Goal: Task Accomplishment & Management: Manage account settings

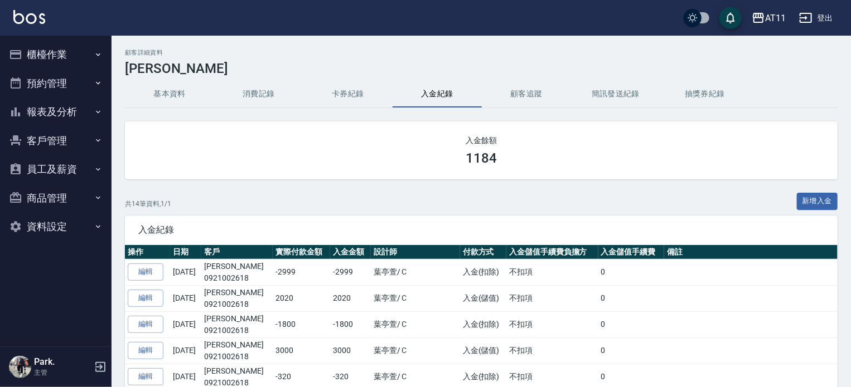
click at [36, 64] on button "櫃檯作業" at bounding box center [55, 54] width 103 height 29
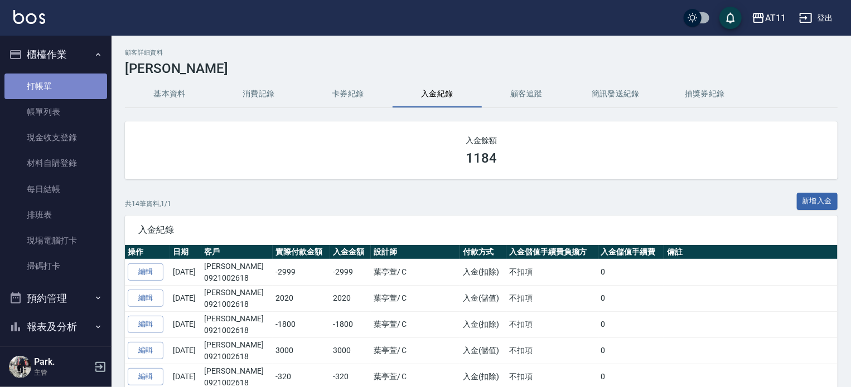
click at [60, 88] on link "打帳單" at bounding box center [55, 87] width 103 height 26
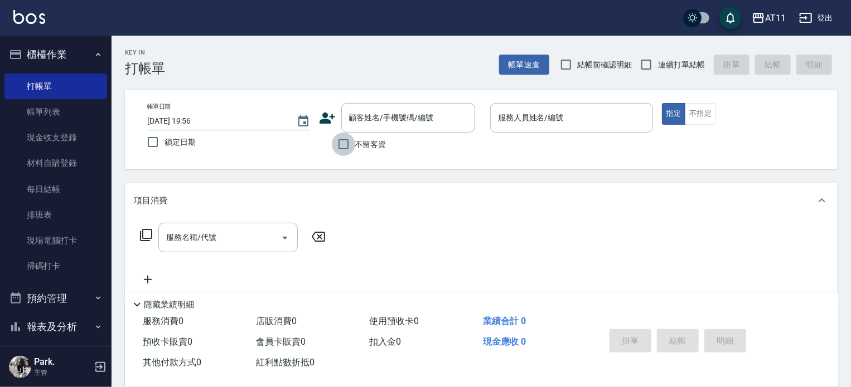
click at [343, 140] on input "不留客資" at bounding box center [343, 144] width 23 height 23
checkbox input "true"
click at [652, 60] on input "連續打單結帳" at bounding box center [645, 64] width 23 height 23
checkbox input "true"
click at [570, 126] on input "服務人員姓名/編號" at bounding box center [571, 118] width 153 height 20
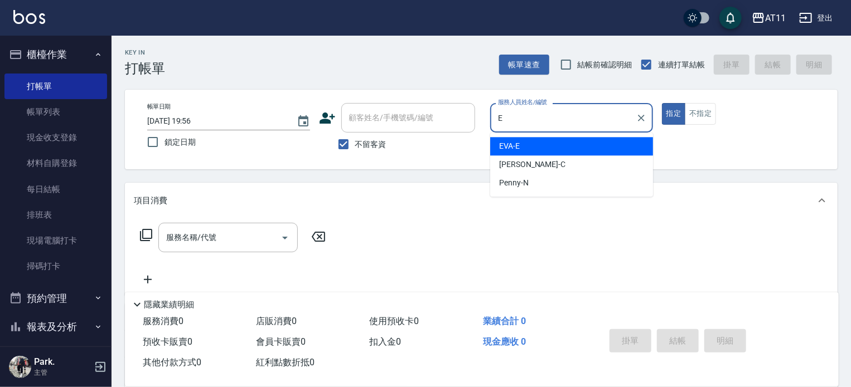
type input "EVA-E"
type button "true"
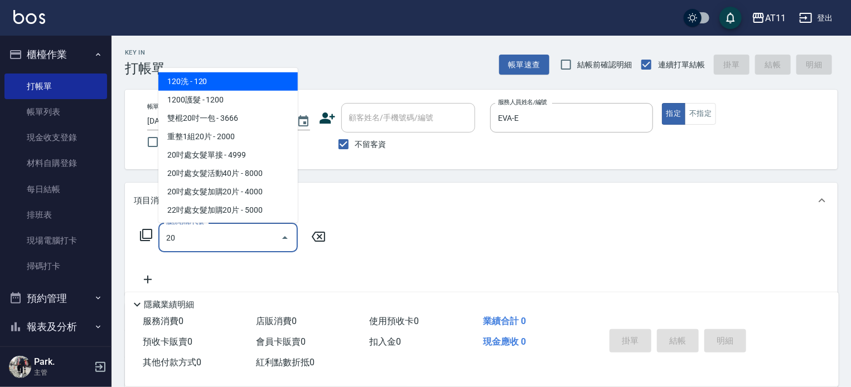
type input "2"
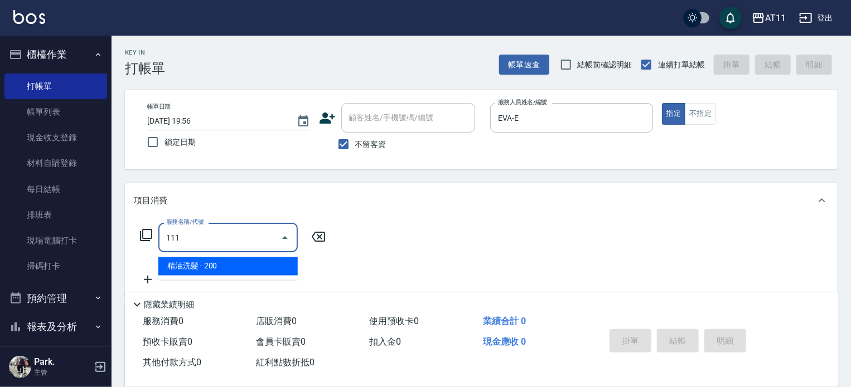
type input "精油洗髮(111)"
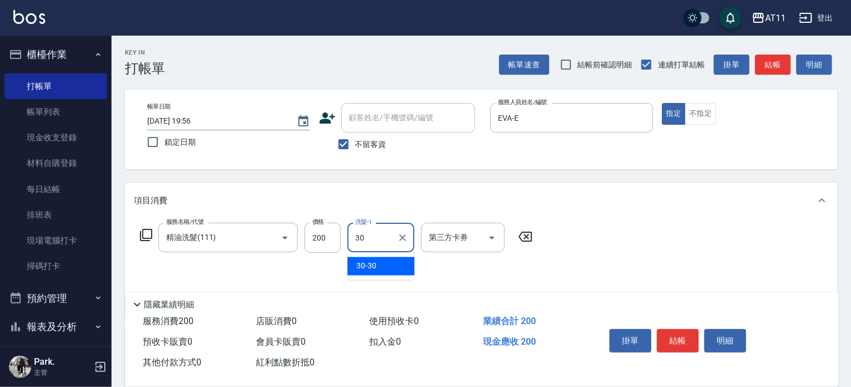
type input "30-30"
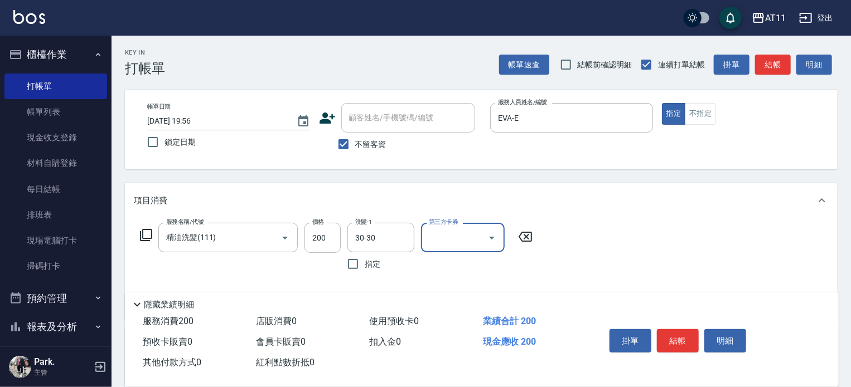
click at [687, 343] on button "結帳" at bounding box center [678, 341] width 42 height 23
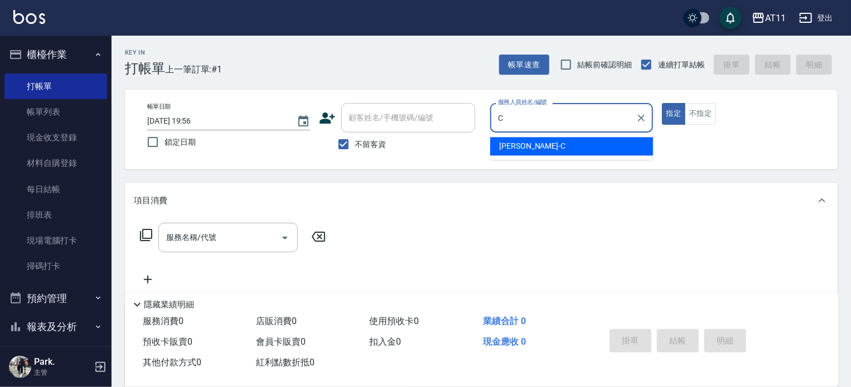
type input "[PERSON_NAME]"
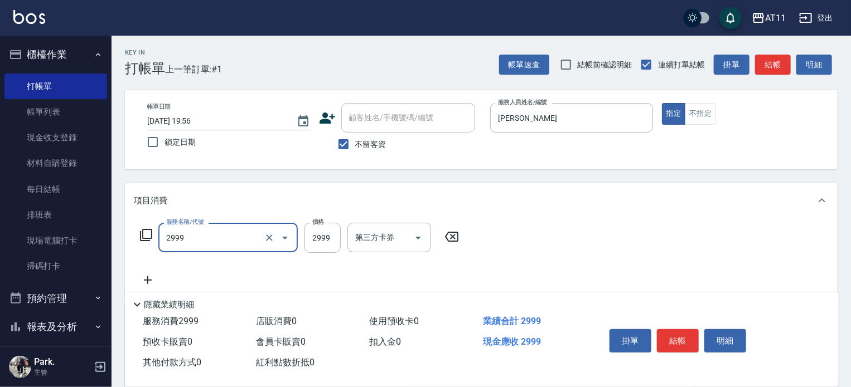
type input "染髮套餐(2999)"
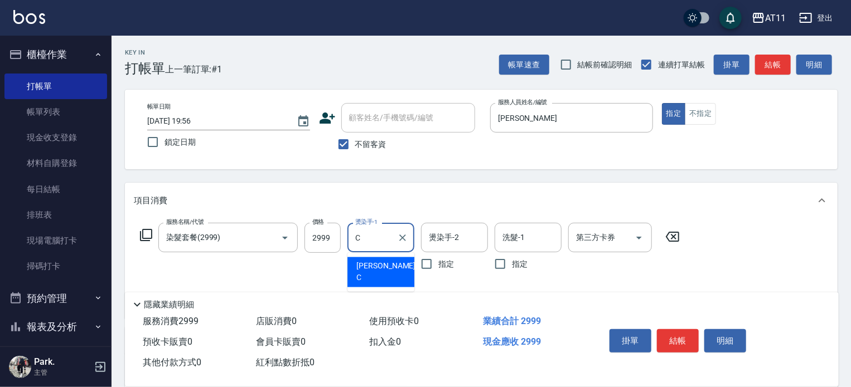
type input "[PERSON_NAME]"
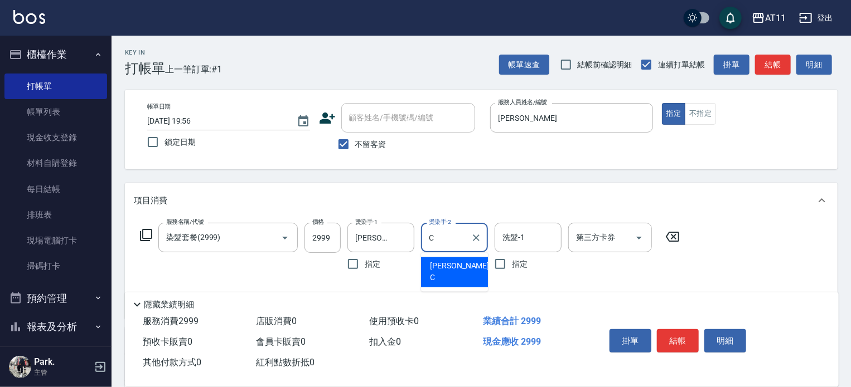
type input "[PERSON_NAME]"
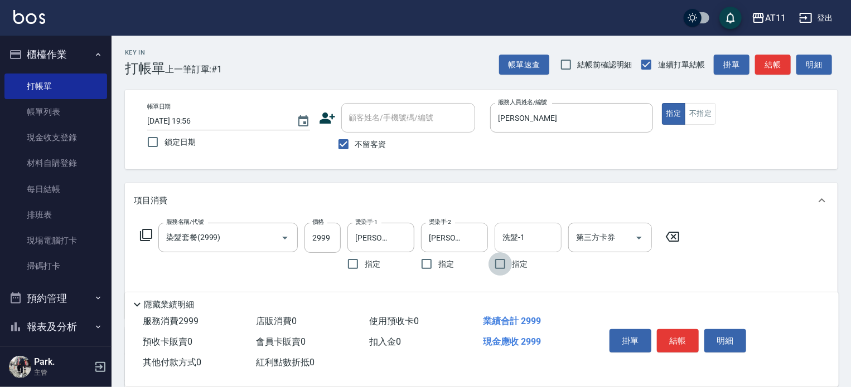
click at [531, 234] on input "洗髮-1" at bounding box center [528, 238] width 57 height 20
type input "[PERSON_NAME]"
click at [640, 238] on icon "Open" at bounding box center [638, 237] width 13 height 13
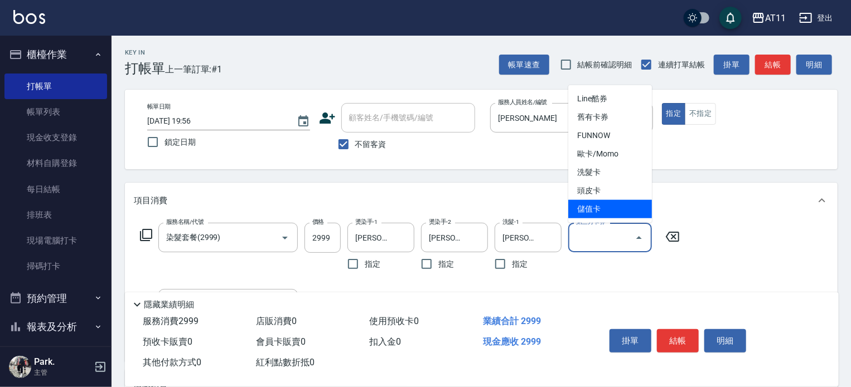
click at [624, 202] on span "儲值卡" at bounding box center [610, 209] width 84 height 18
type input "儲值卡"
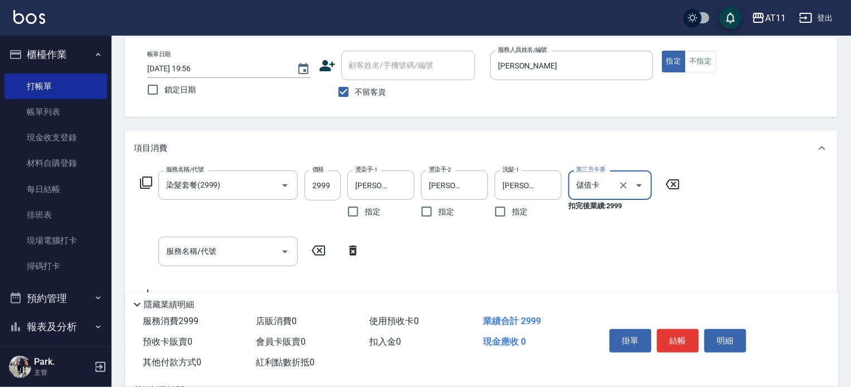
scroll to position [112, 0]
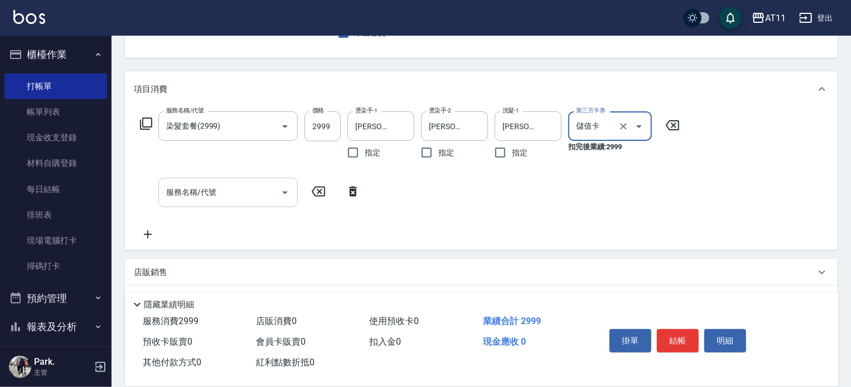
drag, startPoint x: 219, startPoint y: 192, endPoint x: 231, endPoint y: 192, distance: 11.7
click at [220, 192] on input "服務名稱/代號" at bounding box center [219, 193] width 113 height 20
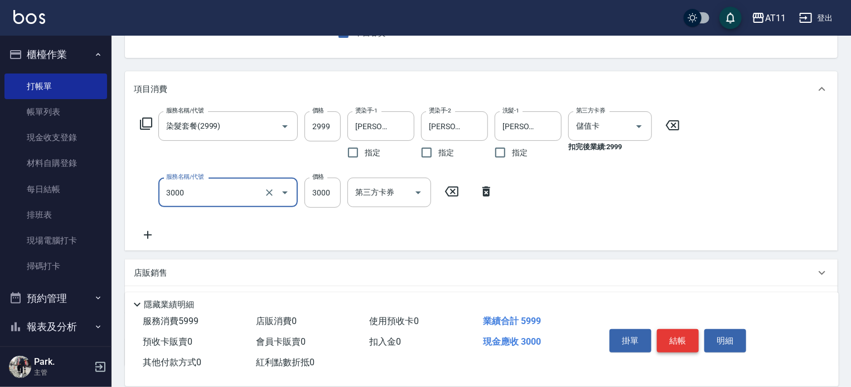
type input "頂級豪華OVC3(3000)"
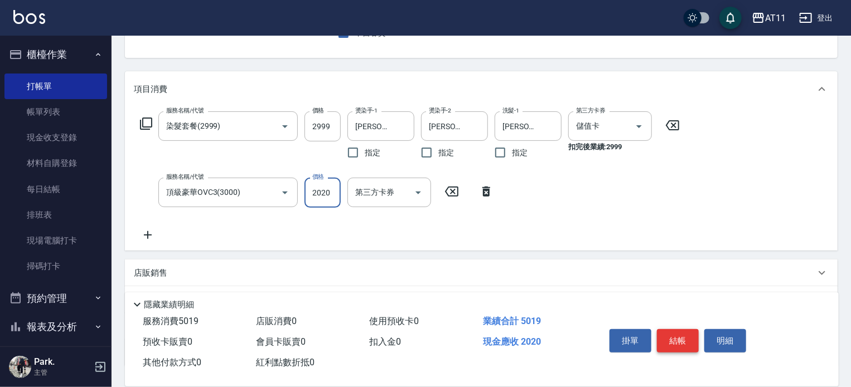
type input "2020"
click at [667, 334] on button "結帳" at bounding box center [678, 341] width 42 height 23
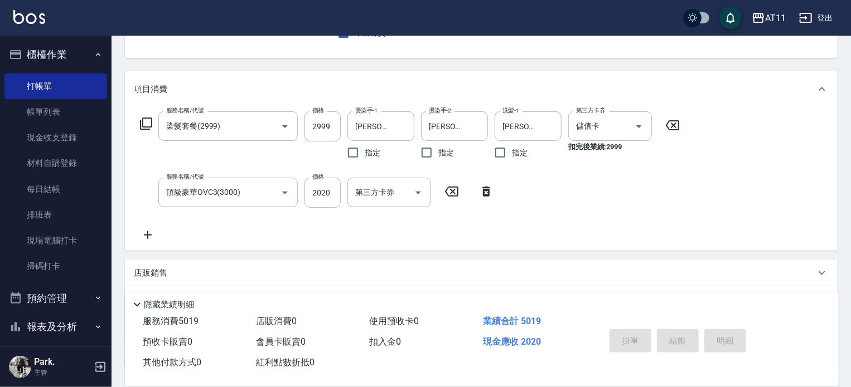
type input "[DATE] 19:57"
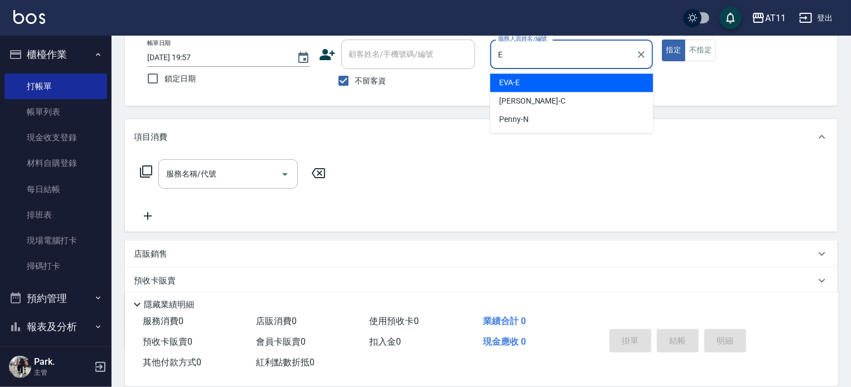
scroll to position [0, 0]
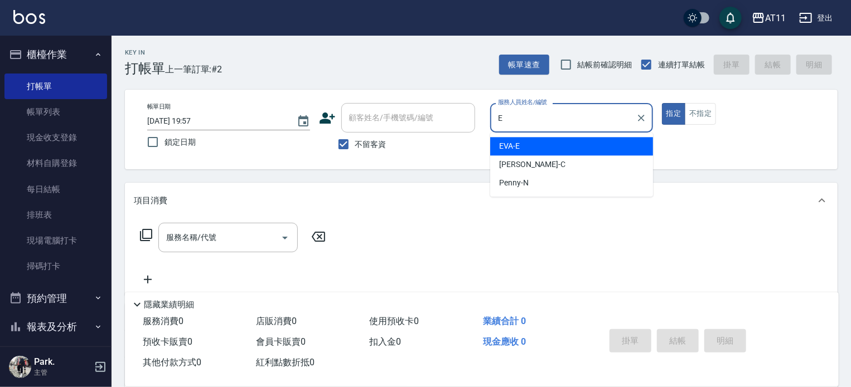
type input "EVA-E"
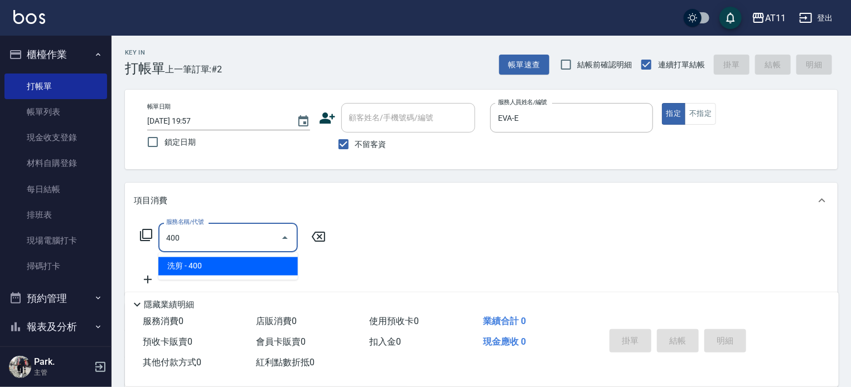
type input "洗剪(400)"
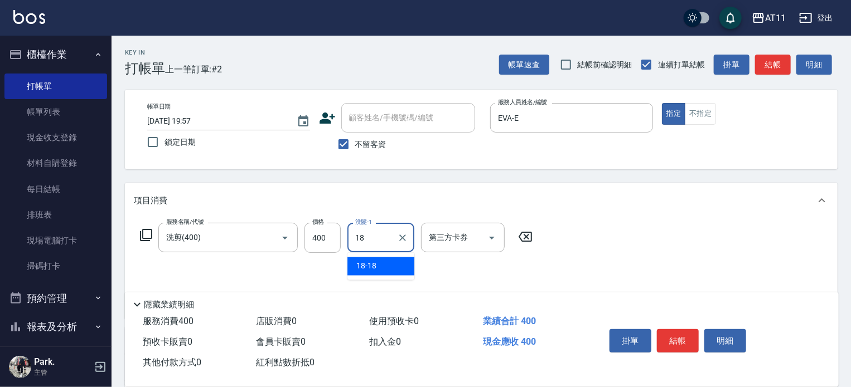
type input "18-18"
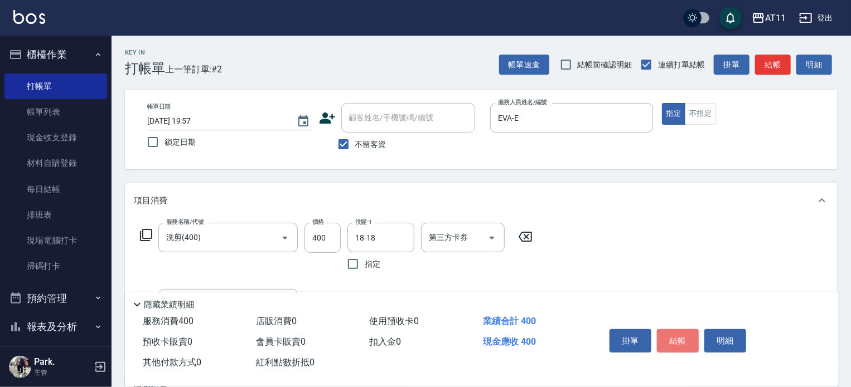
click at [668, 334] on button "結帳" at bounding box center [678, 341] width 42 height 23
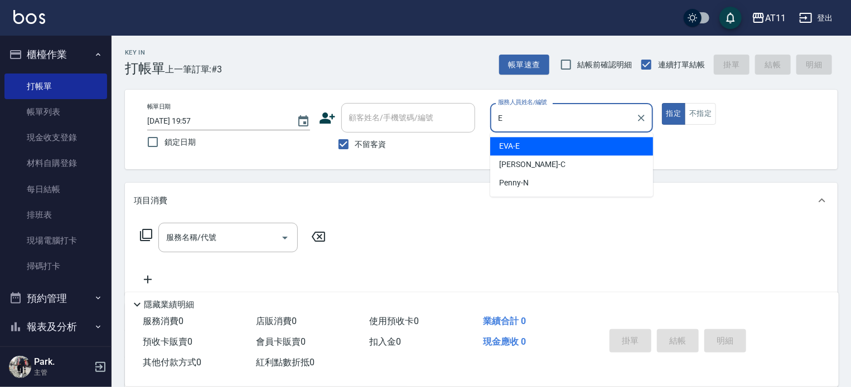
type input "EVA-E"
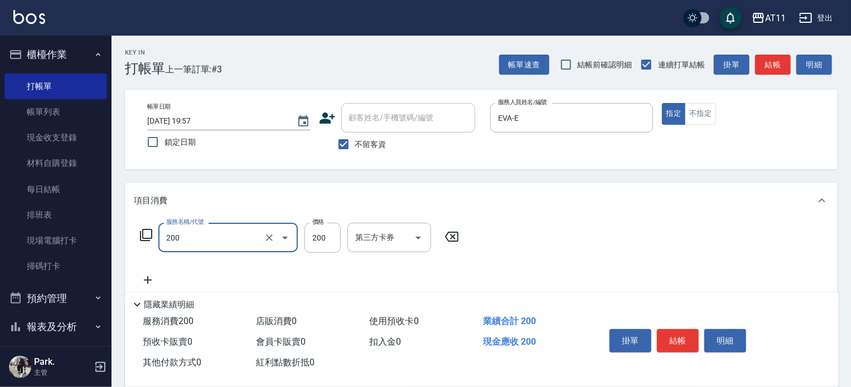
type input "剪髮(200)"
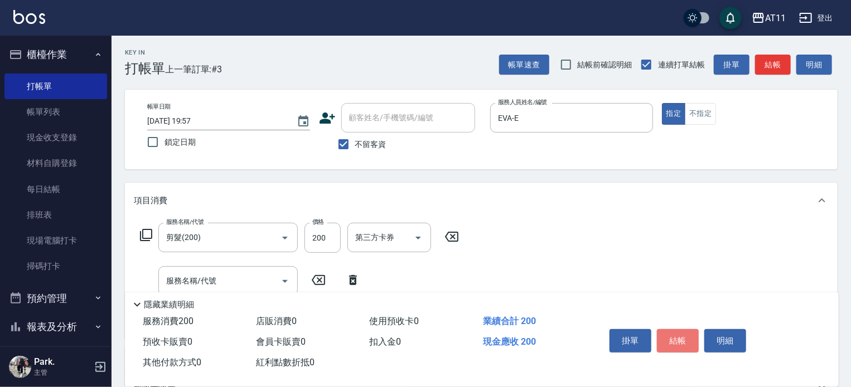
click at [668, 334] on button "結帳" at bounding box center [678, 341] width 42 height 23
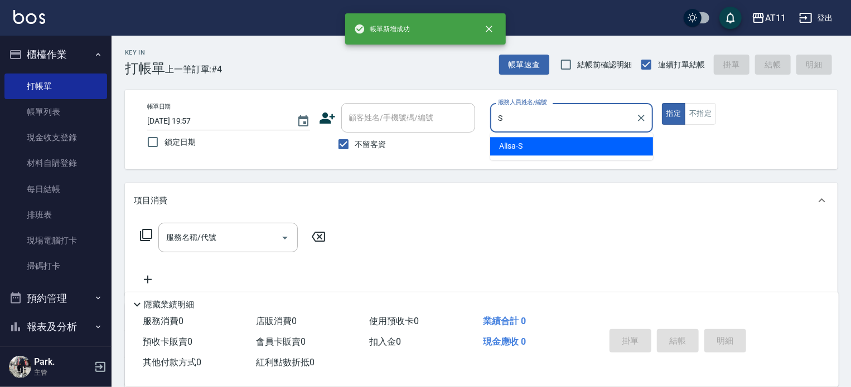
type input "Alisa-S"
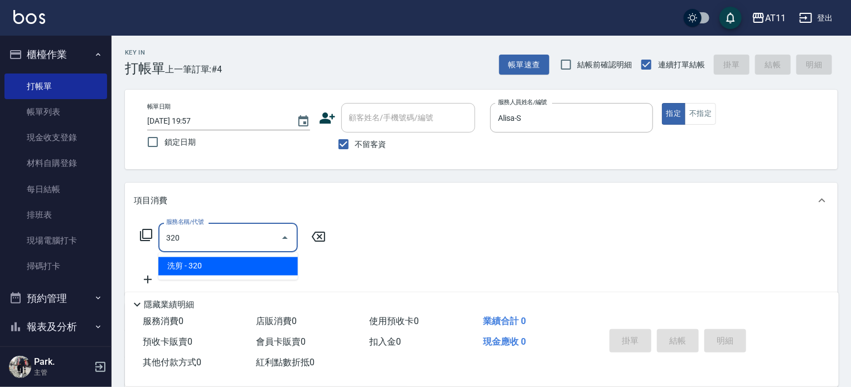
type input "洗剪(320)"
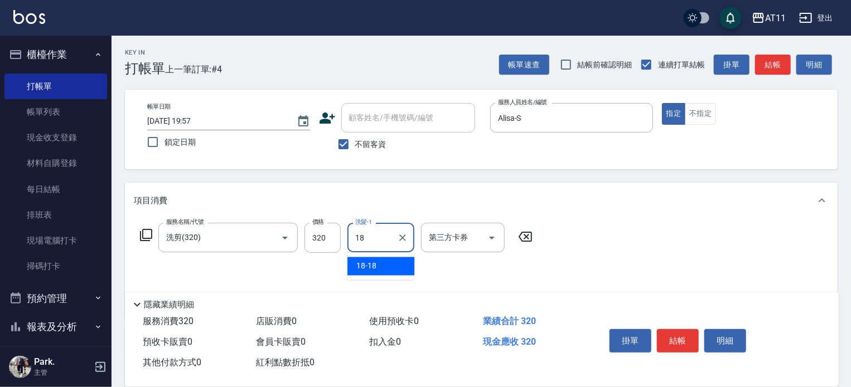
type input "18-18"
type input "精油(60)"
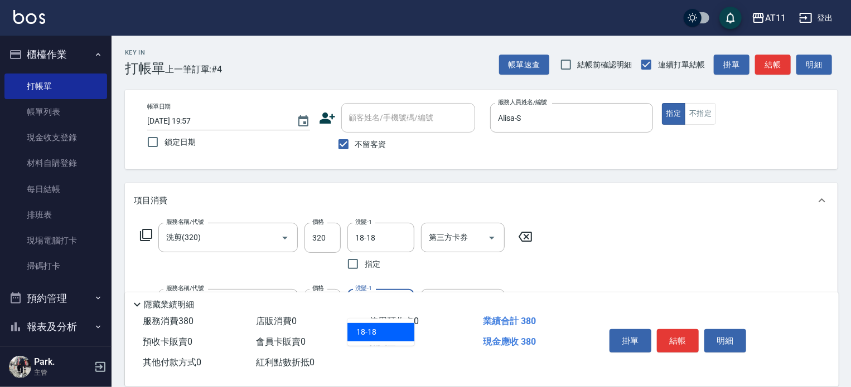
type input "18-18"
click at [668, 334] on button "結帳" at bounding box center [678, 341] width 42 height 23
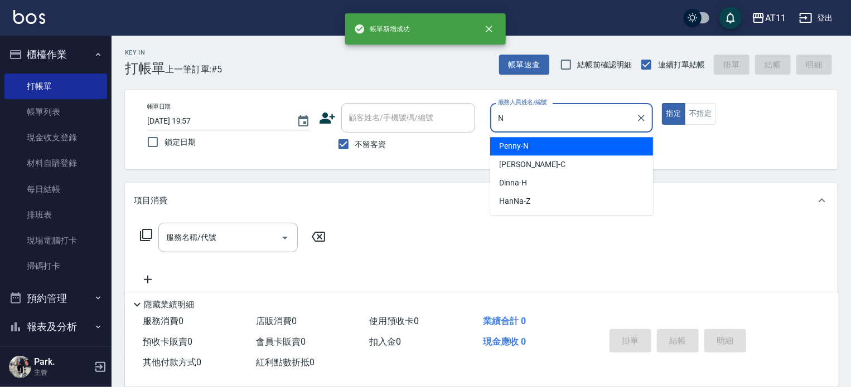
type input "Penny-N"
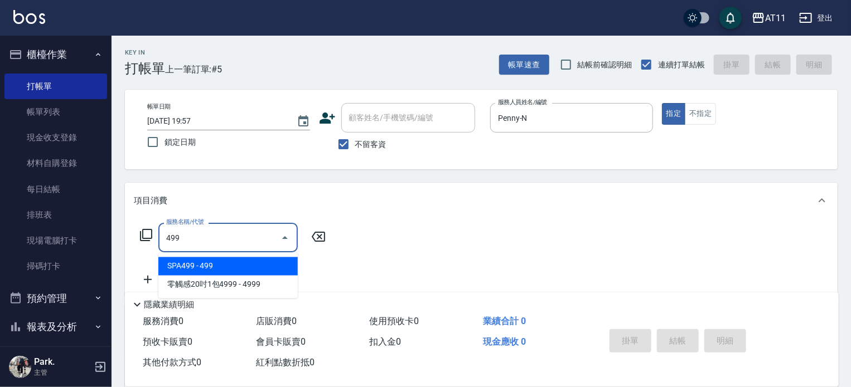
type input "SPA499(499)"
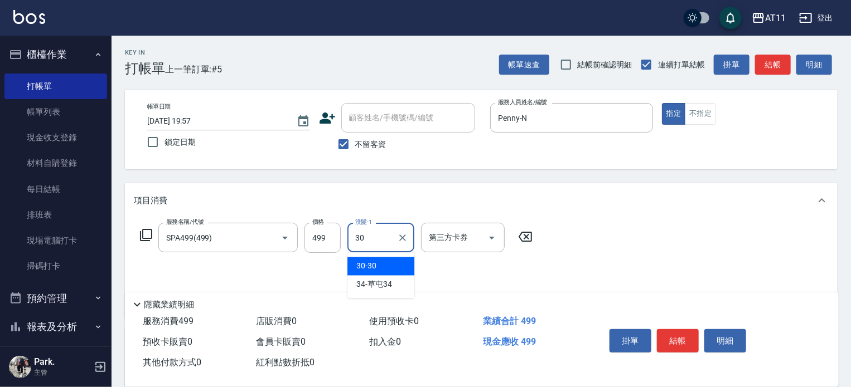
type input "30-30"
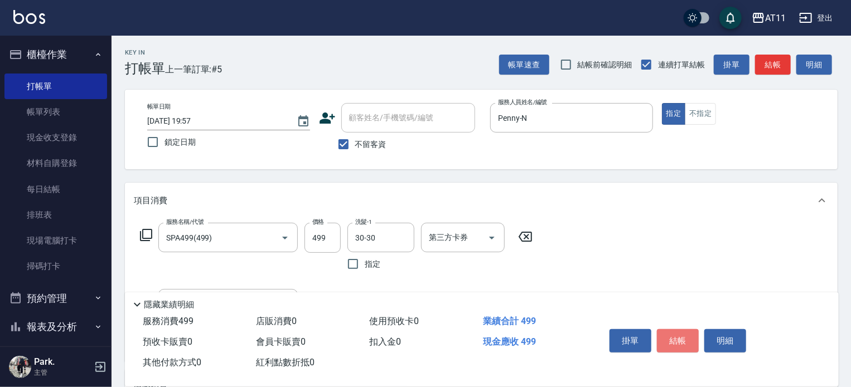
click at [668, 334] on button "結帳" at bounding box center [678, 341] width 42 height 23
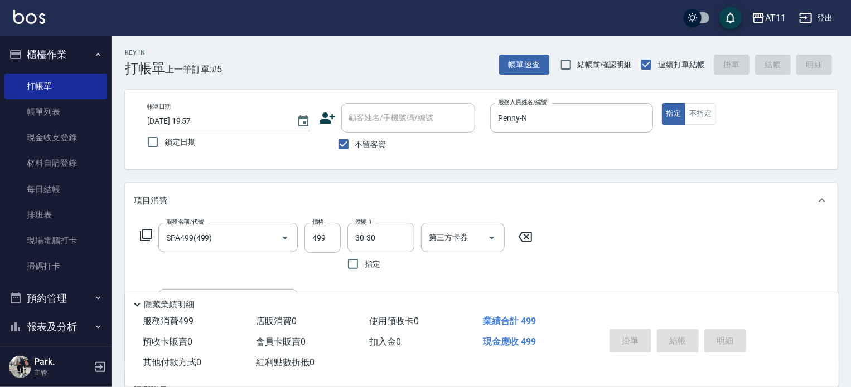
type input "[DATE] 19:58"
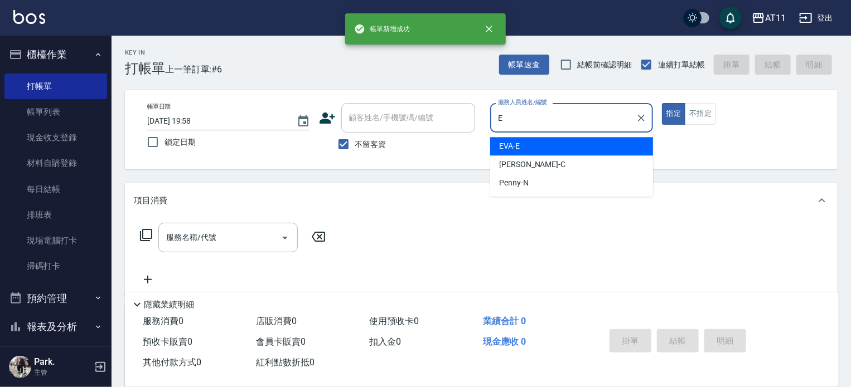
type input "EVA-E"
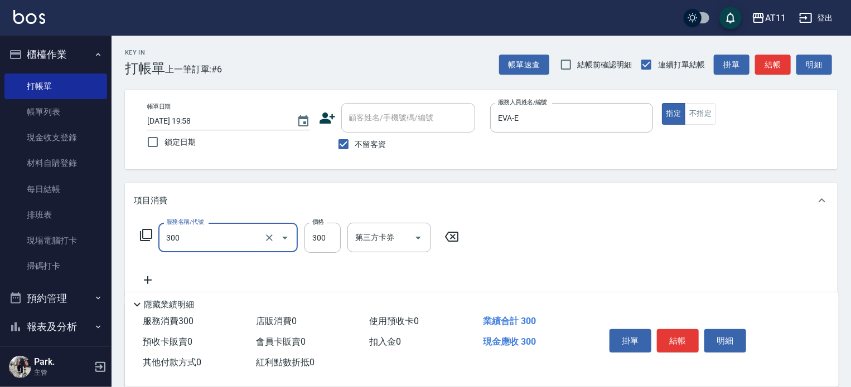
type input "A級剪髮(300)"
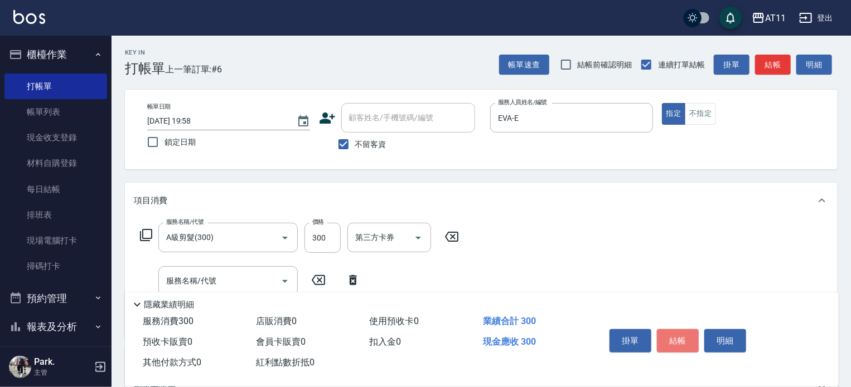
click at [668, 334] on button "結帳" at bounding box center [678, 341] width 42 height 23
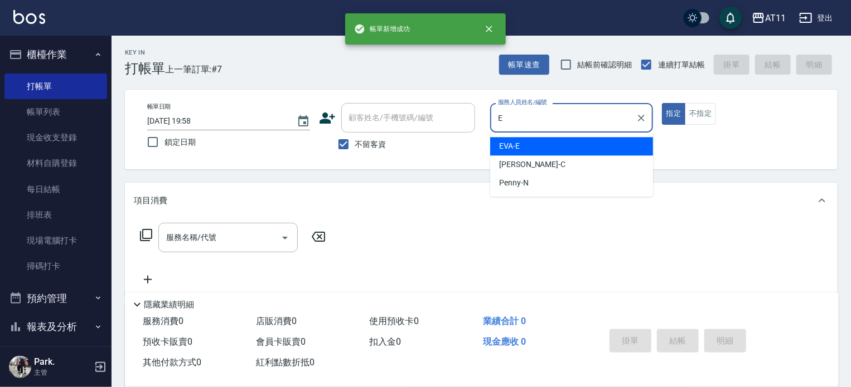
type input "EVA-E"
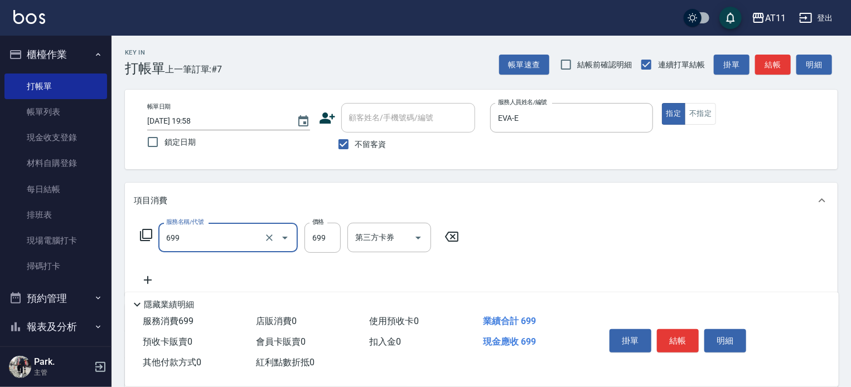
type input "SPA699(699)"
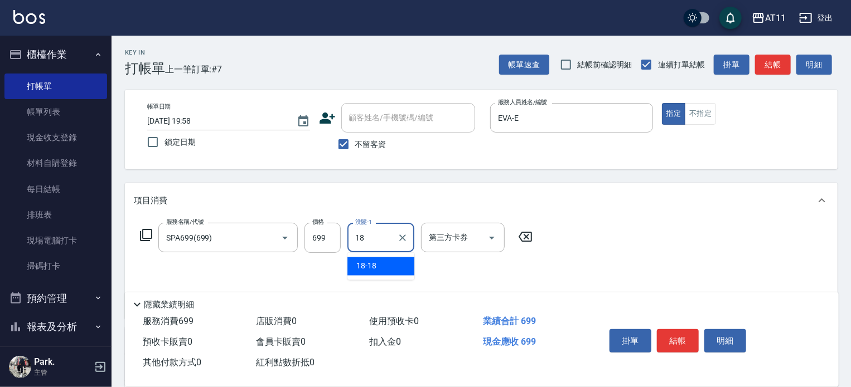
type input "18-18"
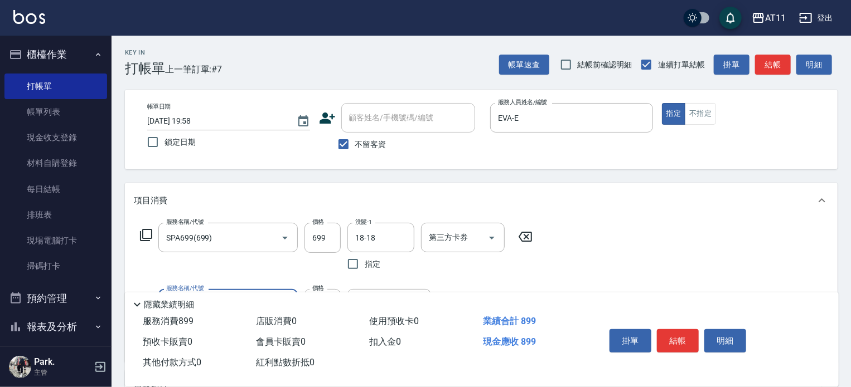
type input "剪髮(200)"
click at [668, 334] on button "結帳" at bounding box center [678, 341] width 42 height 23
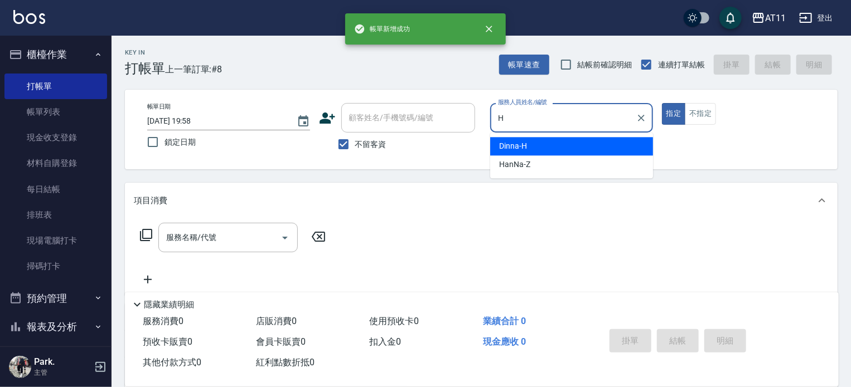
type input "Dinna-H"
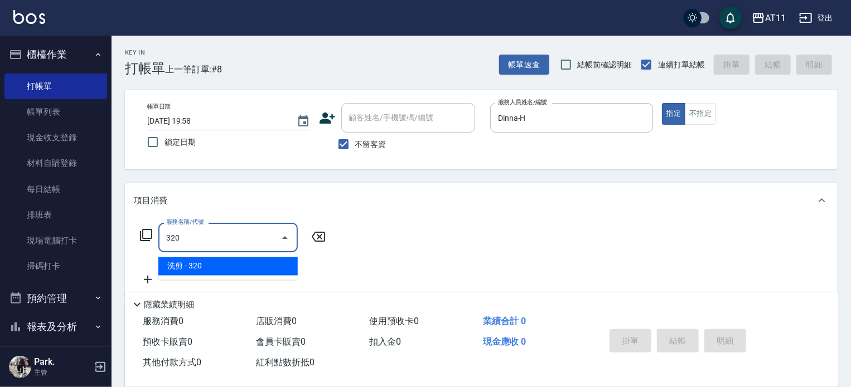
type input "洗剪(320)"
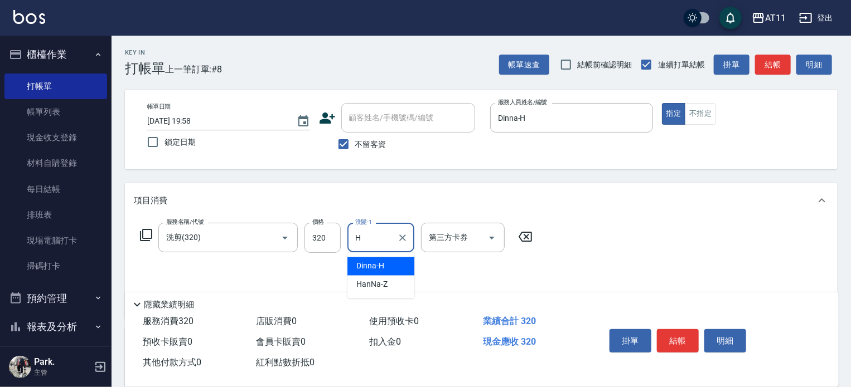
type input "Dinna-H"
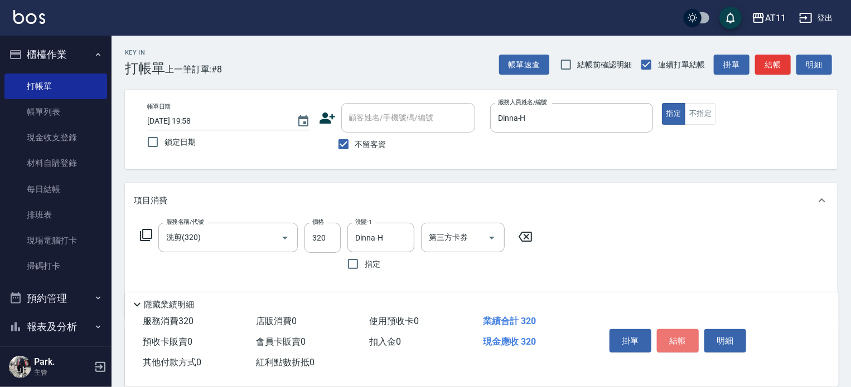
click at [668, 334] on button "結帳" at bounding box center [678, 341] width 42 height 23
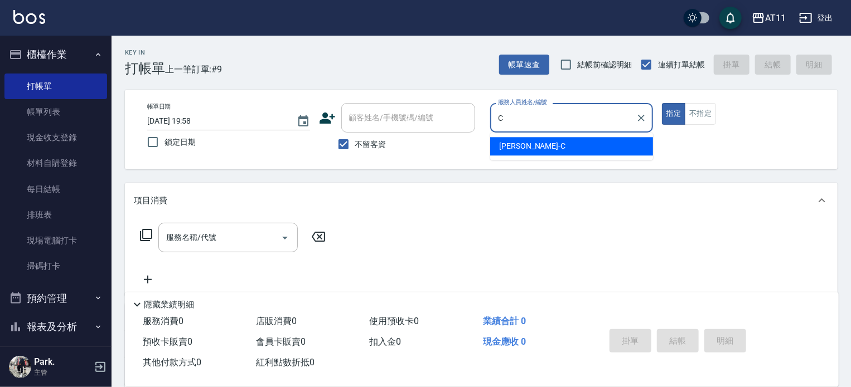
type input "[PERSON_NAME]"
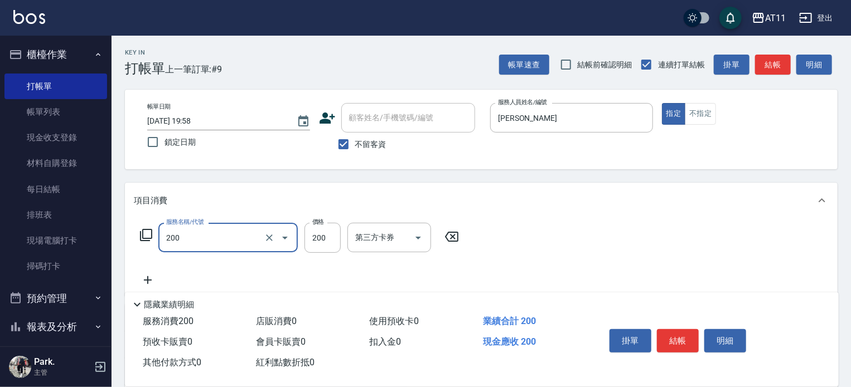
type input "剪髮(200)"
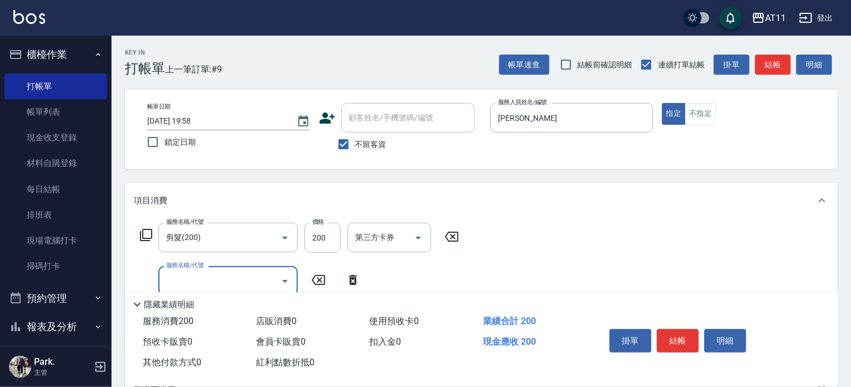
click at [668, 334] on button "結帳" at bounding box center [678, 341] width 42 height 23
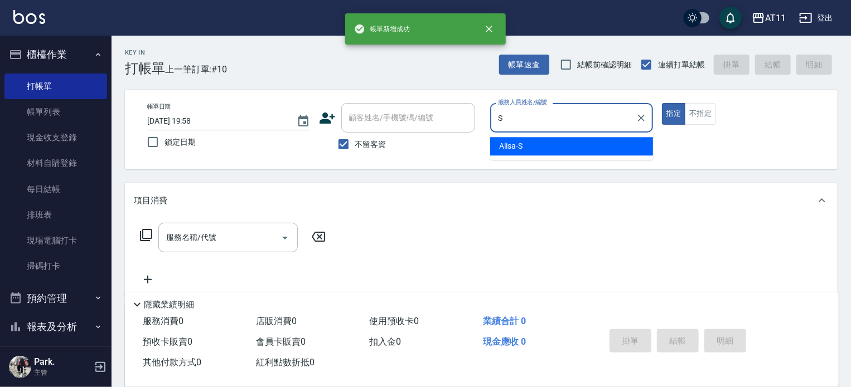
type input "Alisa-S"
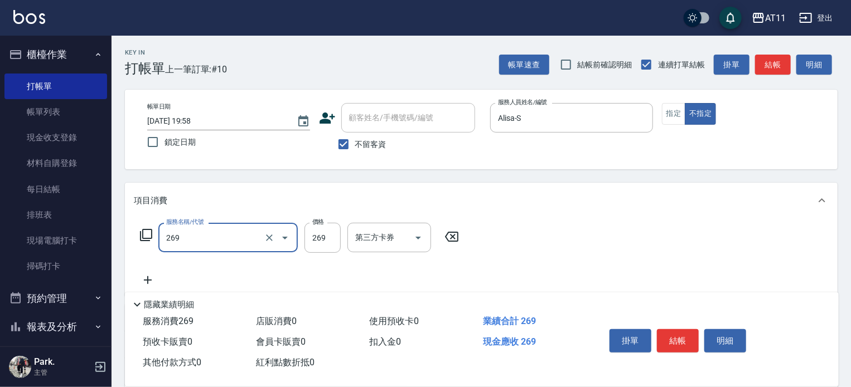
type input "一般洗剪(269)"
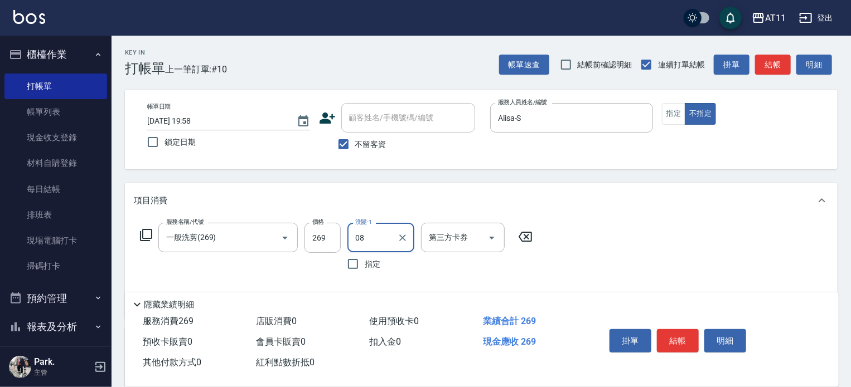
type input "0"
type input "18-18"
type input "精油(60)"
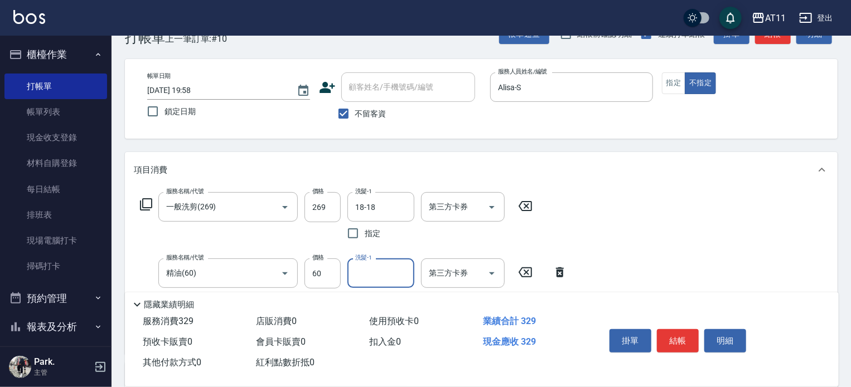
scroll to position [56, 0]
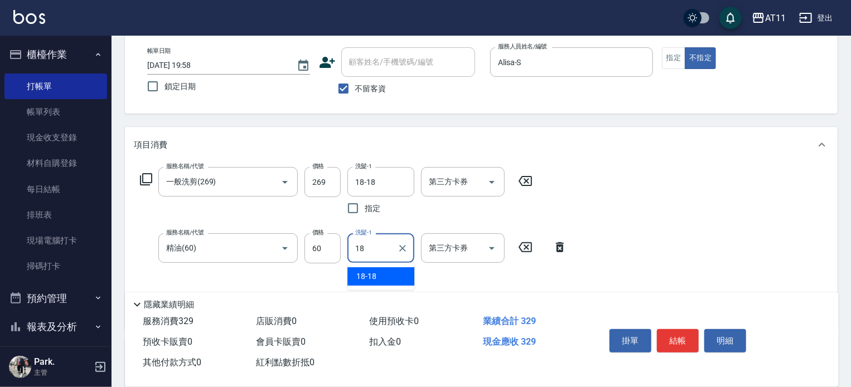
type input "18-18"
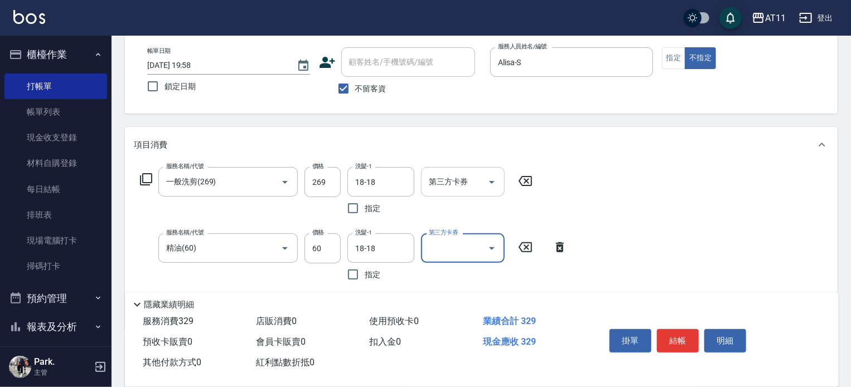
click at [492, 178] on icon "Open" at bounding box center [491, 182] width 13 height 13
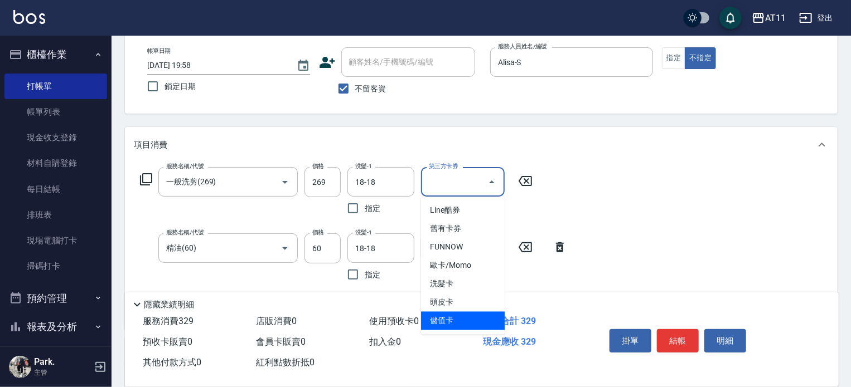
click at [475, 322] on span "儲值卡" at bounding box center [463, 321] width 84 height 18
type input "儲值卡"
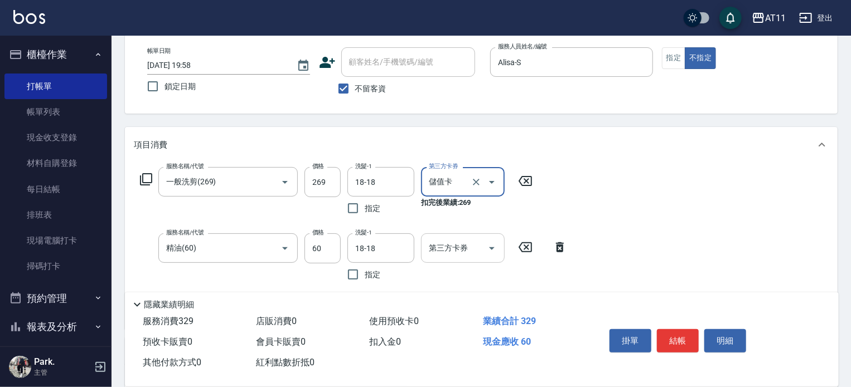
click at [491, 248] on icon "Open" at bounding box center [492, 249] width 6 height 3
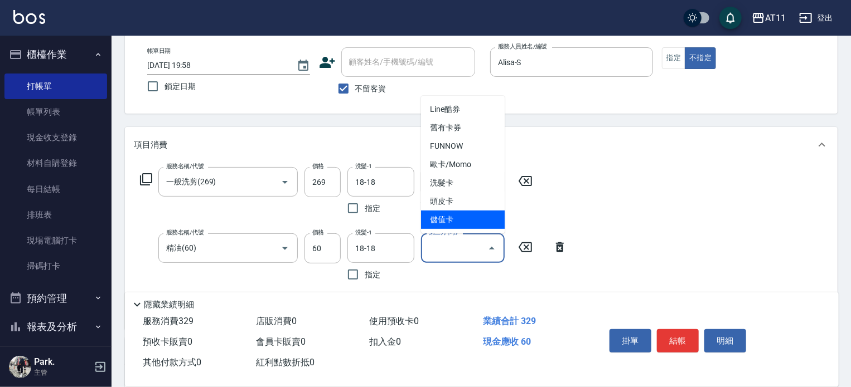
click at [471, 222] on span "儲值卡" at bounding box center [463, 220] width 84 height 18
type input "儲值卡"
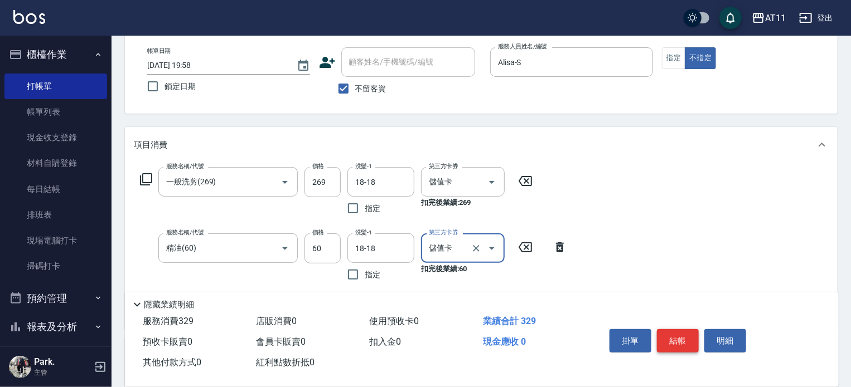
click at [681, 336] on button "結帳" at bounding box center [678, 341] width 42 height 23
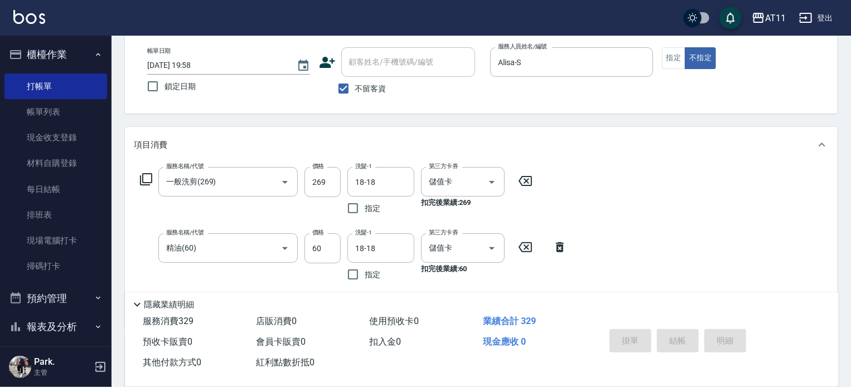
type input "[DATE] 19:59"
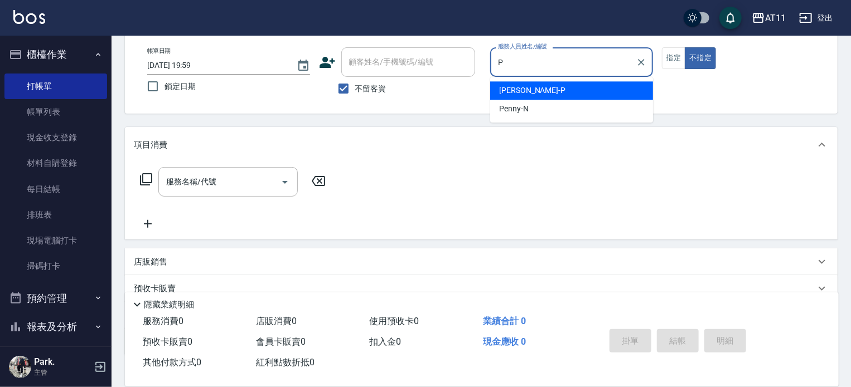
type input "[PERSON_NAME]-P"
type button "false"
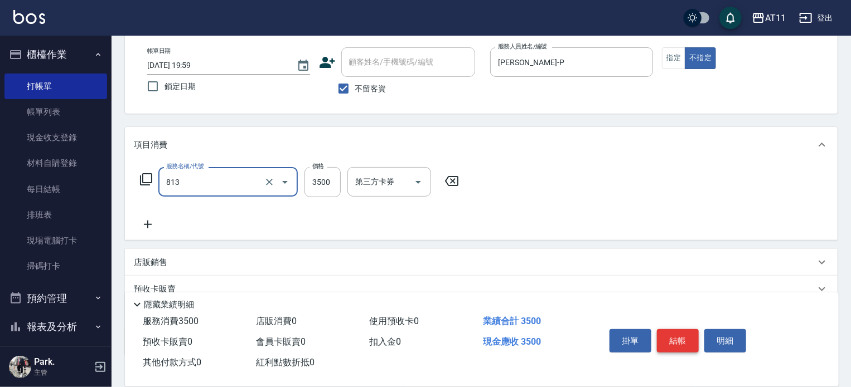
type input "過年染髮A餐(813)"
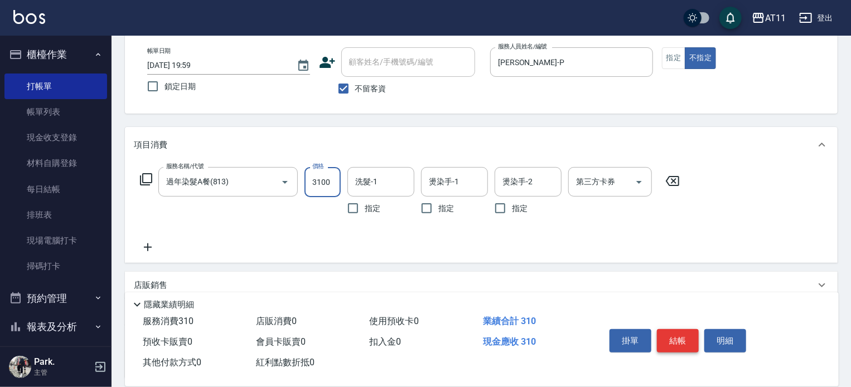
type input "3100"
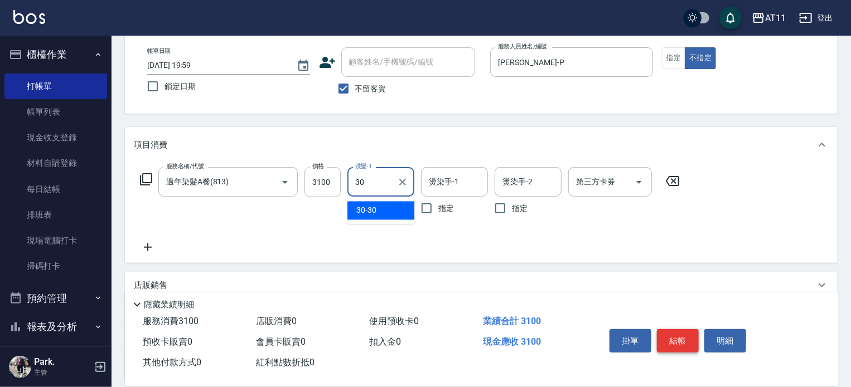
type input "30-30"
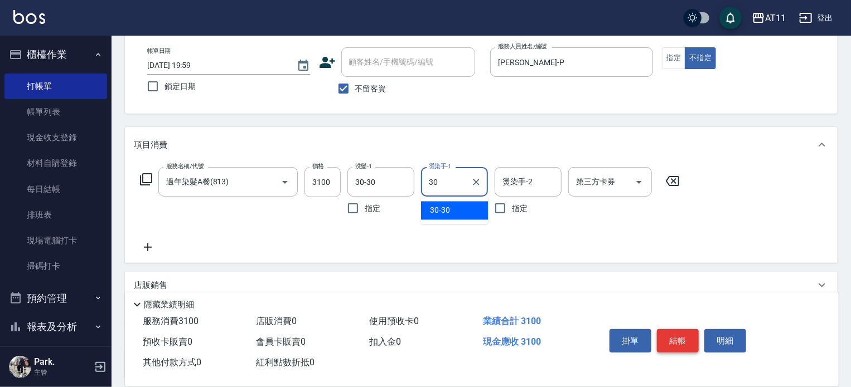
type input "30-30"
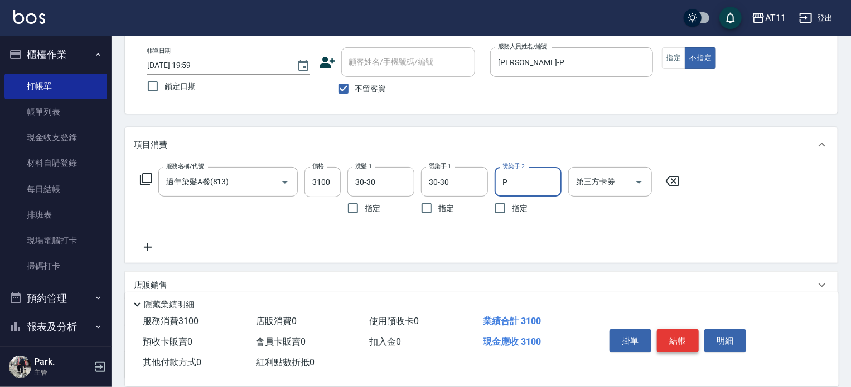
type input "[PERSON_NAME]-P"
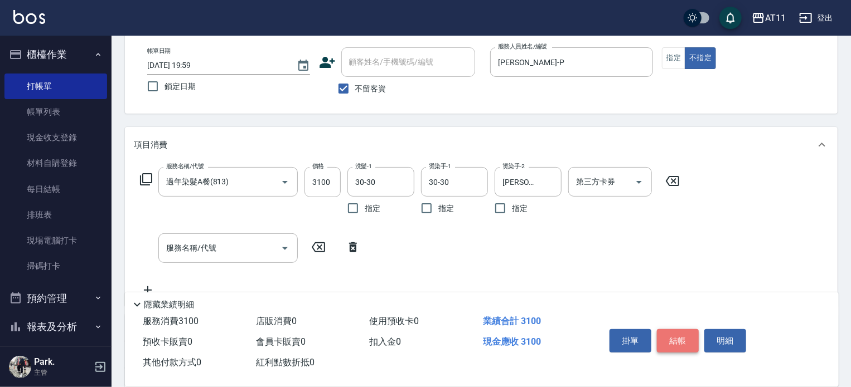
click at [681, 336] on button "結帳" at bounding box center [678, 341] width 42 height 23
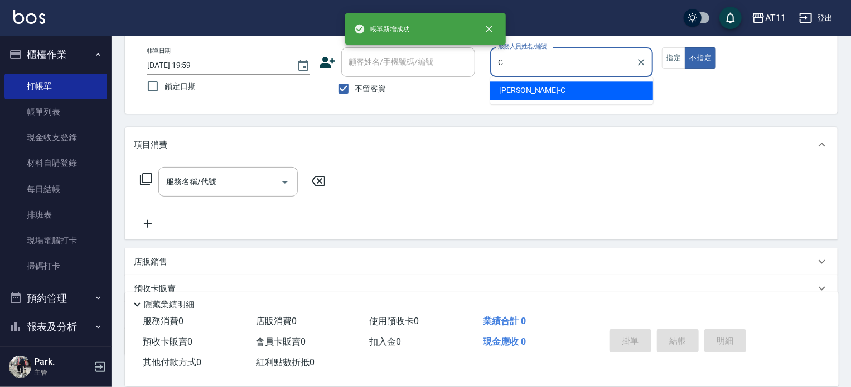
type input "[PERSON_NAME]"
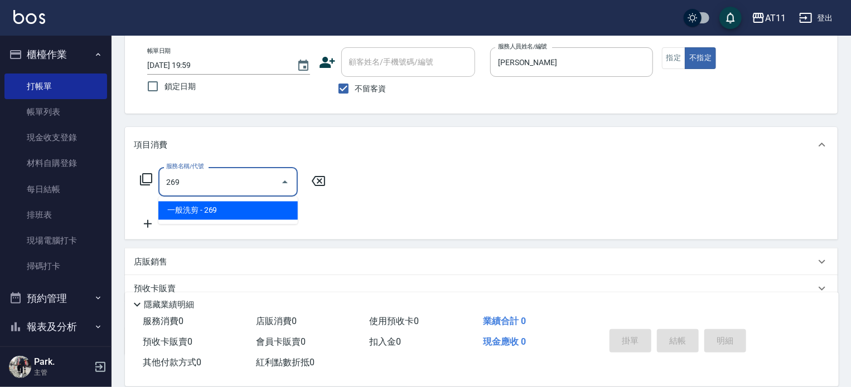
type input "一般洗剪(269)"
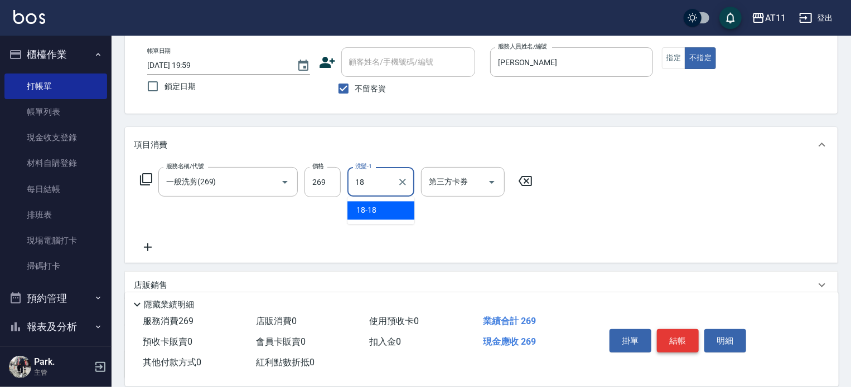
type input "18-18"
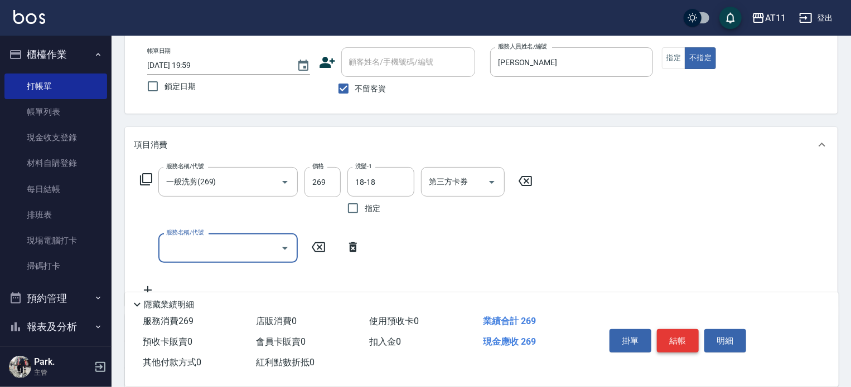
click at [681, 336] on button "結帳" at bounding box center [678, 341] width 42 height 23
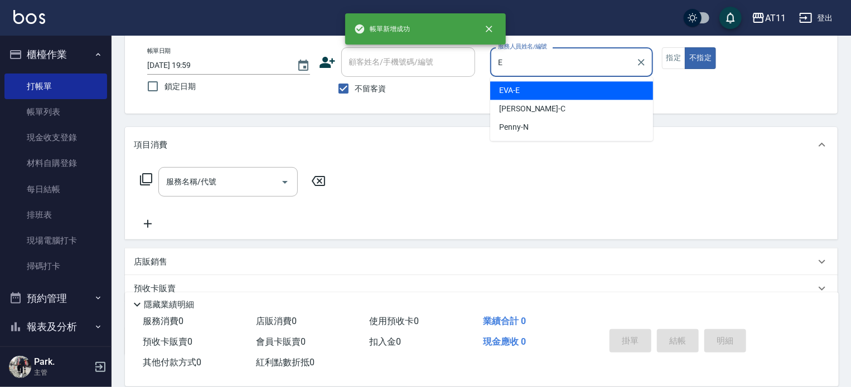
type input "EVA-E"
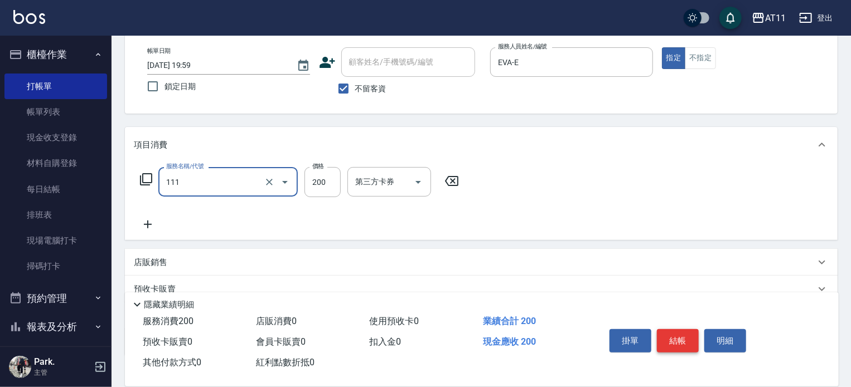
type input "精油洗髮(111)"
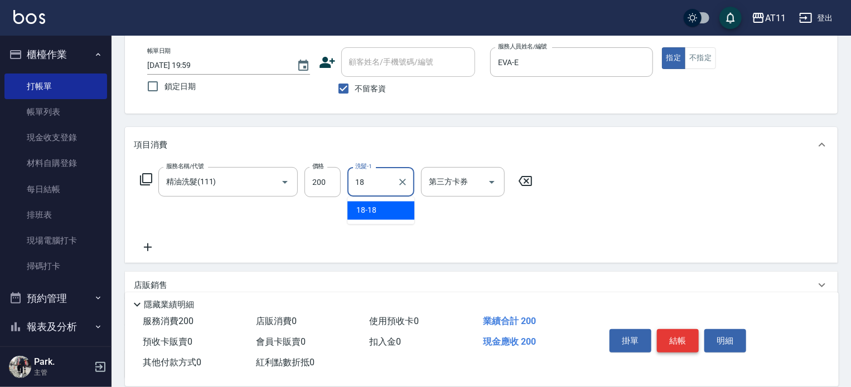
type input "18-18"
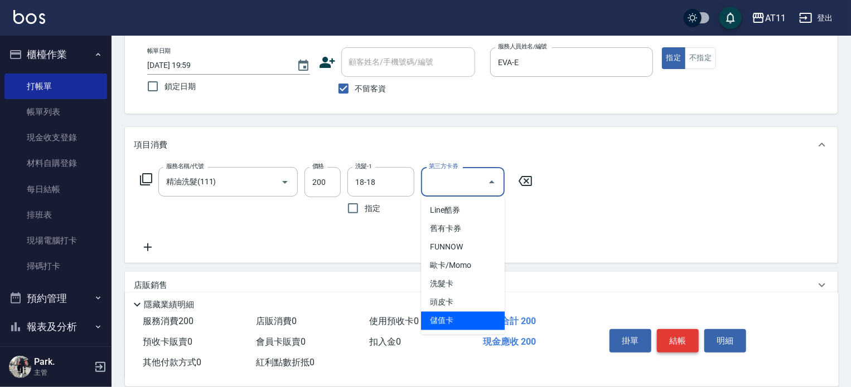
type input "儲值卡"
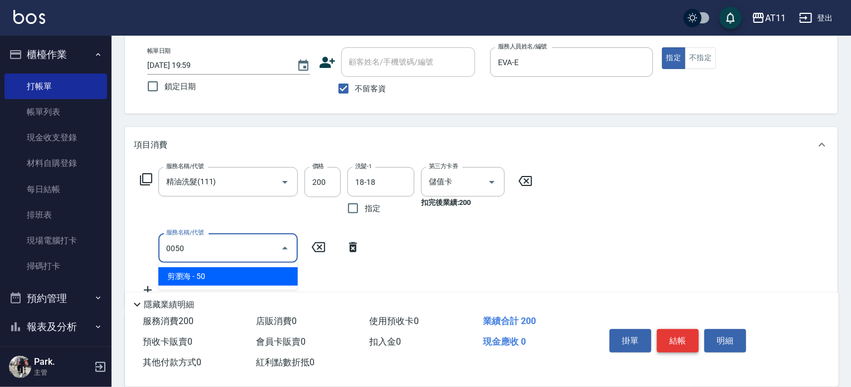
type input "剪瀏海(0050)"
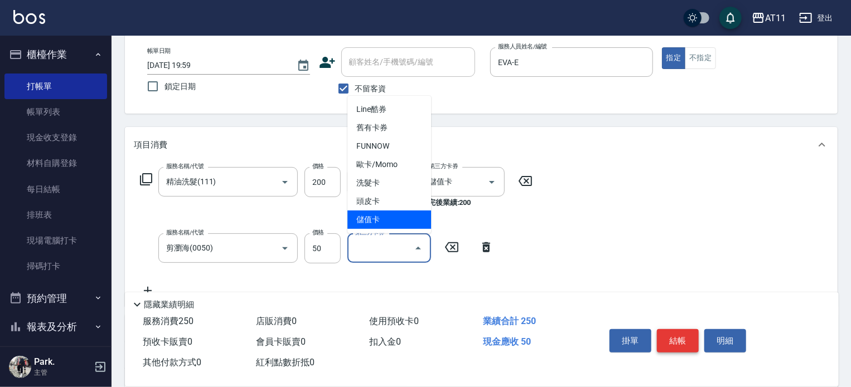
type input "儲值卡"
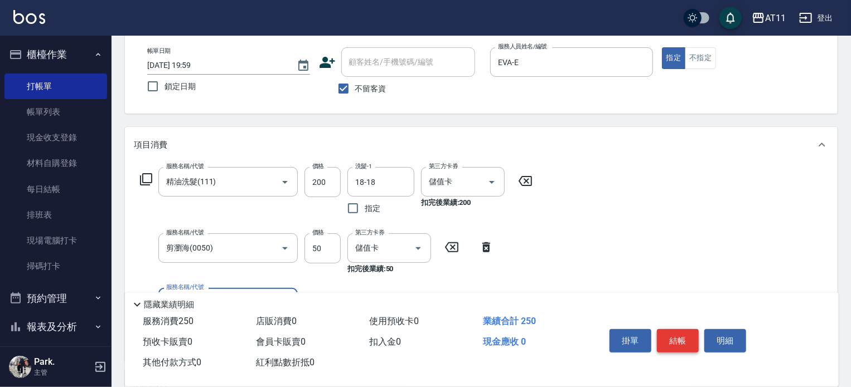
click at [681, 336] on button "結帳" at bounding box center [678, 341] width 42 height 23
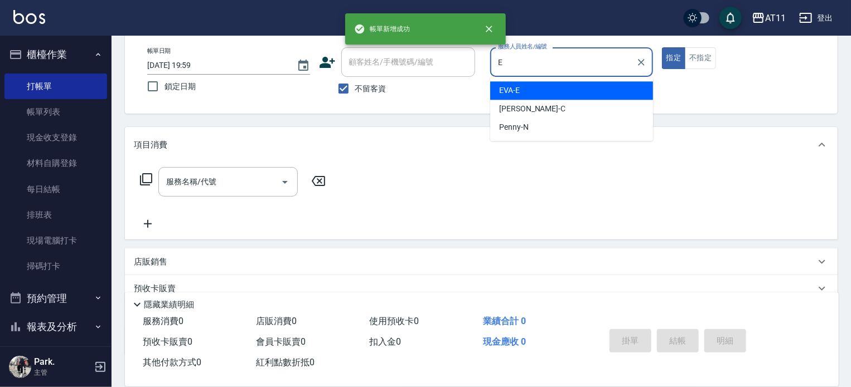
type input "EVA-E"
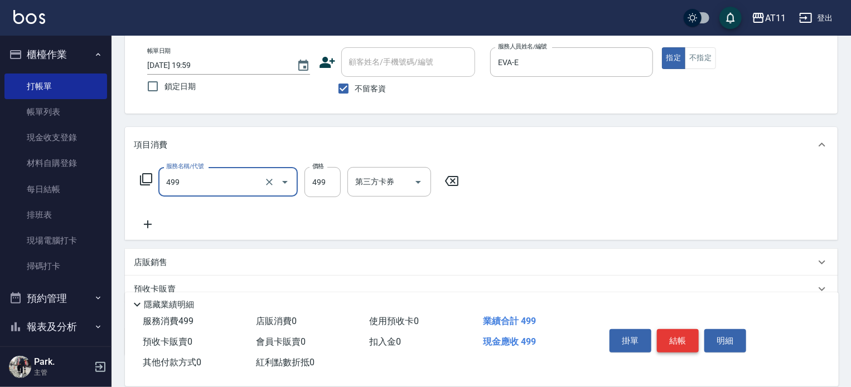
type input "SPA499(499)"
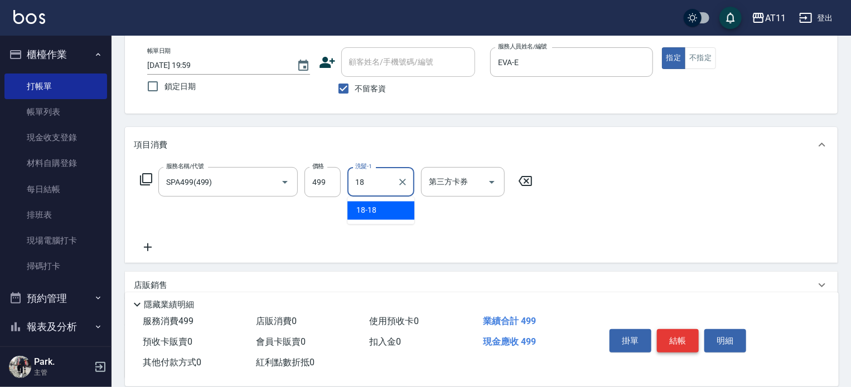
type input "18-18"
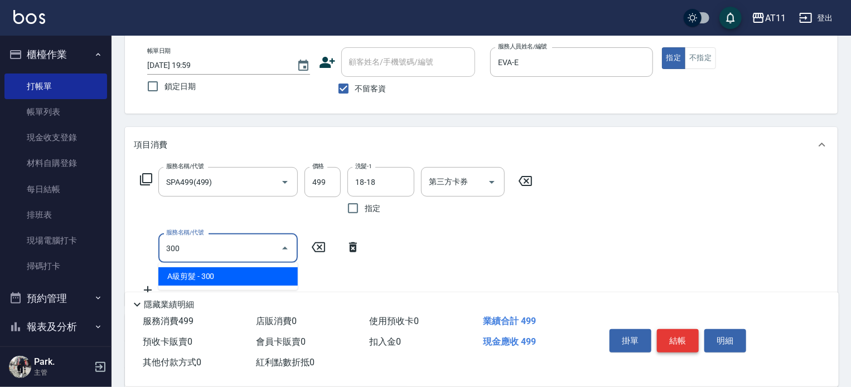
type input "A級剪髮(300)"
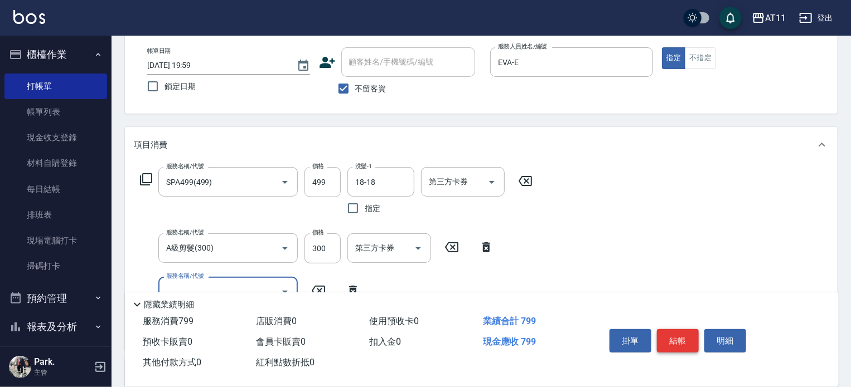
click at [681, 336] on button "結帳" at bounding box center [678, 341] width 42 height 23
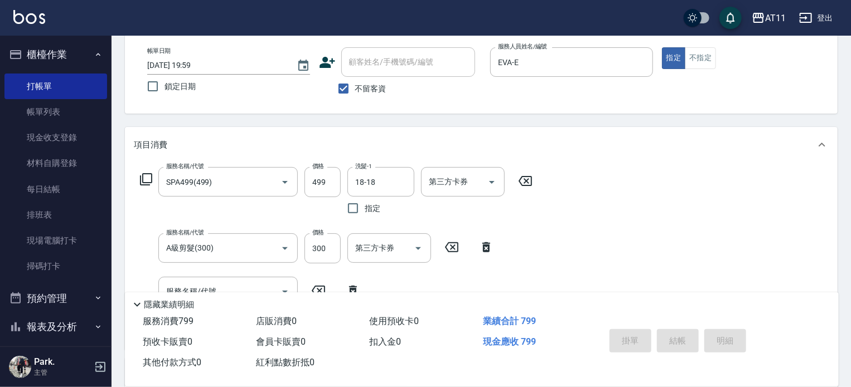
type input "[DATE] 20:00"
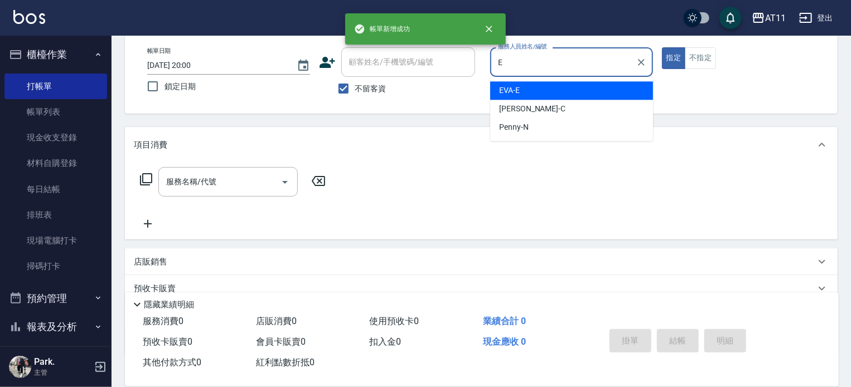
type input "EVA-E"
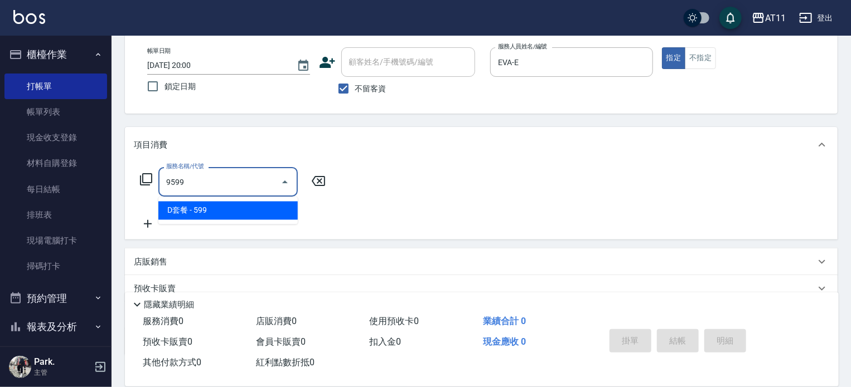
type input "D套餐(9599)"
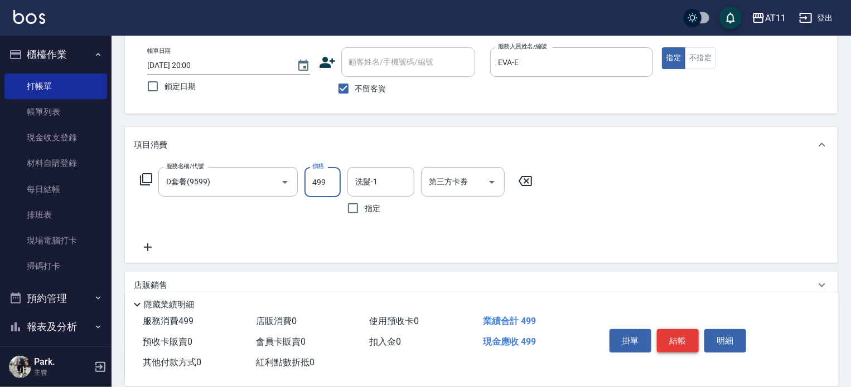
type input "499"
type input "30-30"
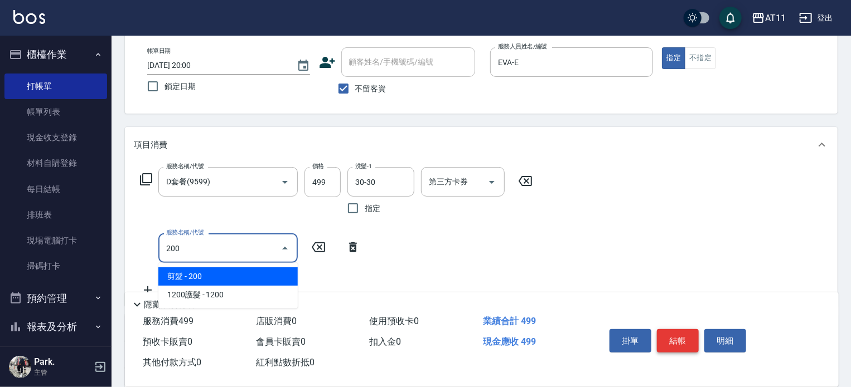
type input "剪髮(200)"
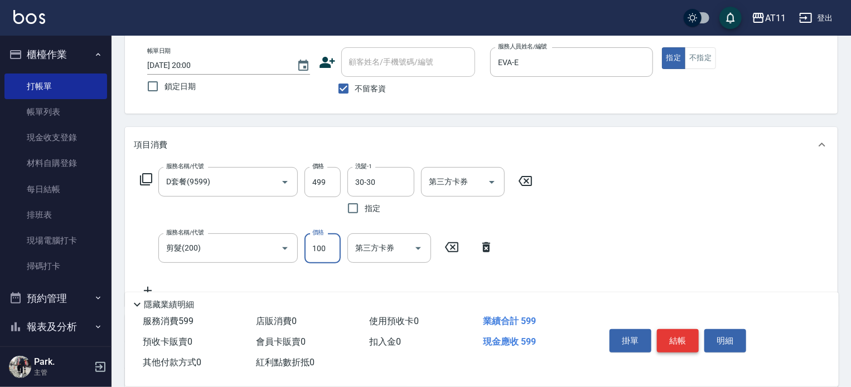
type input "100"
click at [416, 251] on icon "Open" at bounding box center [417, 248] width 13 height 13
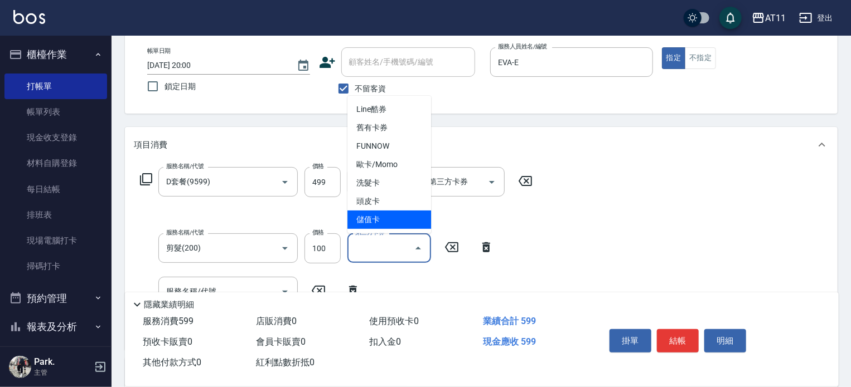
click at [412, 220] on span "儲值卡" at bounding box center [389, 220] width 84 height 18
type input "儲值卡"
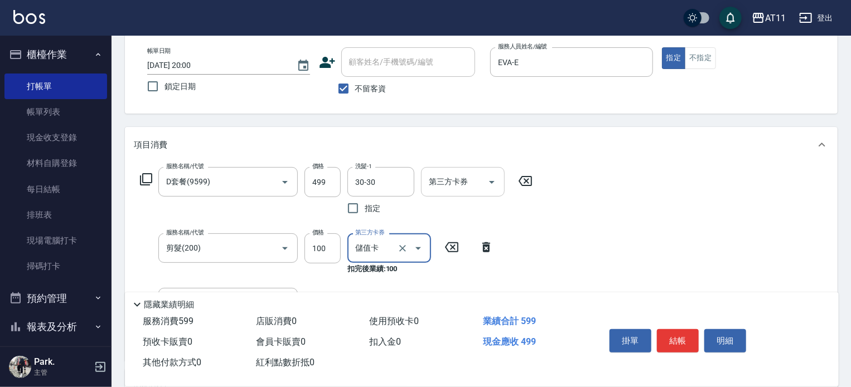
click at [495, 181] on icon "Open" at bounding box center [491, 182] width 13 height 13
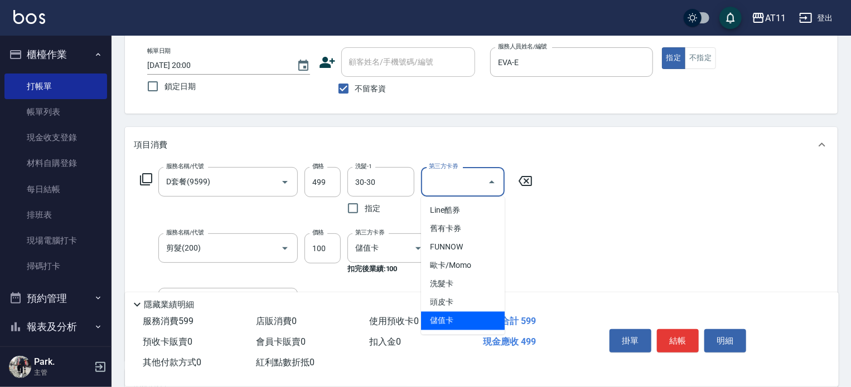
click at [470, 318] on span "儲值卡" at bounding box center [463, 321] width 84 height 18
type input "儲值卡"
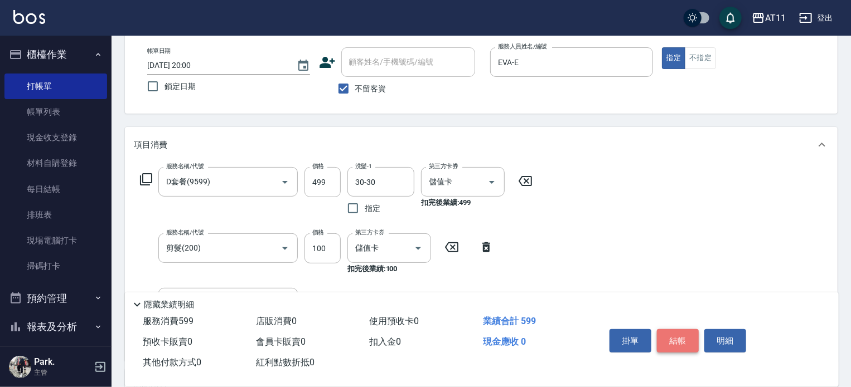
click at [683, 337] on button "結帳" at bounding box center [678, 341] width 42 height 23
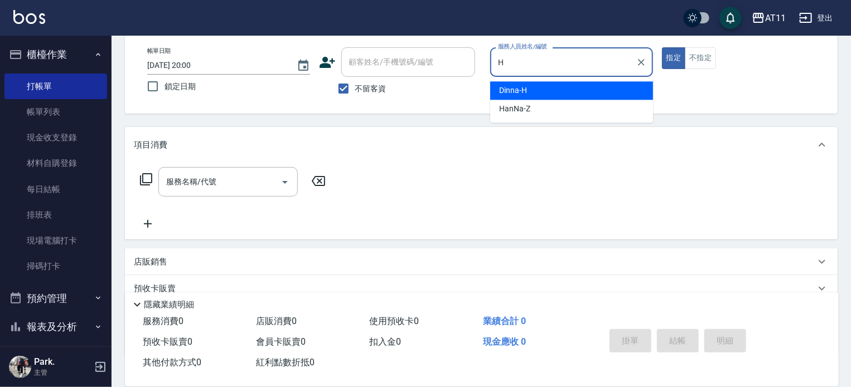
type input "Dinna-H"
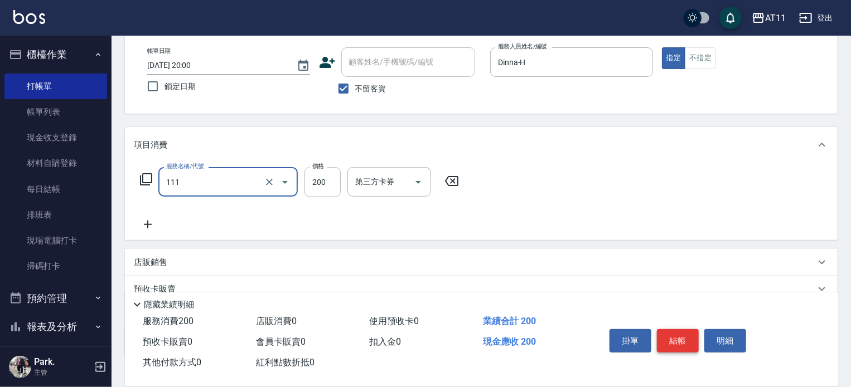
type input "精油洗髮(111)"
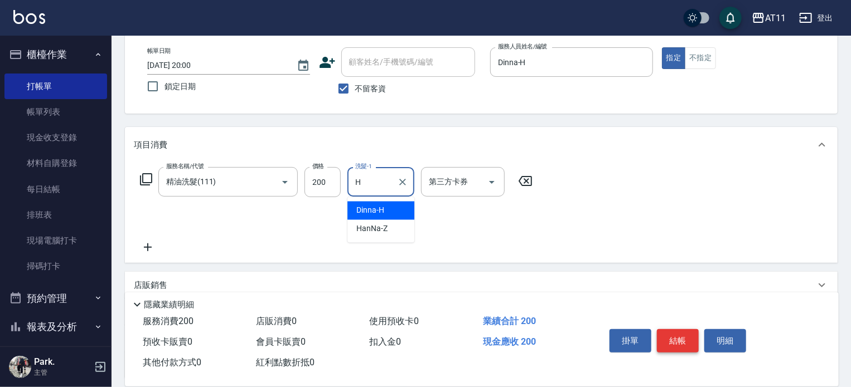
type input "Dinna-H"
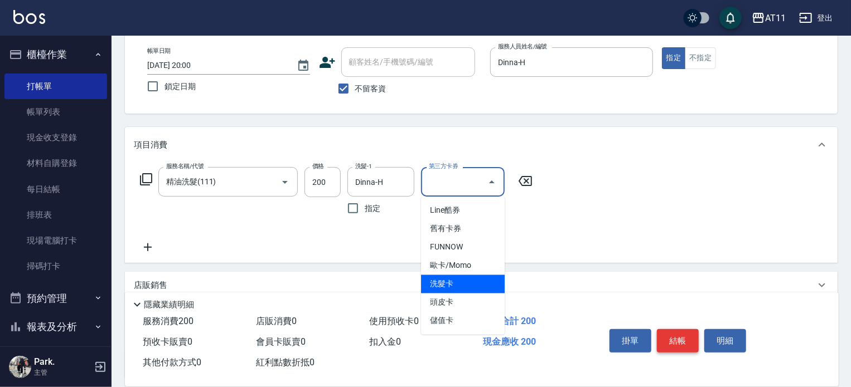
type input "洗髮卡"
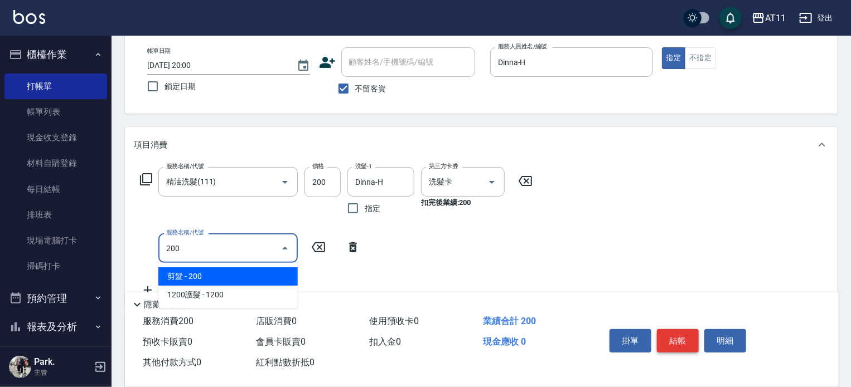
type input "剪髮(200)"
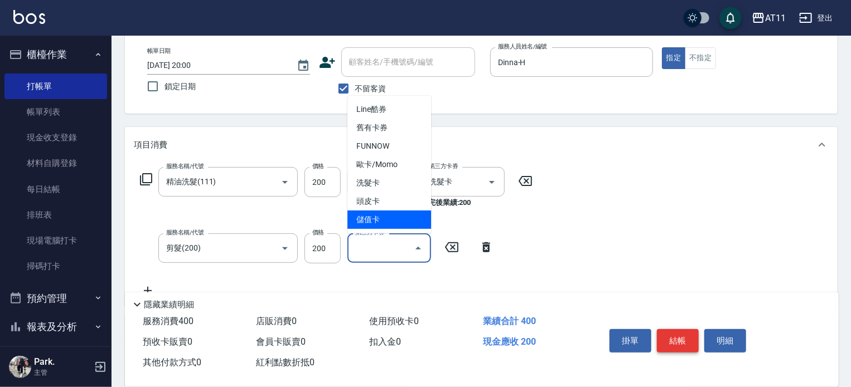
type input "儲值卡"
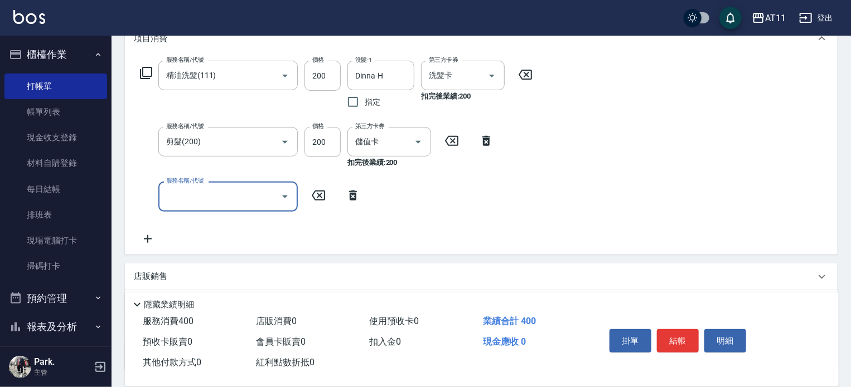
scroll to position [251, 0]
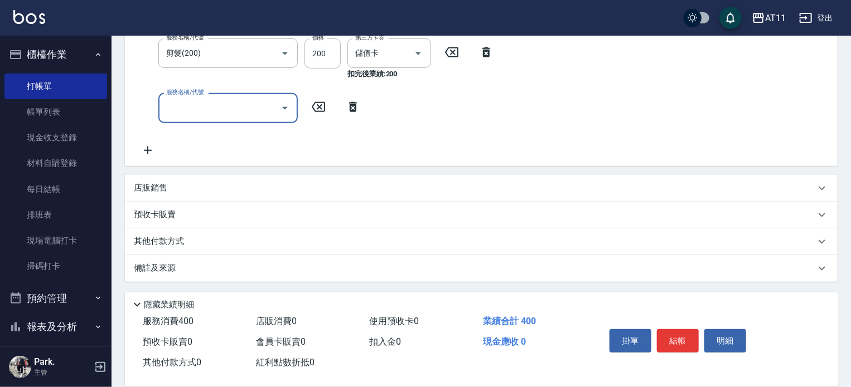
click at [297, 187] on div "店販銷售" at bounding box center [474, 188] width 681 height 12
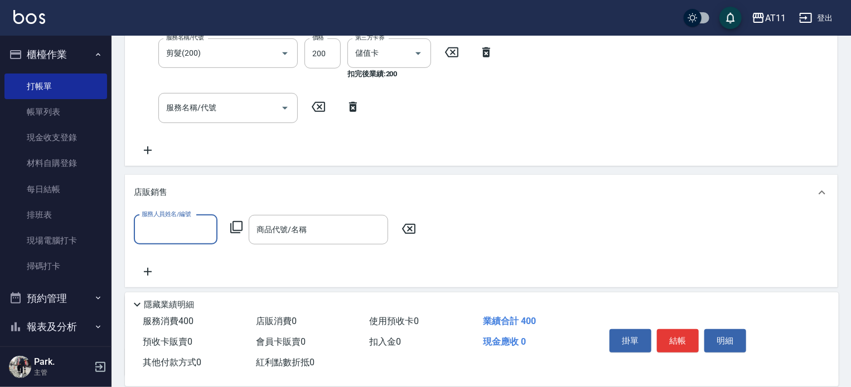
scroll to position [0, 0]
type input "Dinna-H"
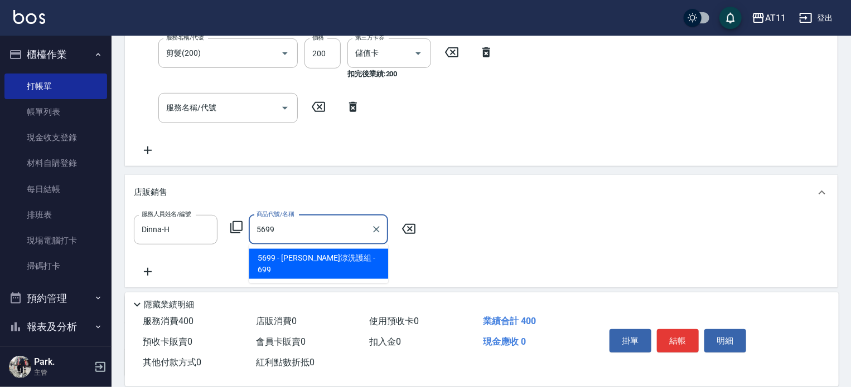
type input "[PERSON_NAME]涼洗護組"
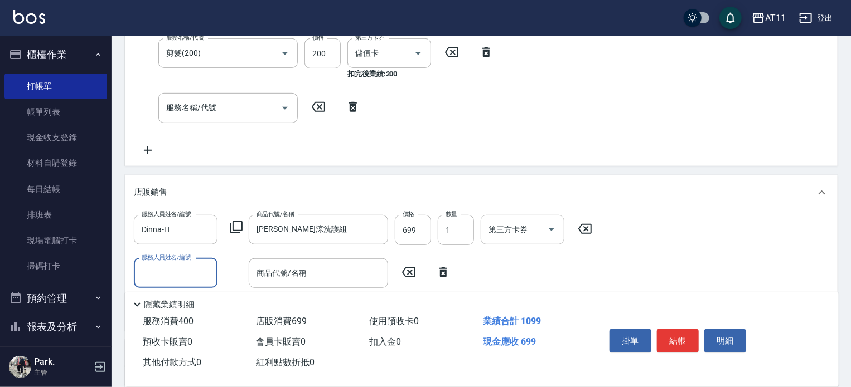
click at [551, 229] on icon "Open" at bounding box center [552, 230] width 6 height 3
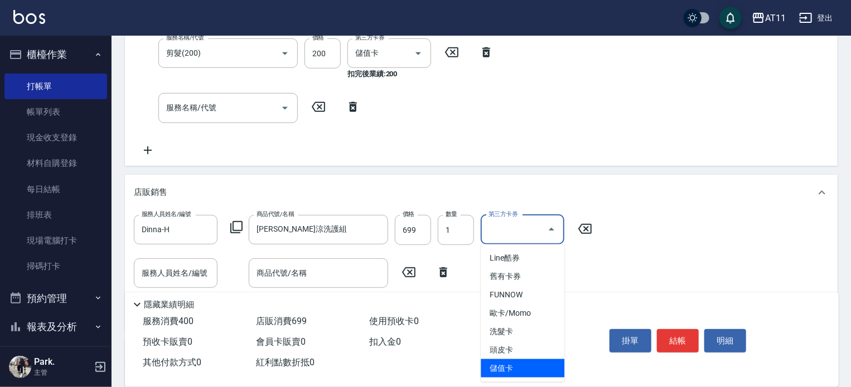
click at [544, 367] on span "儲值卡" at bounding box center [523, 369] width 84 height 18
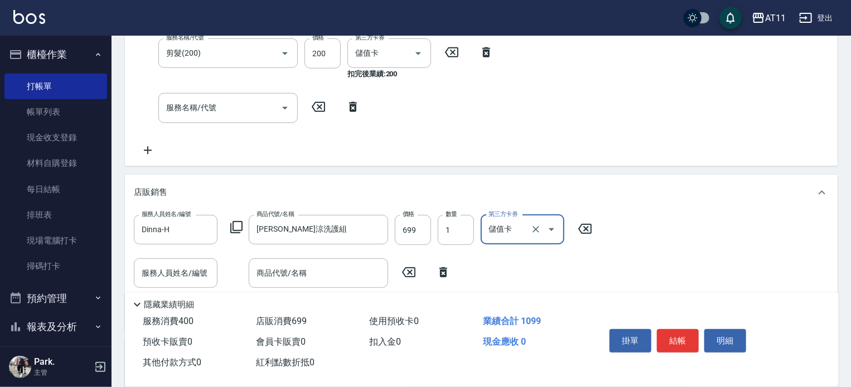
type input "儲值卡"
click at [674, 333] on button "結帳" at bounding box center [678, 341] width 42 height 23
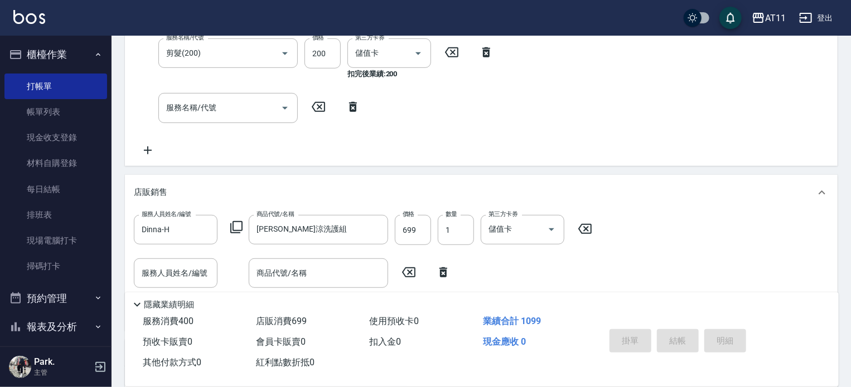
type input "[DATE] 20:03"
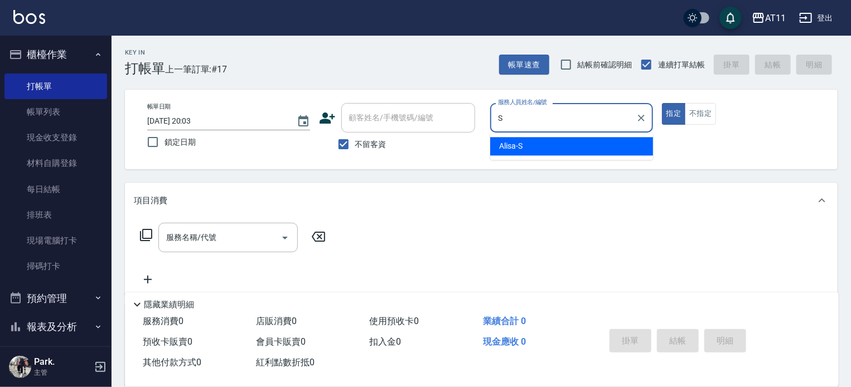
type input "Alisa-S"
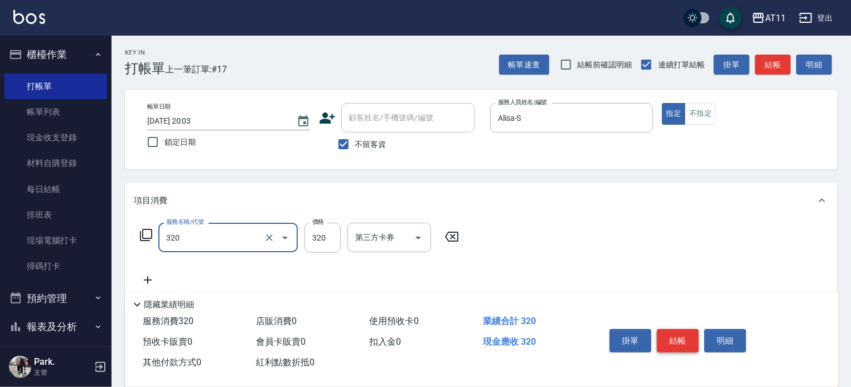
type input "洗剪(320)"
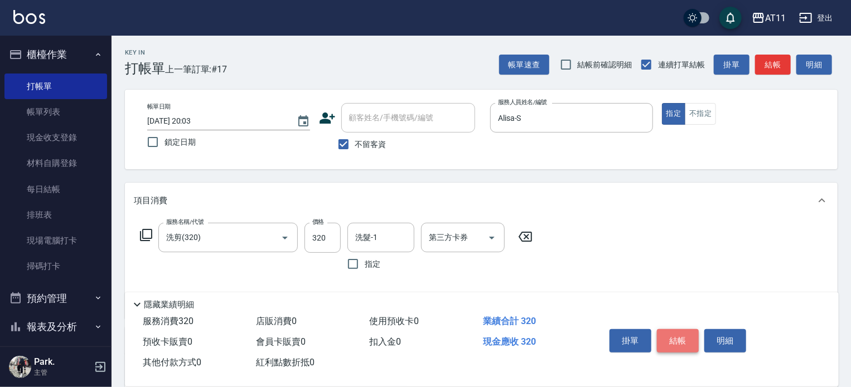
click at [674, 333] on button "結帳" at bounding box center [678, 341] width 42 height 23
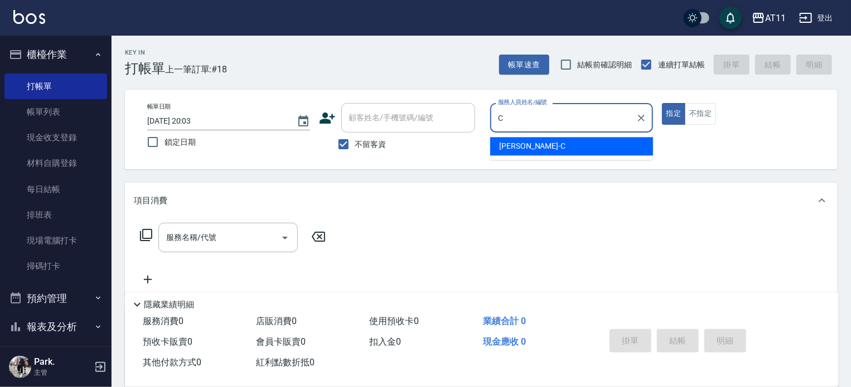
type input "[PERSON_NAME]"
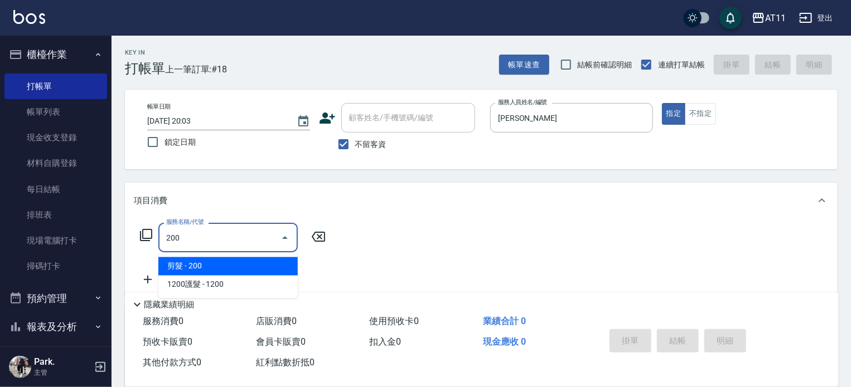
type input "剪髮(200)"
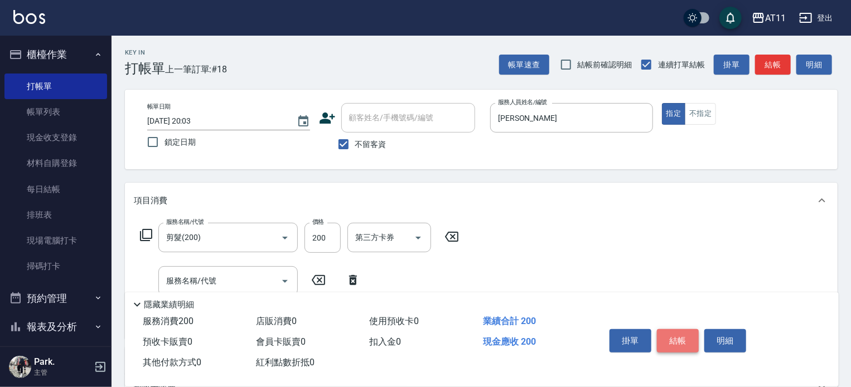
click at [674, 333] on button "結帳" at bounding box center [678, 341] width 42 height 23
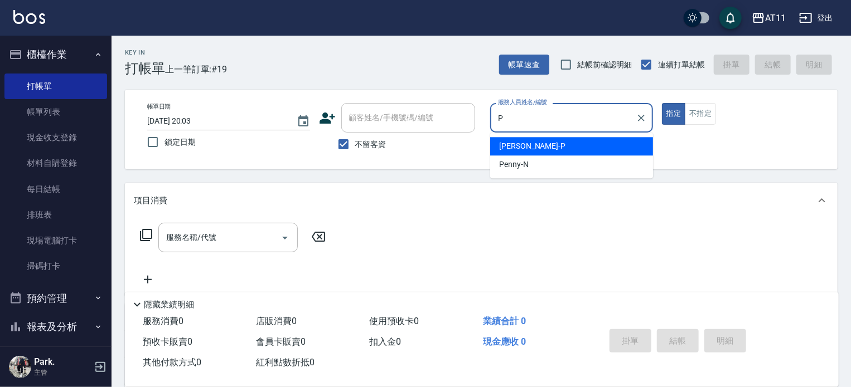
type input "[PERSON_NAME]-P"
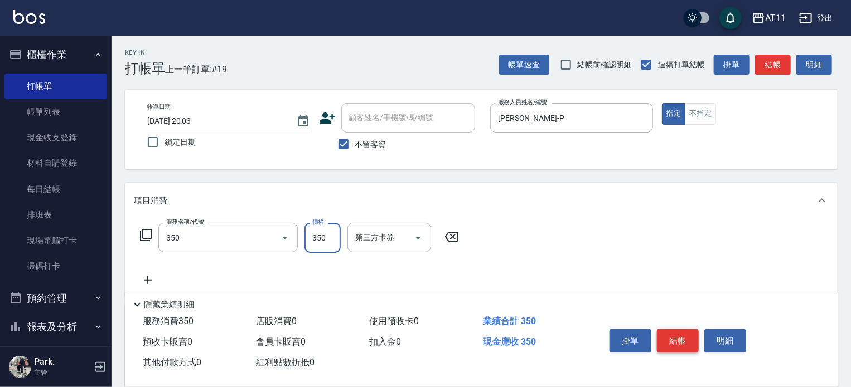
type input "洗髮(350)"
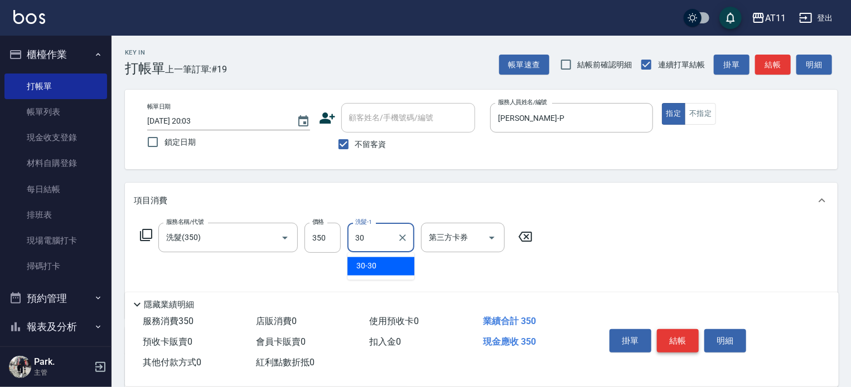
type input "30-30"
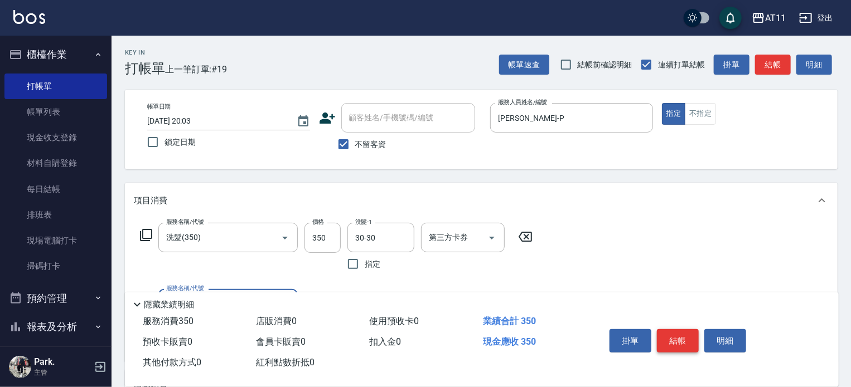
click at [674, 333] on button "結帳" at bounding box center [678, 341] width 42 height 23
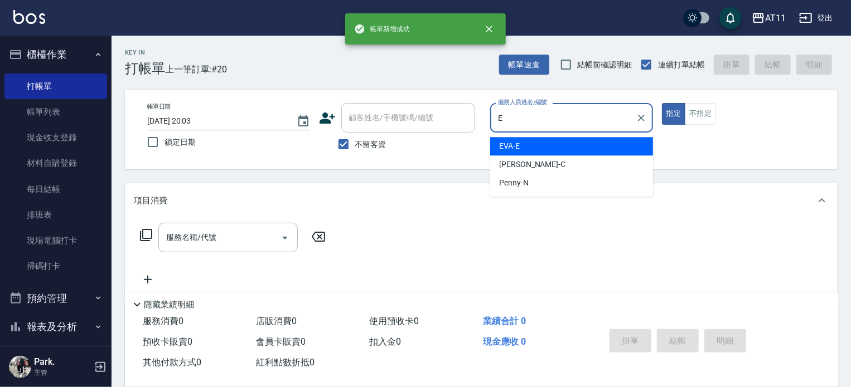
type input "EVA-E"
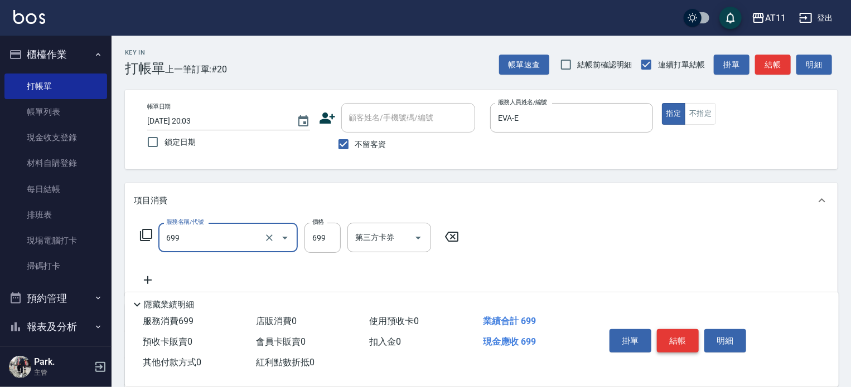
type input "SPA699(699)"
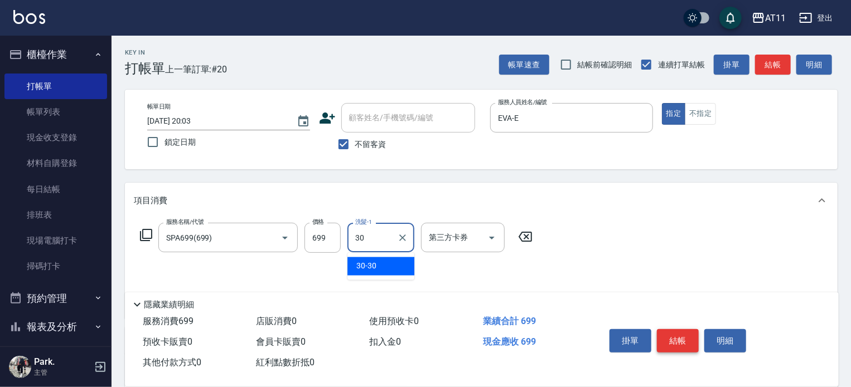
type input "30-30"
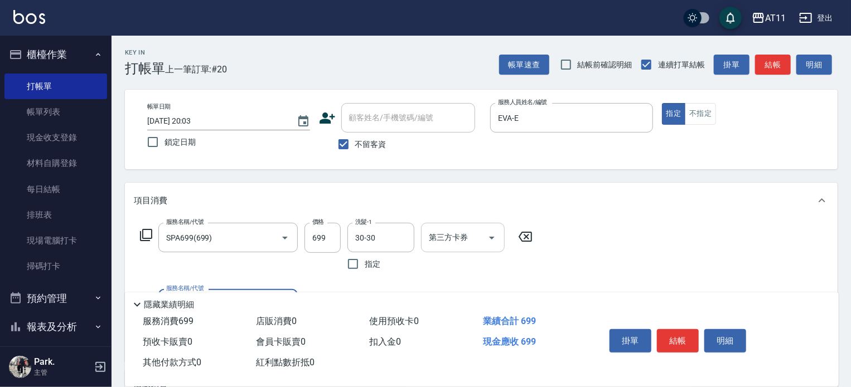
click at [493, 237] on icon "Open" at bounding box center [491, 237] width 13 height 13
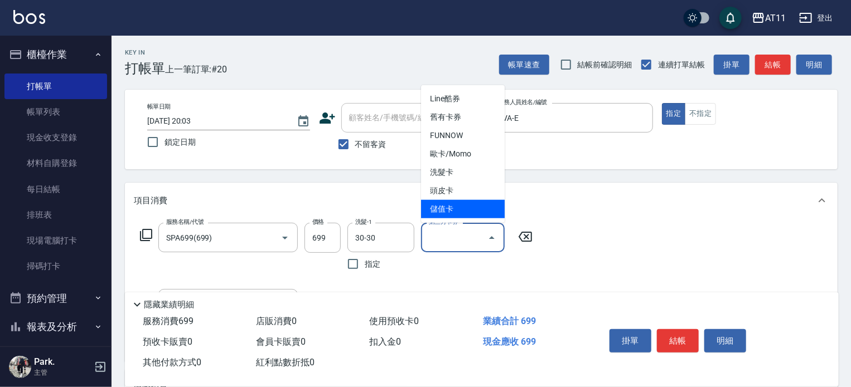
click at [473, 209] on span "儲值卡" at bounding box center [463, 209] width 84 height 18
type input "儲值卡"
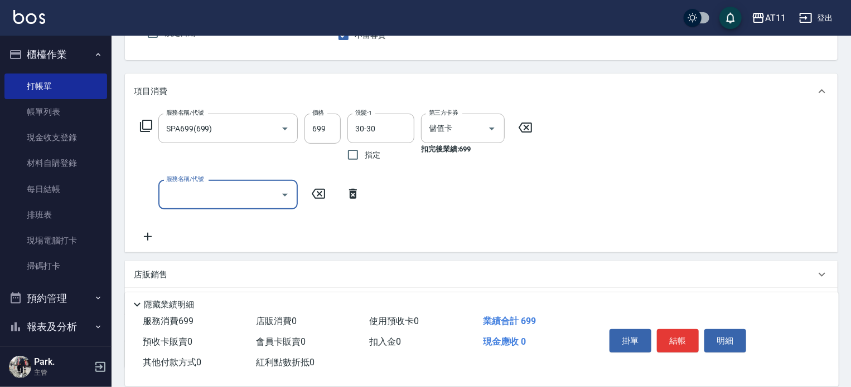
scroll to position [112, 0]
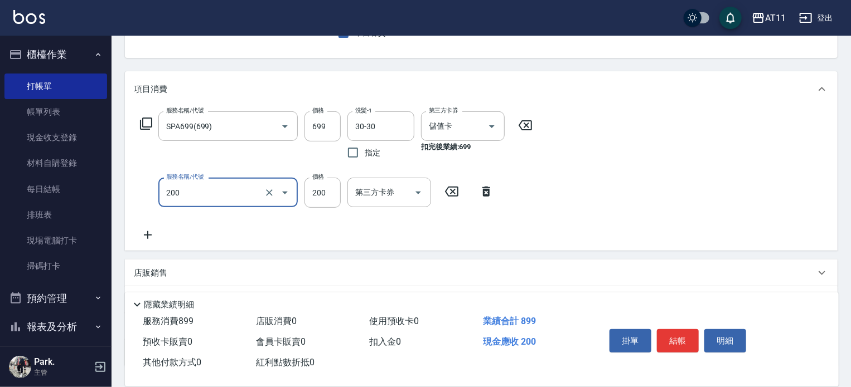
type input "剪髮(200)"
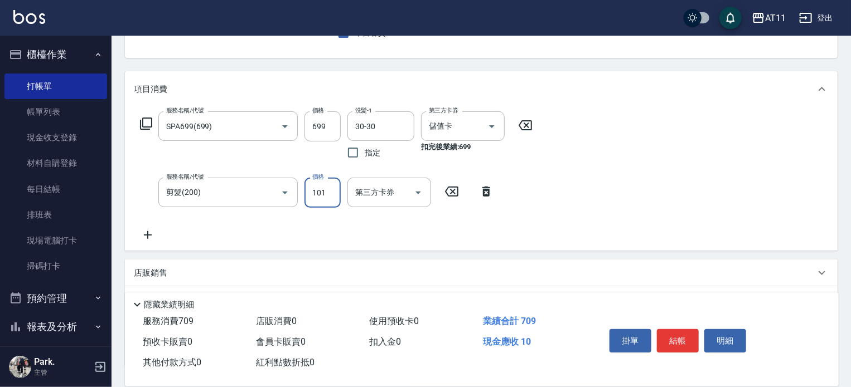
type input "101"
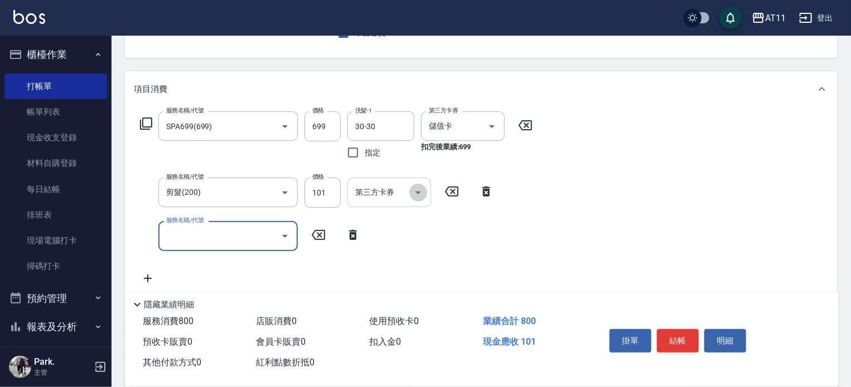
click at [417, 193] on icon "Open" at bounding box center [417, 192] width 13 height 13
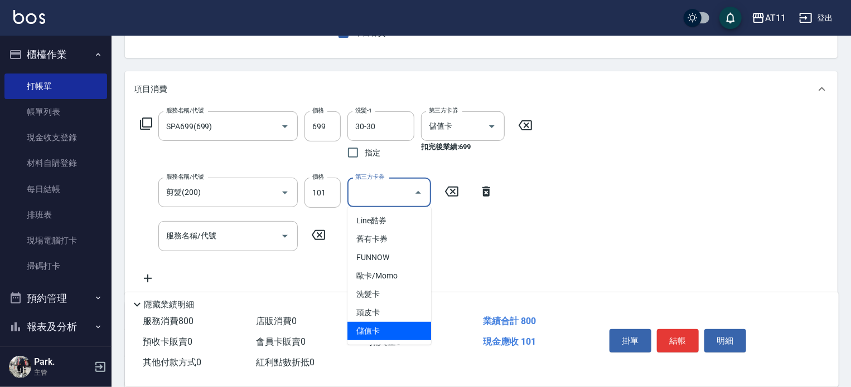
click at [405, 328] on span "儲值卡" at bounding box center [389, 331] width 84 height 18
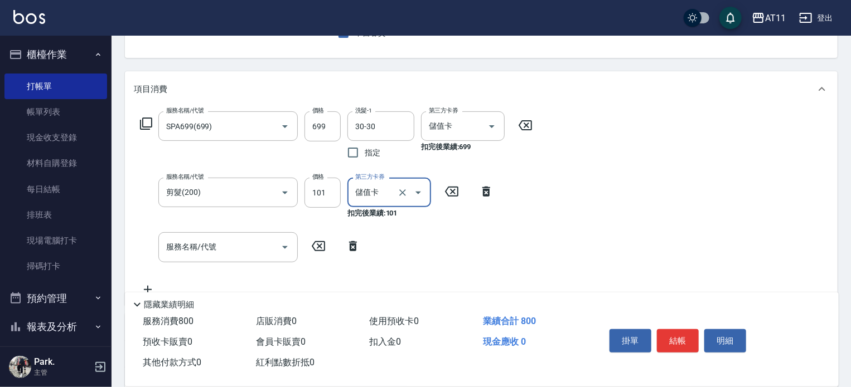
type input "儲值卡"
click at [673, 337] on button "結帳" at bounding box center [678, 341] width 42 height 23
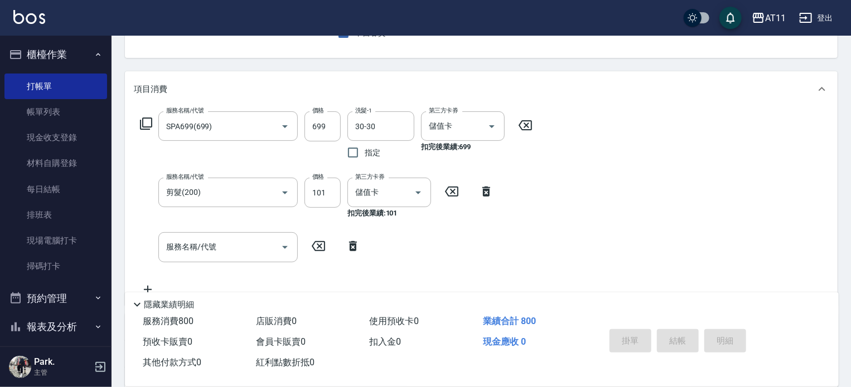
type input "[DATE] 20:04"
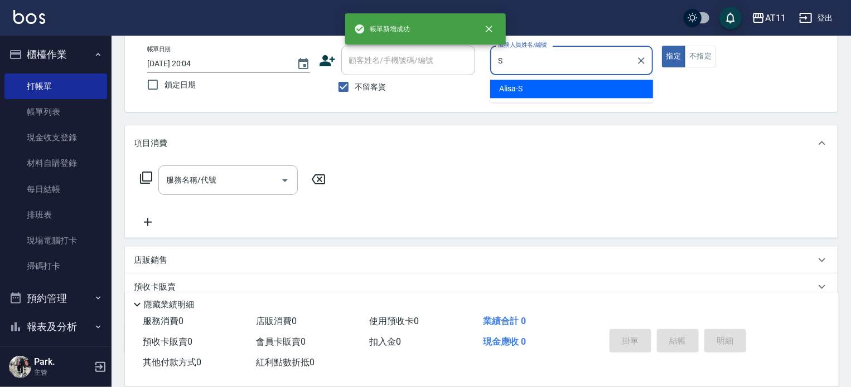
scroll to position [0, 0]
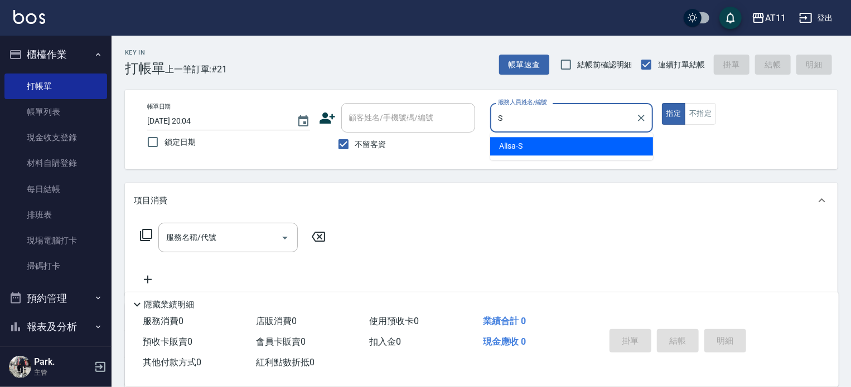
type input "Alisa-S"
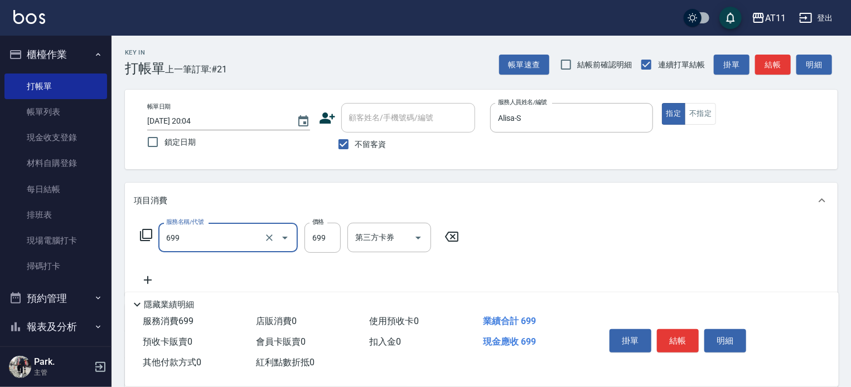
type input "SPA699(699)"
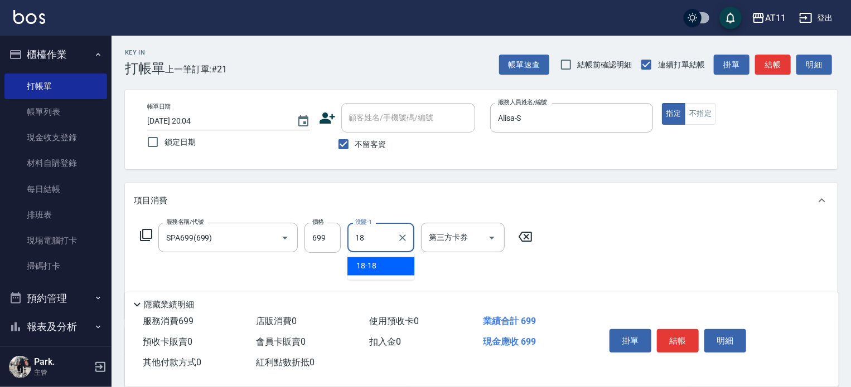
type input "18-18"
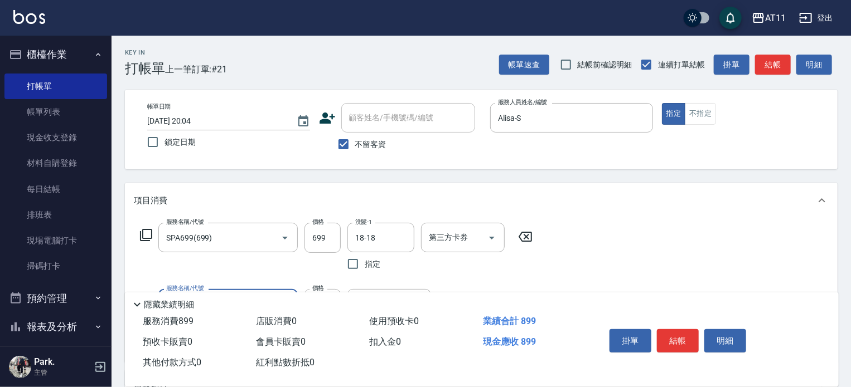
type input "剪髮(200)"
type input "100"
click at [675, 337] on button "結帳" at bounding box center [678, 341] width 42 height 23
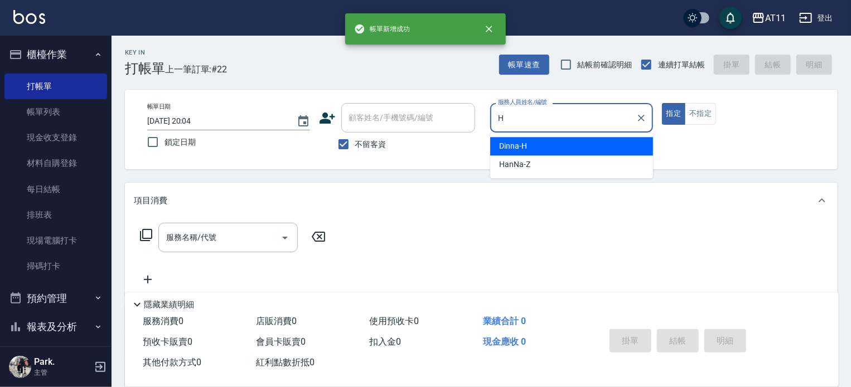
type input "Dinna-H"
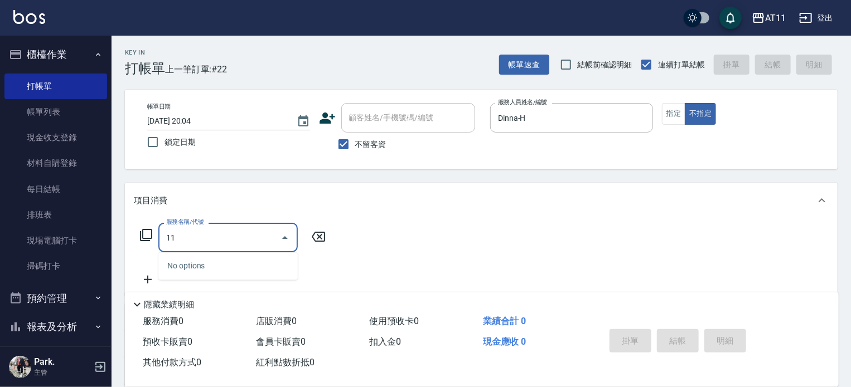
type input "1"
type input "SPA399(0399)"
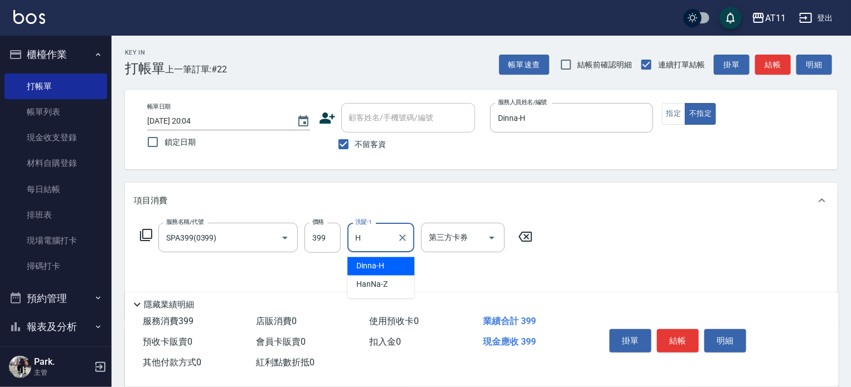
type input "Dinna-H"
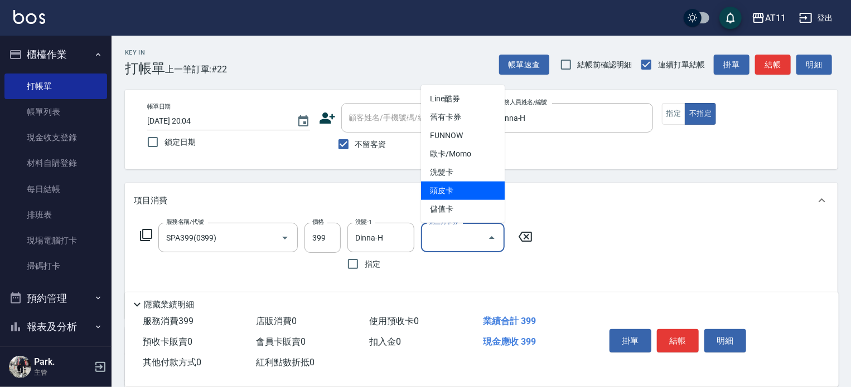
type input "頭皮卡"
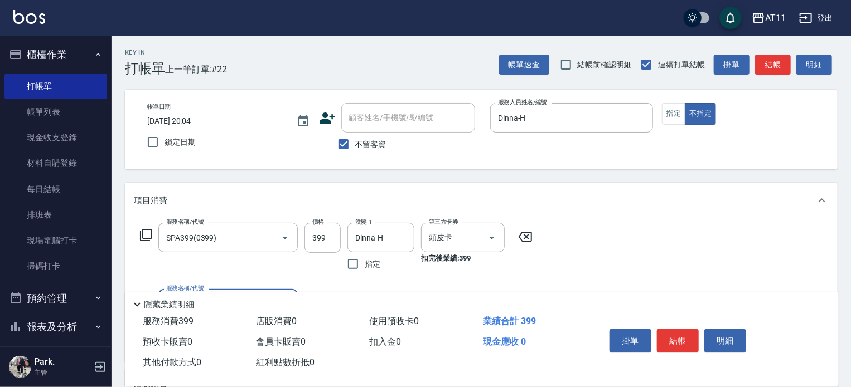
click at [675, 337] on button "結帳" at bounding box center [678, 341] width 42 height 23
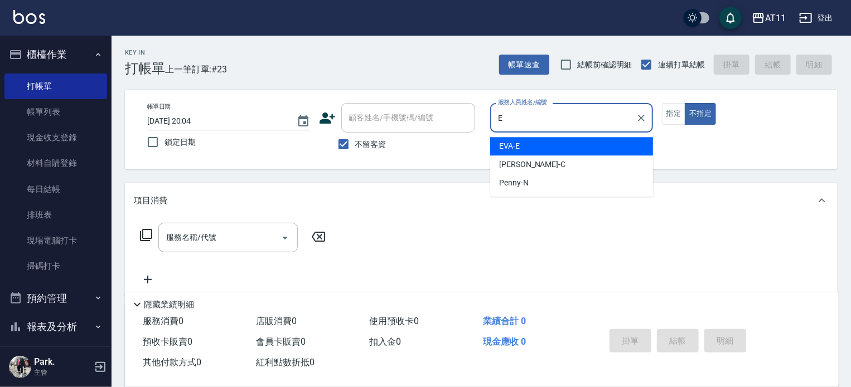
type input "EVA-E"
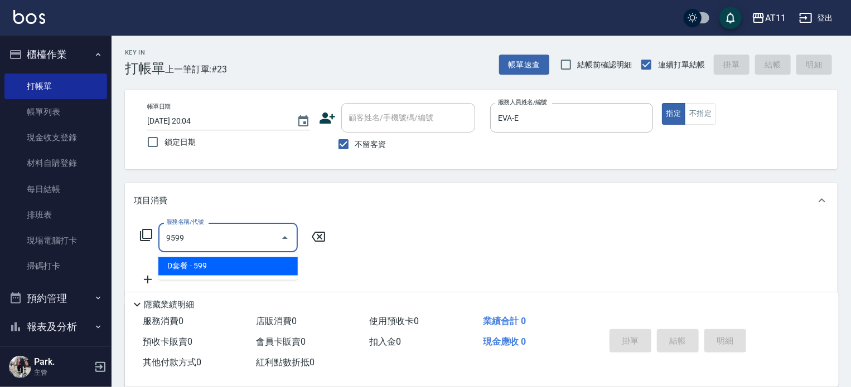
type input "D套餐(9599)"
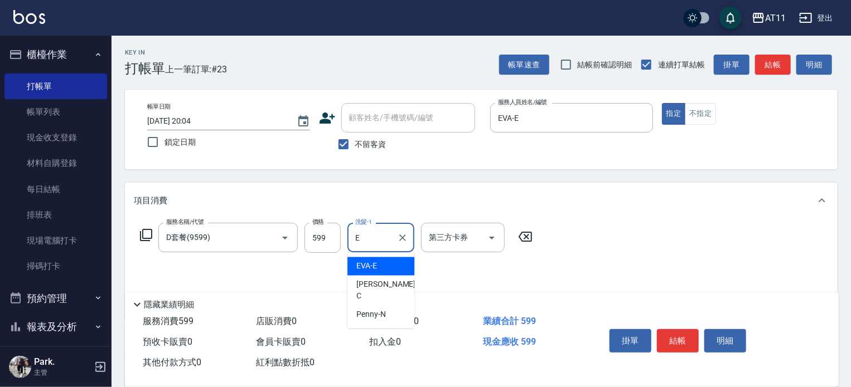
type input "EVA-E"
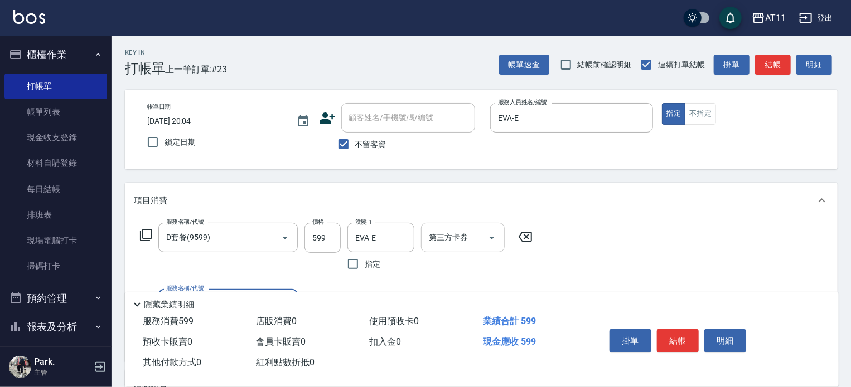
click at [494, 235] on icon "Open" at bounding box center [491, 237] width 13 height 13
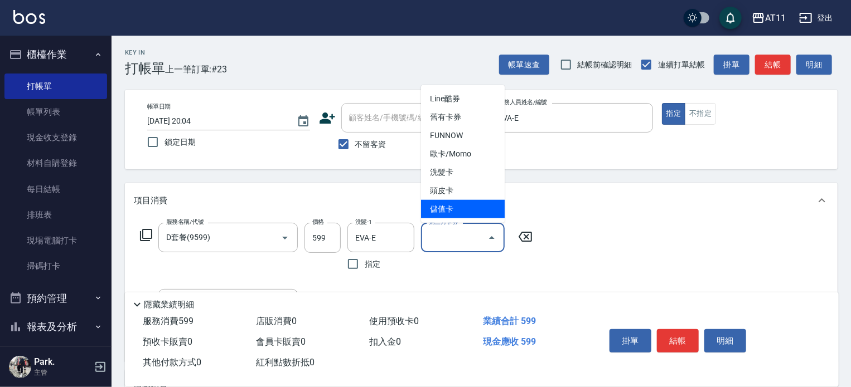
click at [474, 202] on span "儲值卡" at bounding box center [463, 209] width 84 height 18
type input "儲值卡"
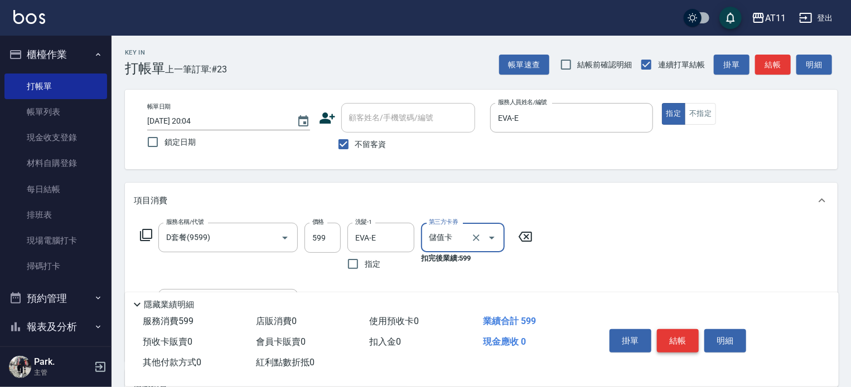
click at [684, 332] on button "結帳" at bounding box center [678, 341] width 42 height 23
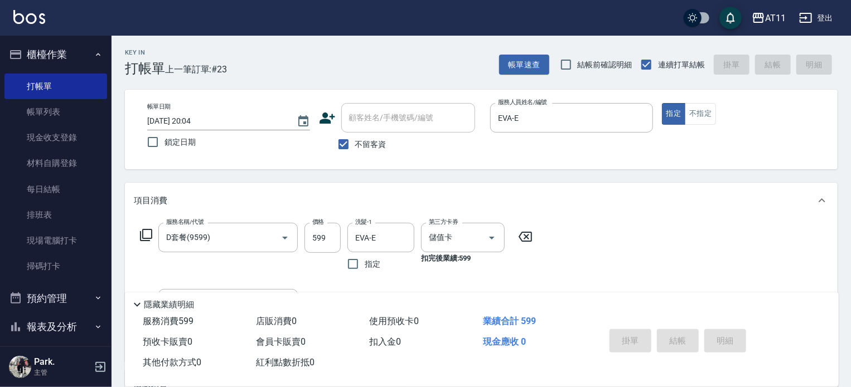
type input "[DATE] 20:05"
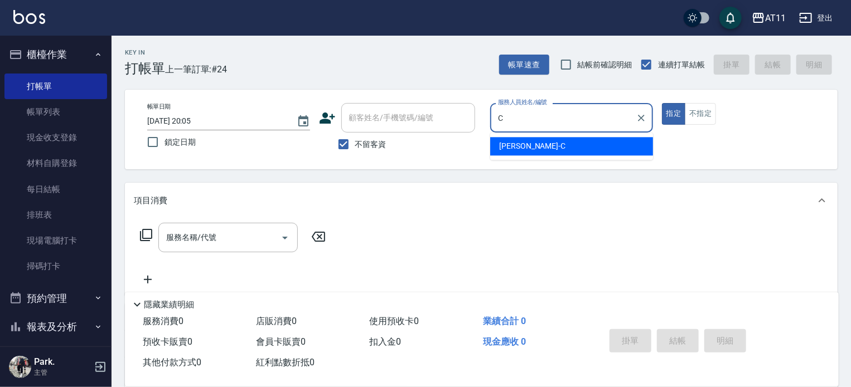
type input "[PERSON_NAME]"
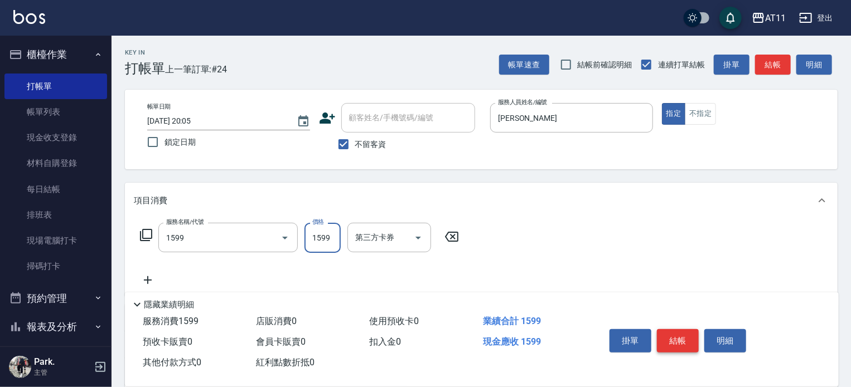
type input "染髮套餐(1599)"
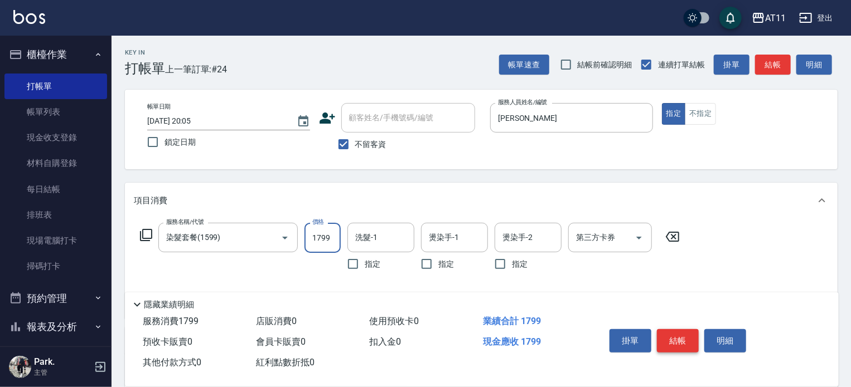
type input "1799"
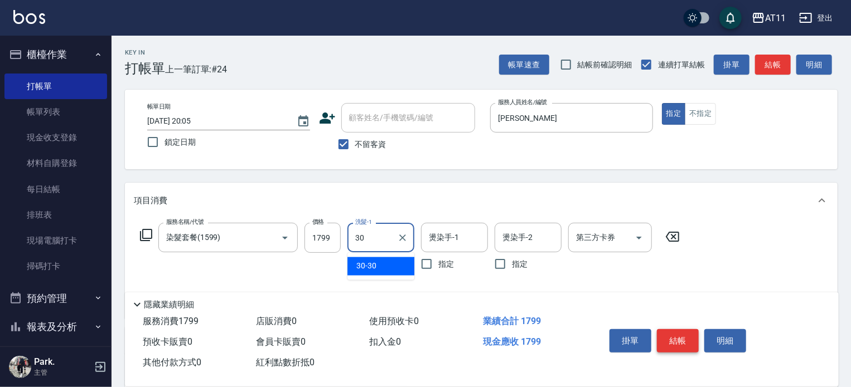
type input "30-30"
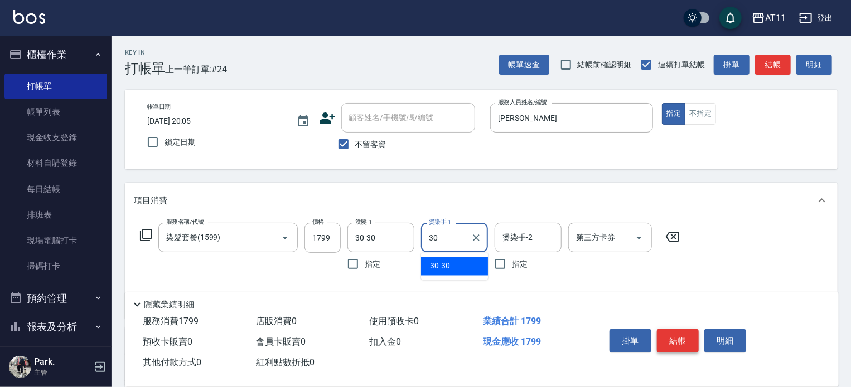
type input "30-30"
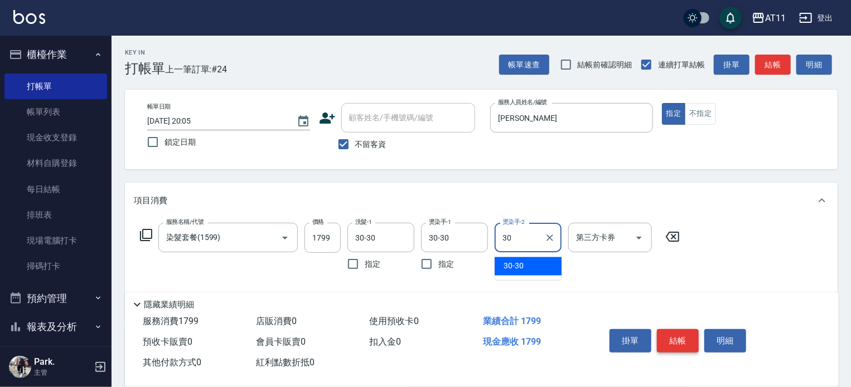
type input "30-30"
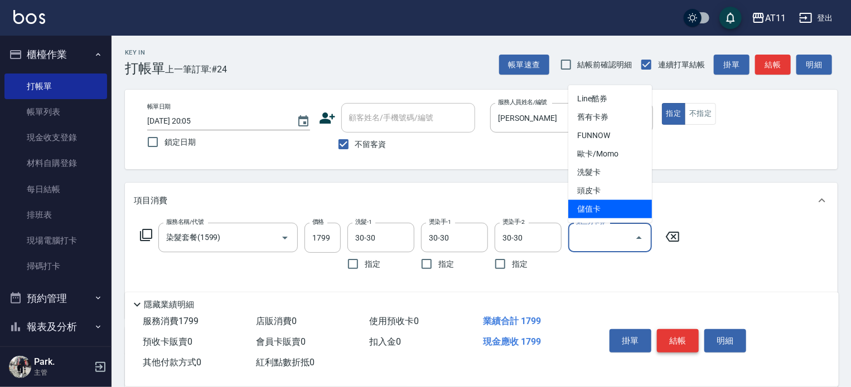
type input "儲值卡"
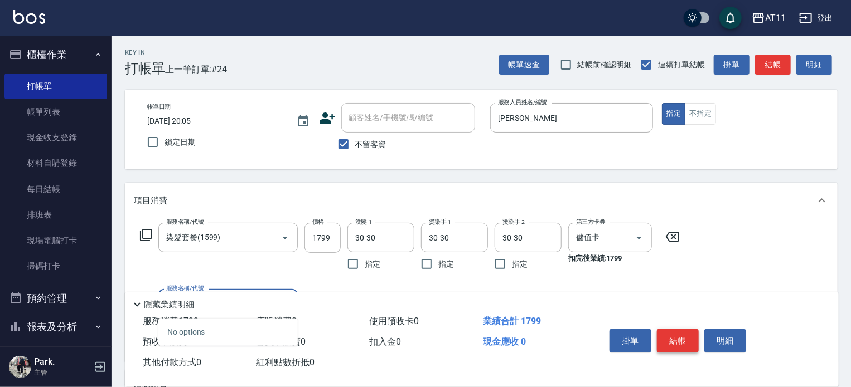
type input "6000"
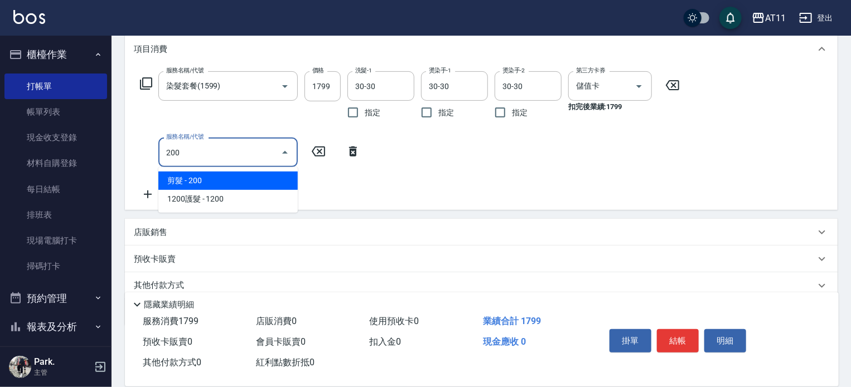
scroll to position [167, 0]
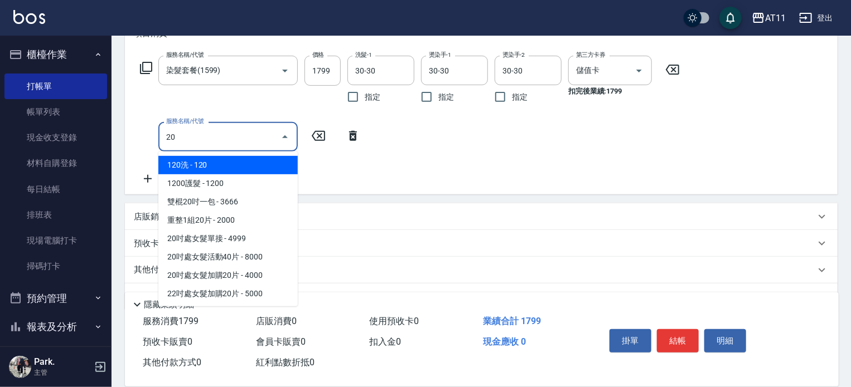
type input "2"
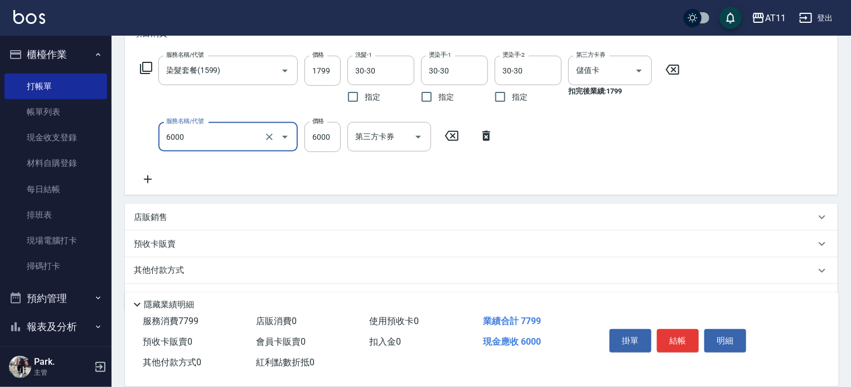
type input "頂級豪華OVC2(6000)"
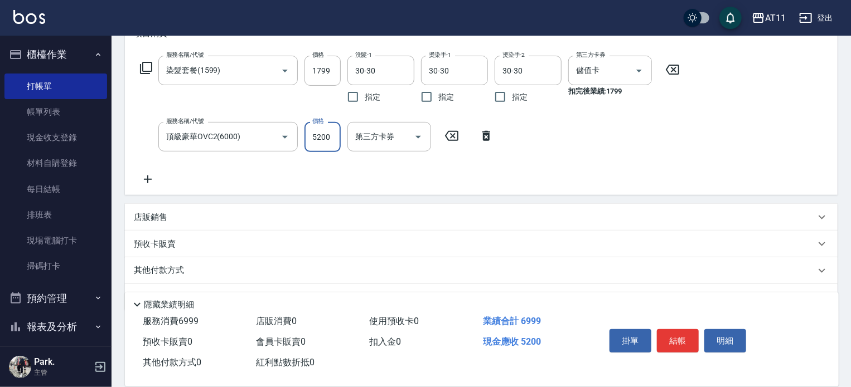
type input "5200"
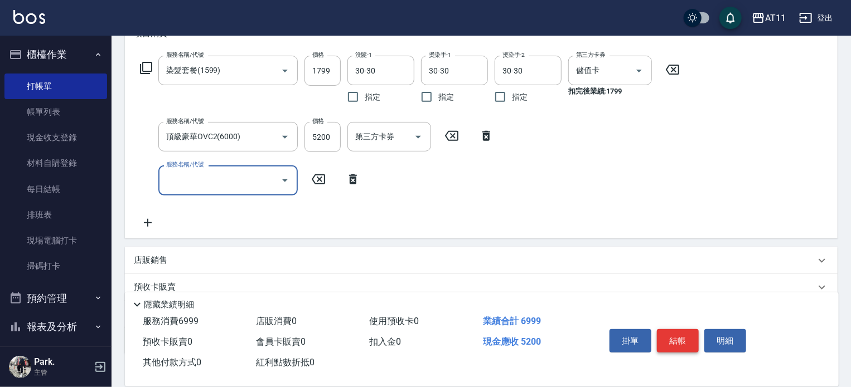
click at [673, 340] on button "結帳" at bounding box center [678, 341] width 42 height 23
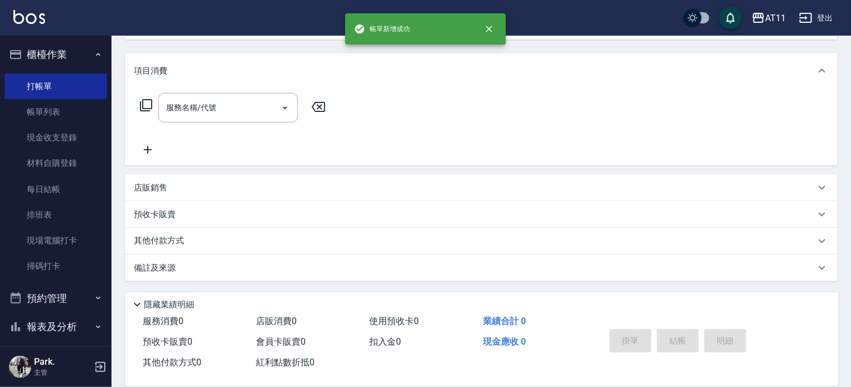
scroll to position [0, 0]
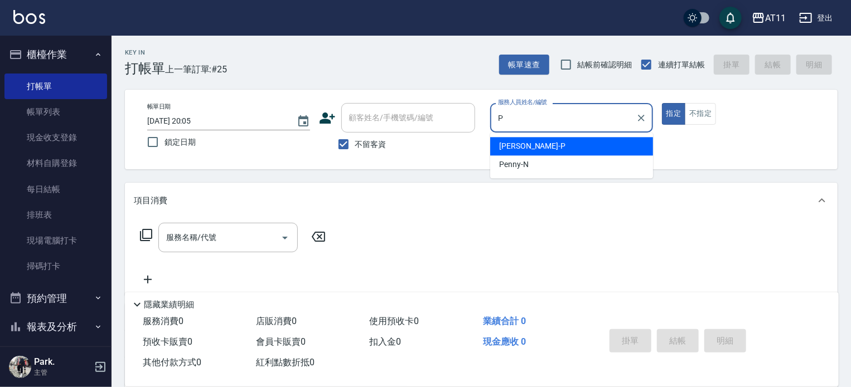
type input "[PERSON_NAME]-P"
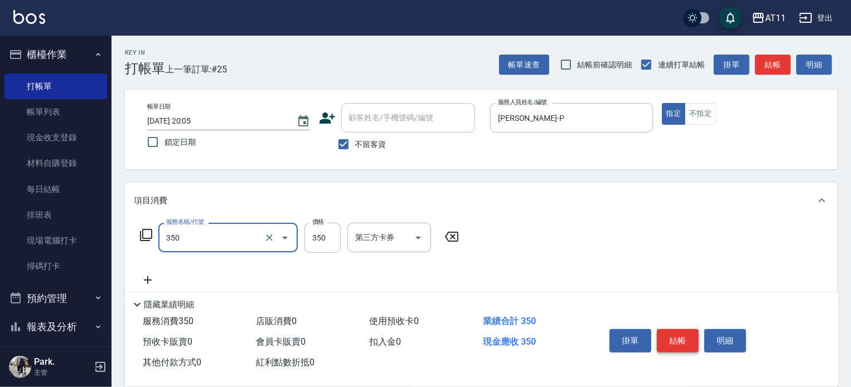
type input "洗髮(350)"
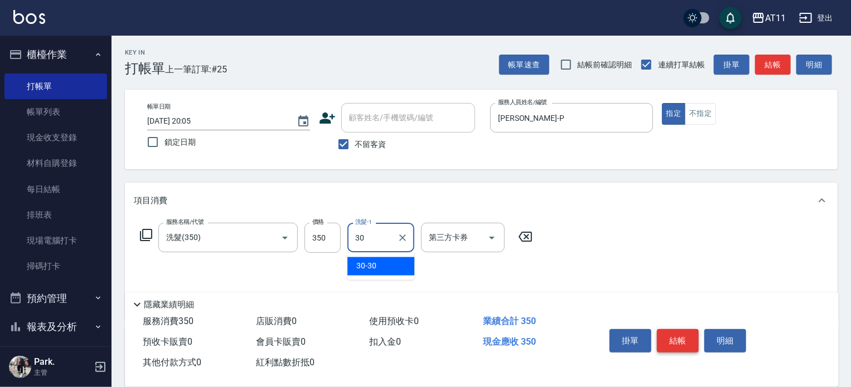
type input "30-30"
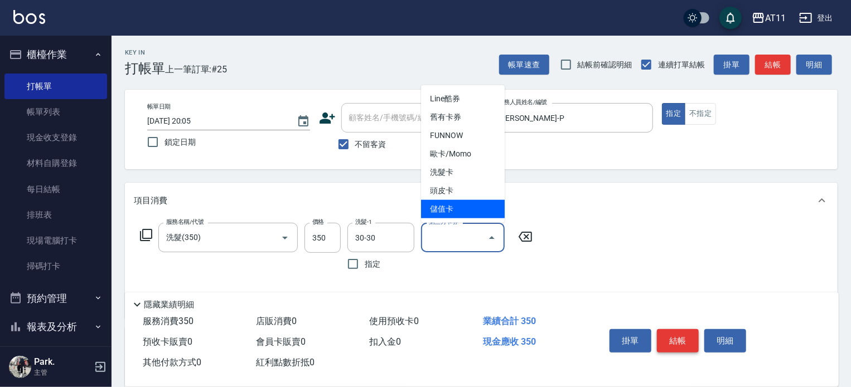
type input "儲值卡"
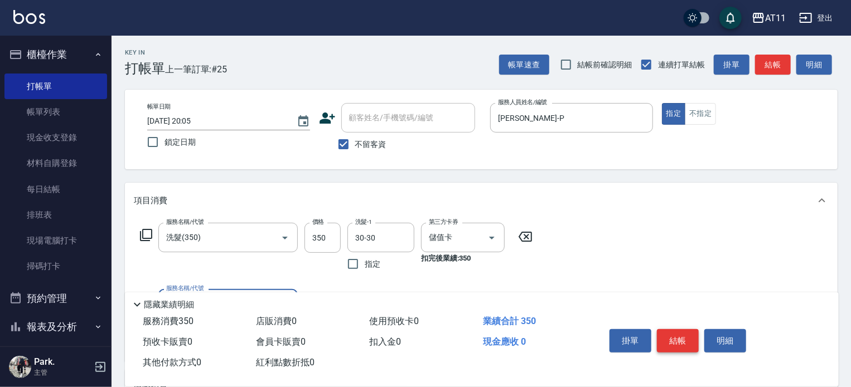
click at [673, 340] on button "結帳" at bounding box center [678, 341] width 42 height 23
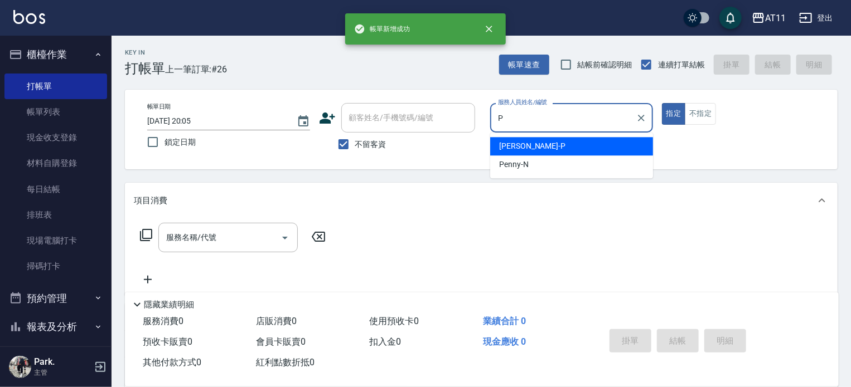
type input "[PERSON_NAME]-P"
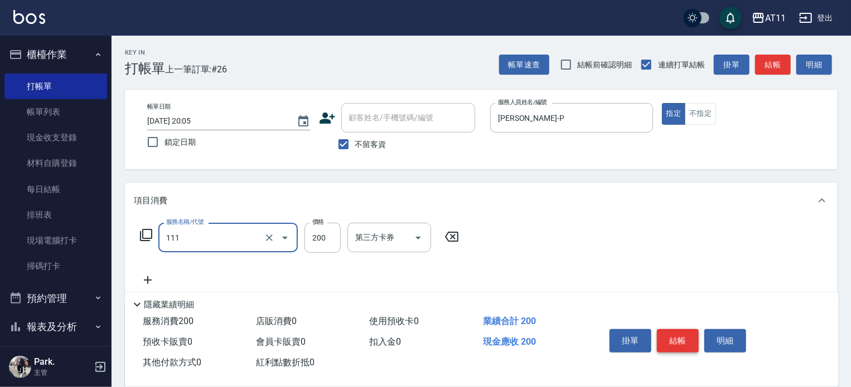
type input "精油洗髮(111)"
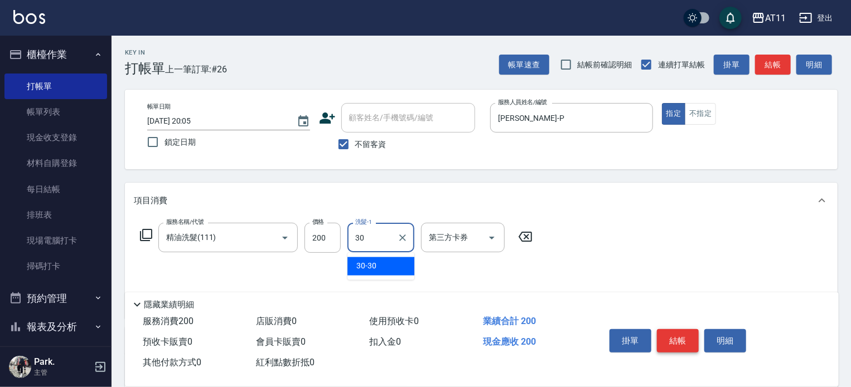
type input "30-30"
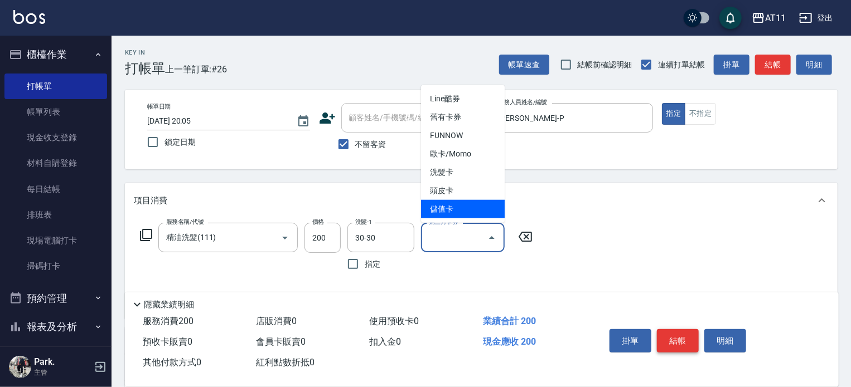
type input "儲值卡"
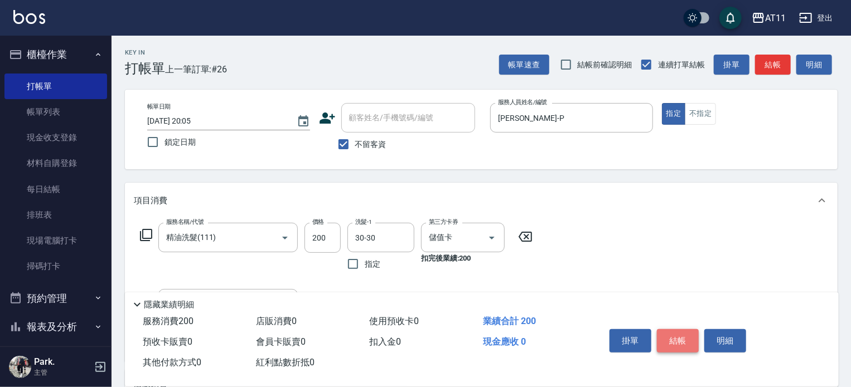
click at [673, 340] on button "結帳" at bounding box center [678, 341] width 42 height 23
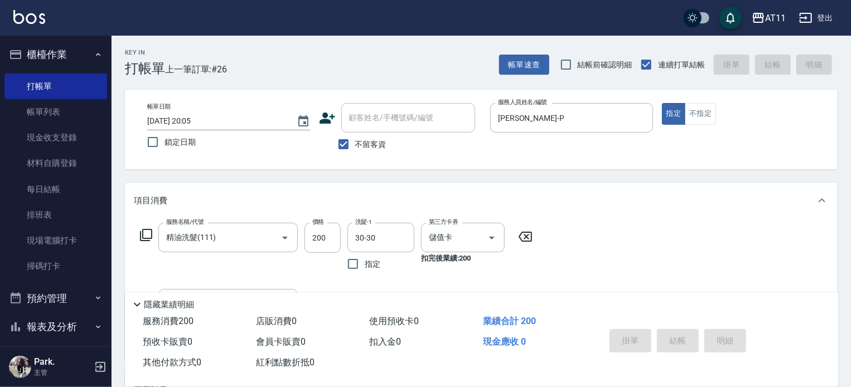
type input "[DATE] 20:06"
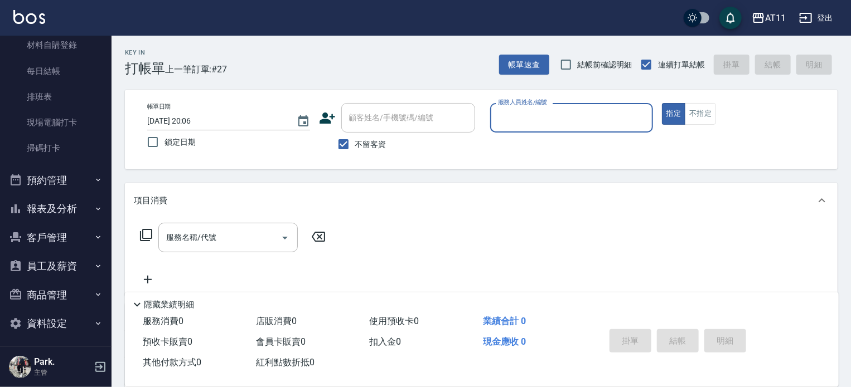
scroll to position [123, 0]
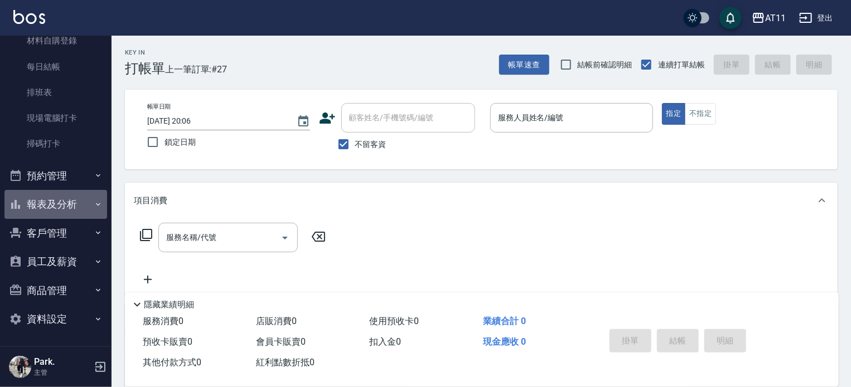
click at [72, 195] on button "報表及分析" at bounding box center [55, 204] width 103 height 29
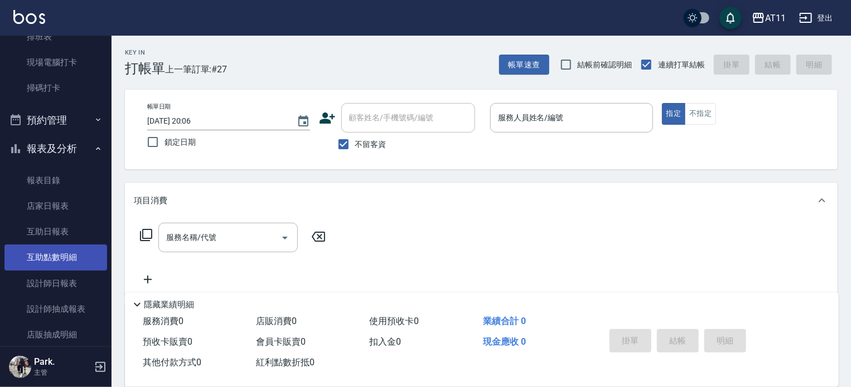
scroll to position [234, 0]
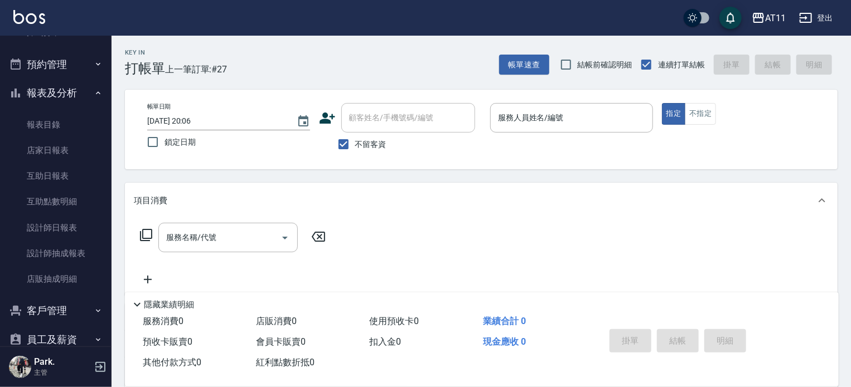
click at [60, 309] on button "客戶管理" at bounding box center [55, 311] width 103 height 29
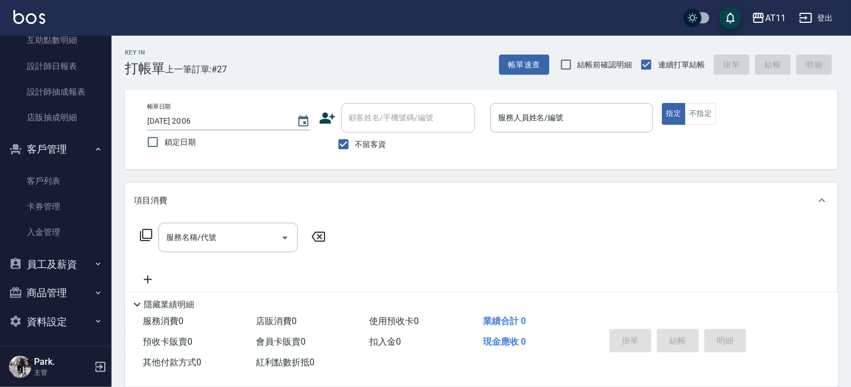
scroll to position [398, 0]
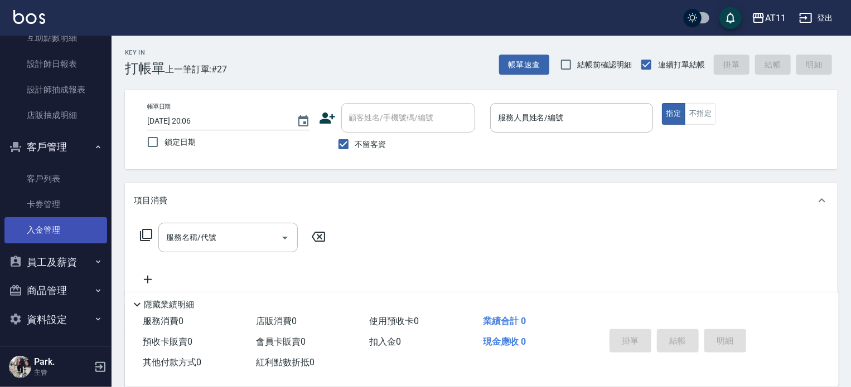
click at [63, 221] on link "入金管理" at bounding box center [55, 230] width 103 height 26
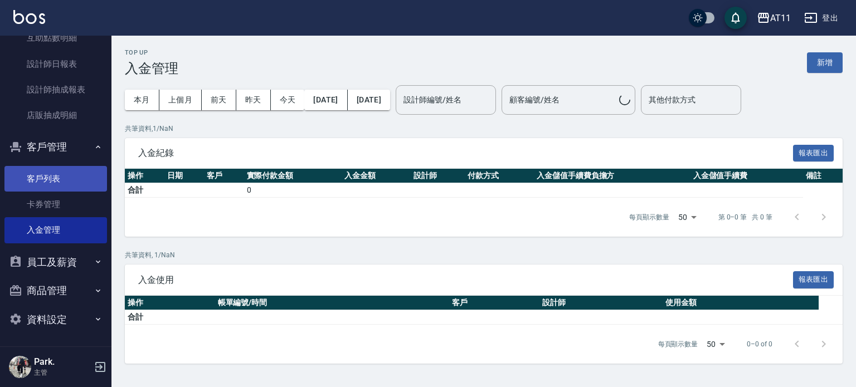
click at [59, 180] on link "客戶列表" at bounding box center [55, 179] width 103 height 26
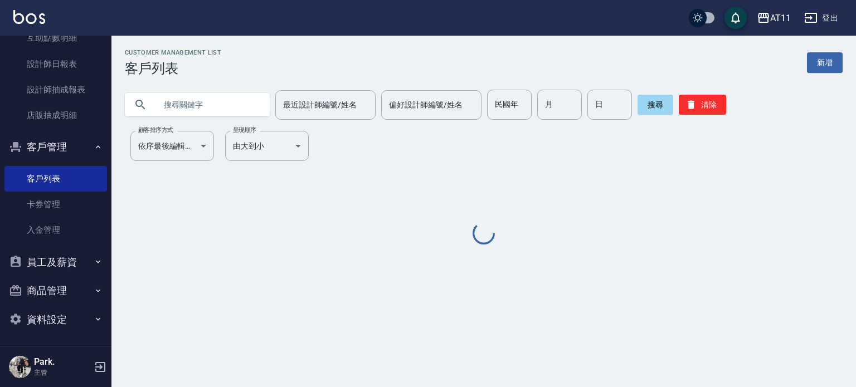
click at [171, 104] on input "text" at bounding box center [208, 105] width 105 height 30
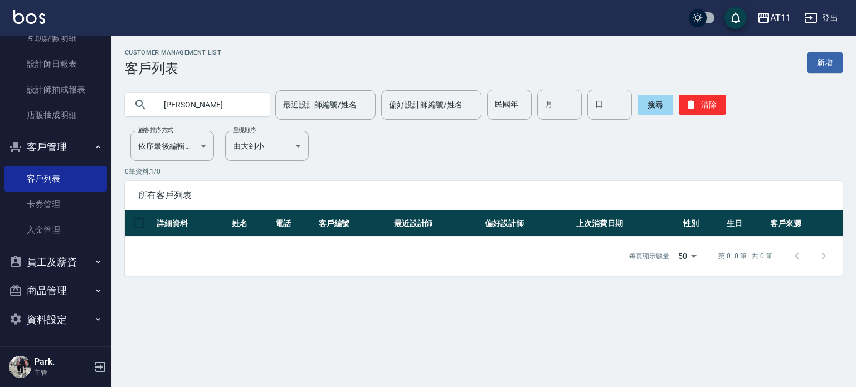
type input "曾"
type input "0988657411"
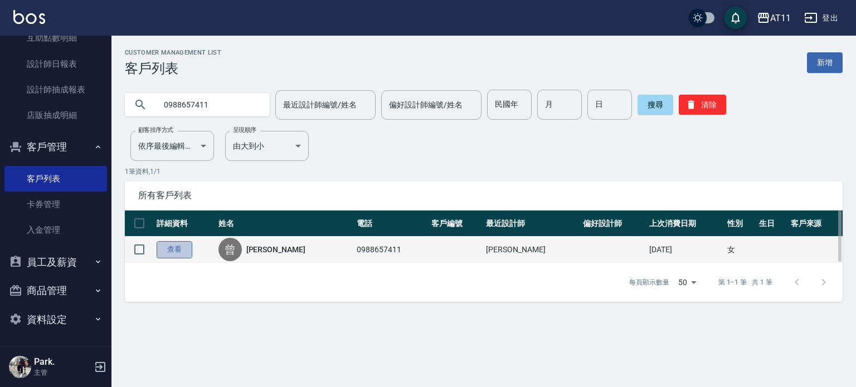
click at [181, 254] on link "查看" at bounding box center [175, 249] width 36 height 17
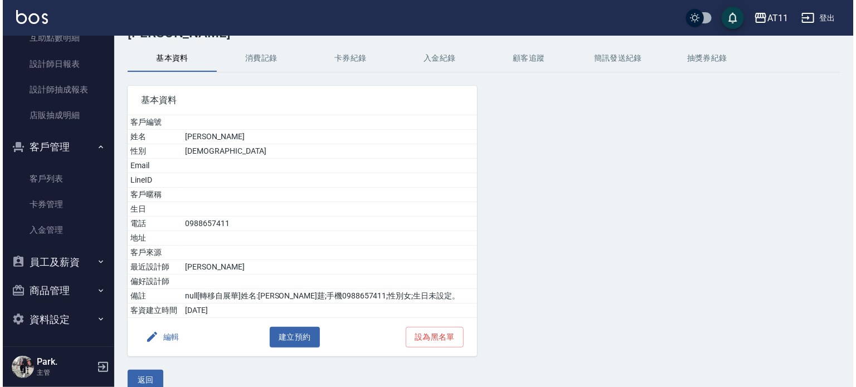
scroll to position [74, 0]
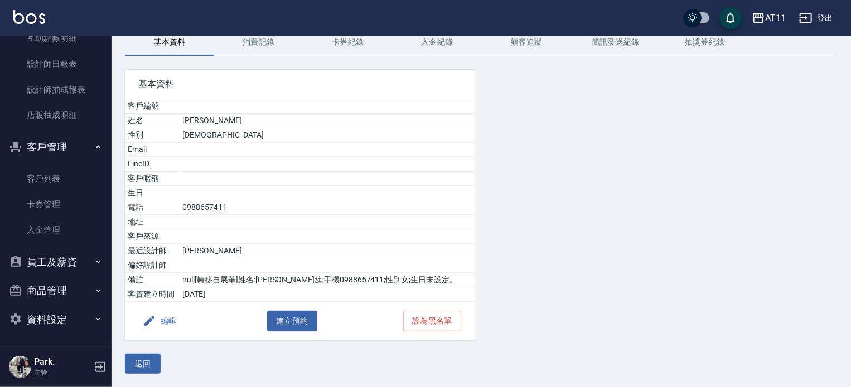
click at [156, 321] on button "編輯" at bounding box center [159, 321] width 43 height 21
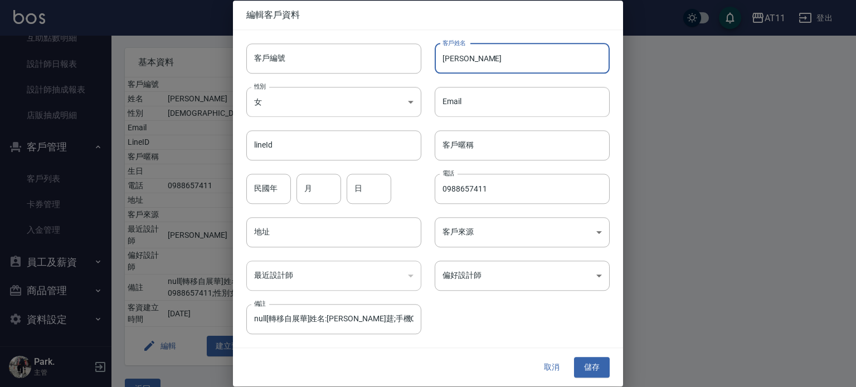
click at [477, 57] on input "[PERSON_NAME]" at bounding box center [522, 58] width 175 height 30
type input "[PERSON_NAME]莛"
click at [592, 365] on button "儲存" at bounding box center [592, 368] width 36 height 21
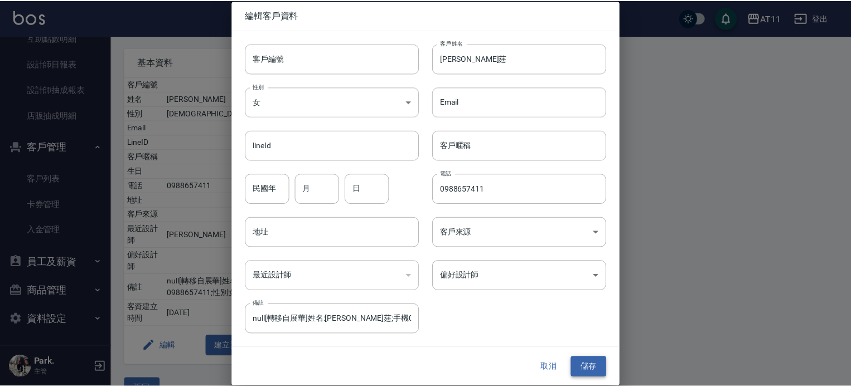
scroll to position [0, 0]
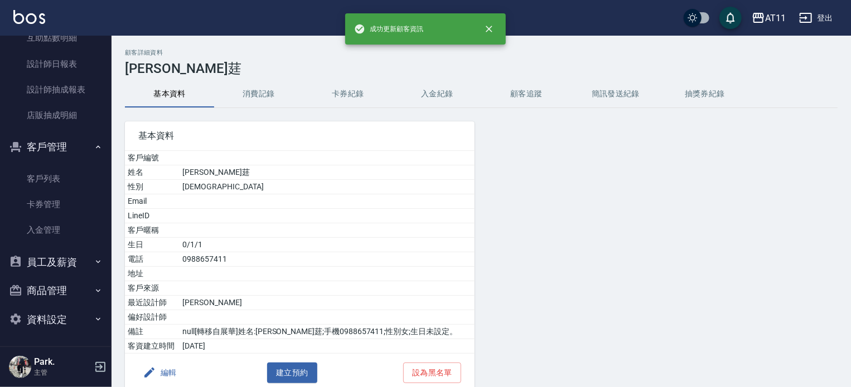
click at [434, 93] on button "入金紀錄" at bounding box center [437, 94] width 89 height 27
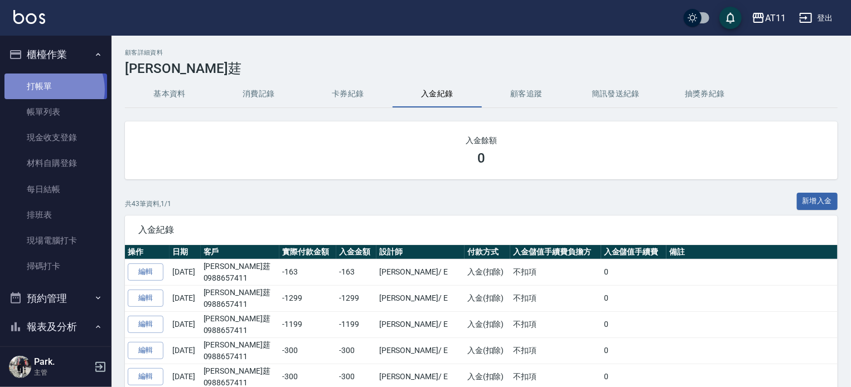
click at [51, 89] on link "打帳單" at bounding box center [55, 87] width 103 height 26
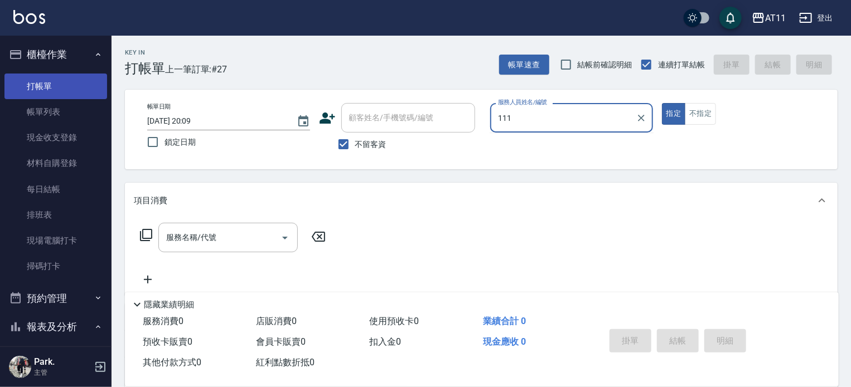
type input "111"
click at [662, 103] on button "指定" at bounding box center [674, 114] width 24 height 22
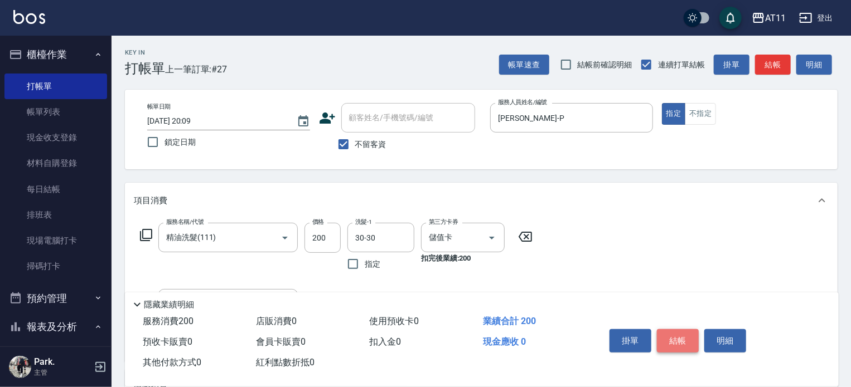
click at [671, 333] on button "結帳" at bounding box center [678, 341] width 42 height 23
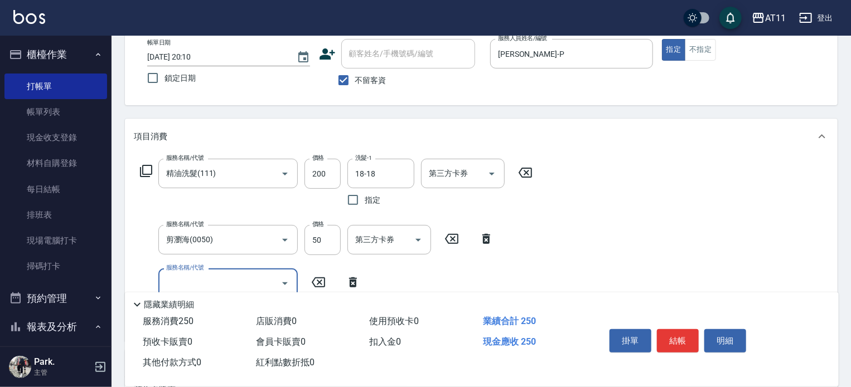
scroll to position [112, 0]
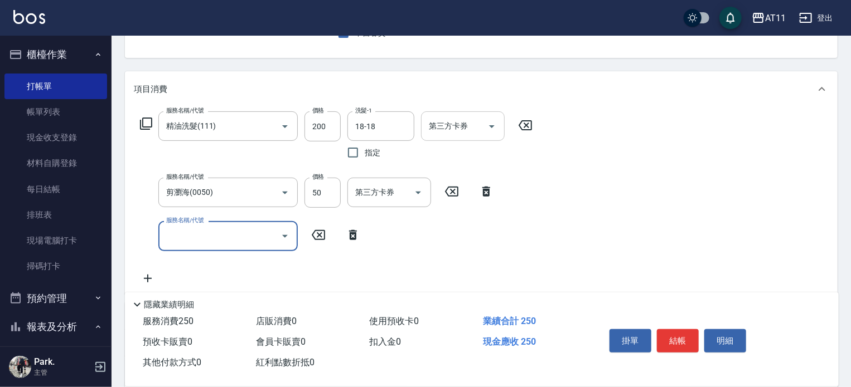
click at [496, 127] on icon "Open" at bounding box center [491, 126] width 13 height 13
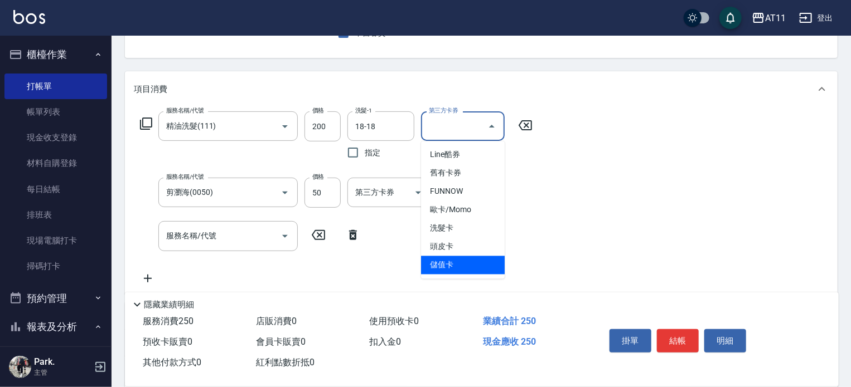
click at [468, 263] on span "儲值卡" at bounding box center [463, 265] width 84 height 18
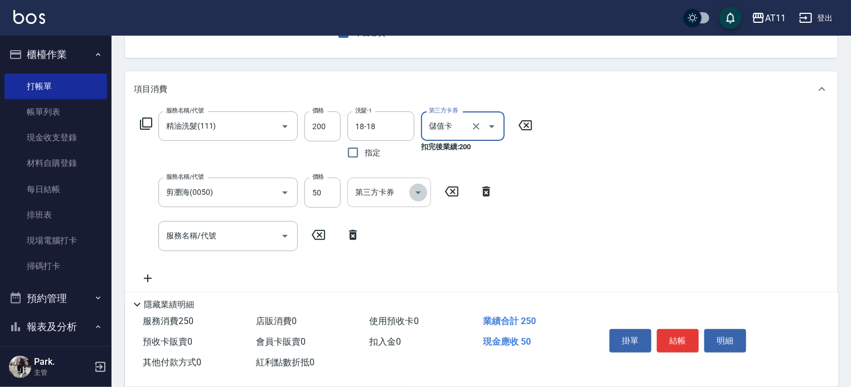
click at [414, 192] on icon "Open" at bounding box center [417, 192] width 13 height 13
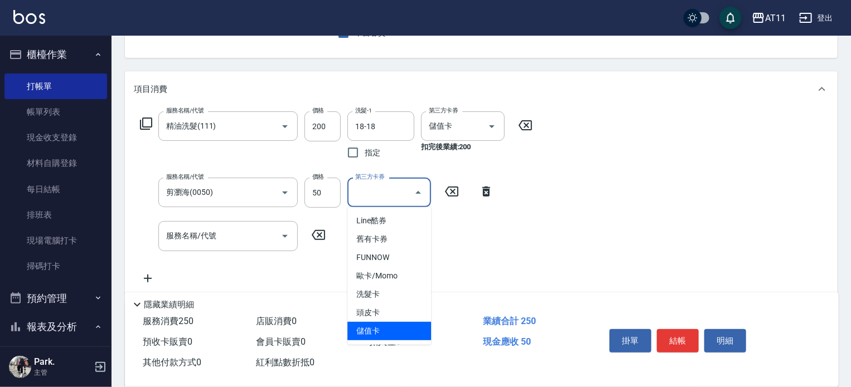
click at [401, 323] on span "儲值卡" at bounding box center [389, 331] width 84 height 18
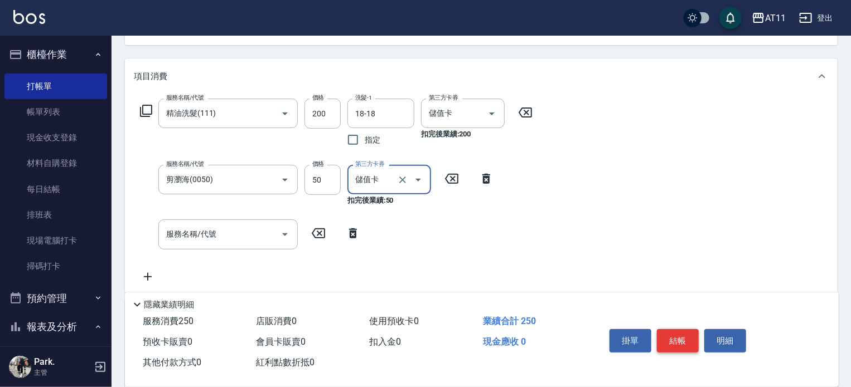
scroll to position [167, 0]
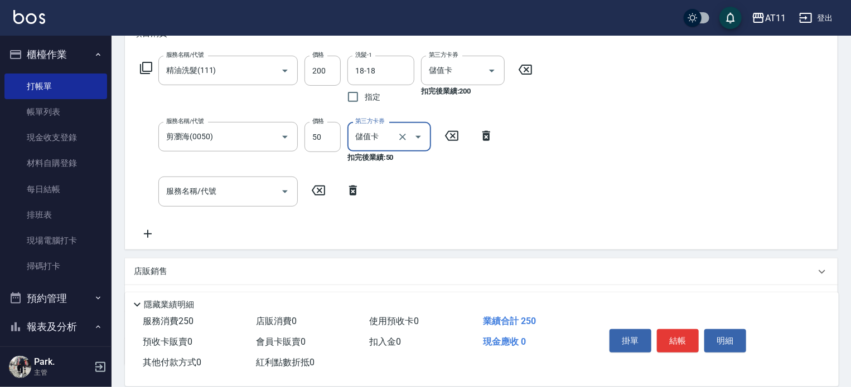
click at [671, 340] on button "結帳" at bounding box center [678, 341] width 42 height 23
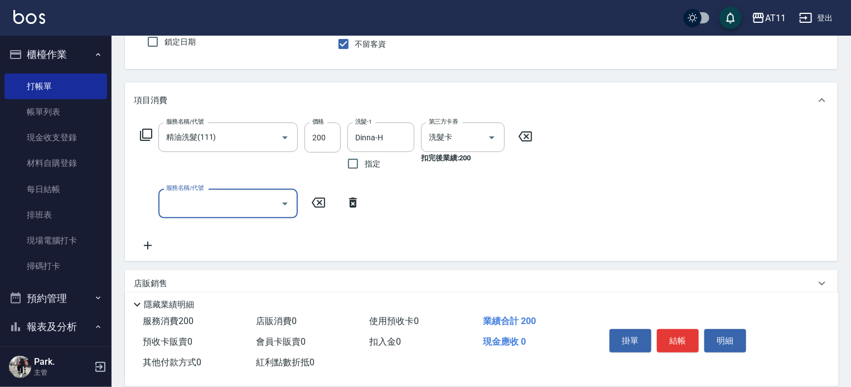
scroll to position [196, 0]
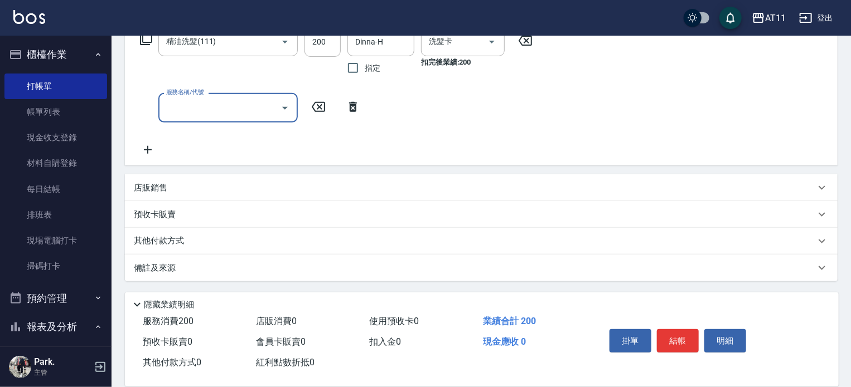
click at [275, 191] on div "店販銷售" at bounding box center [474, 188] width 681 height 12
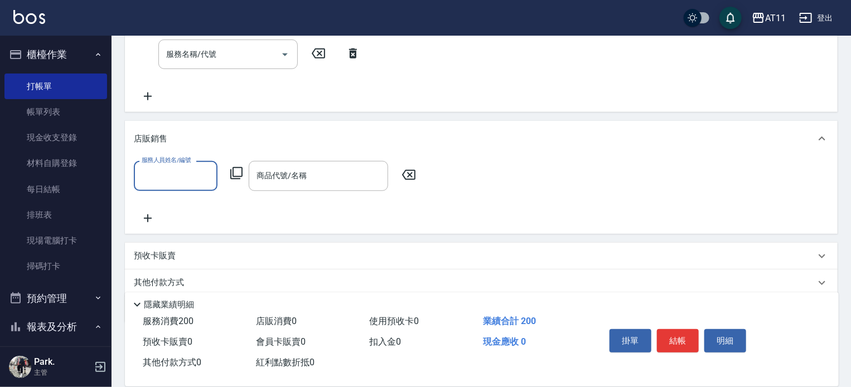
scroll to position [291, 0]
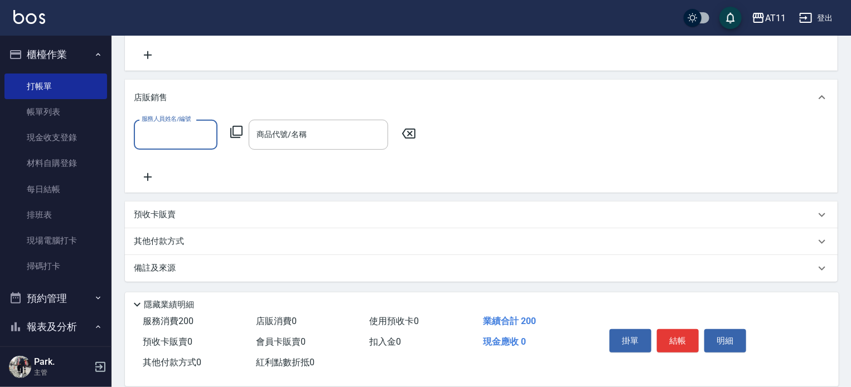
click at [182, 143] on input "服務人員姓名/編號" at bounding box center [176, 135] width 74 height 20
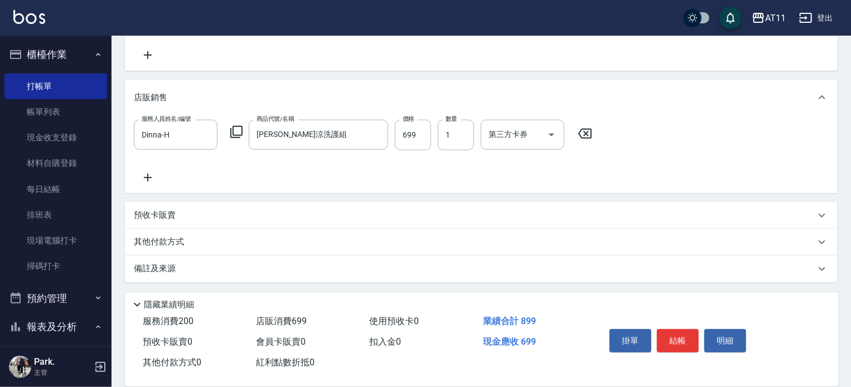
click at [271, 243] on div "其他付款方式" at bounding box center [474, 242] width 681 height 12
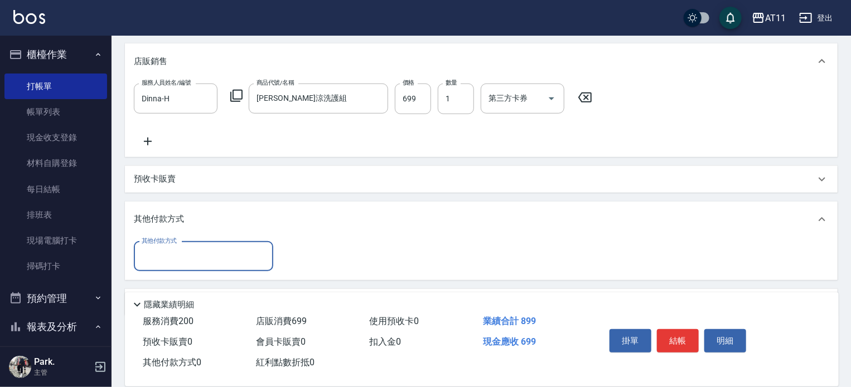
scroll to position [361, 0]
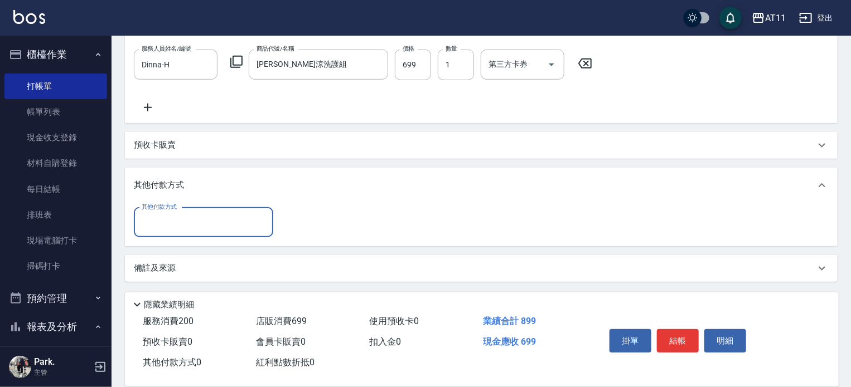
click at [244, 225] on input "其他付款方式" at bounding box center [203, 223] width 129 height 20
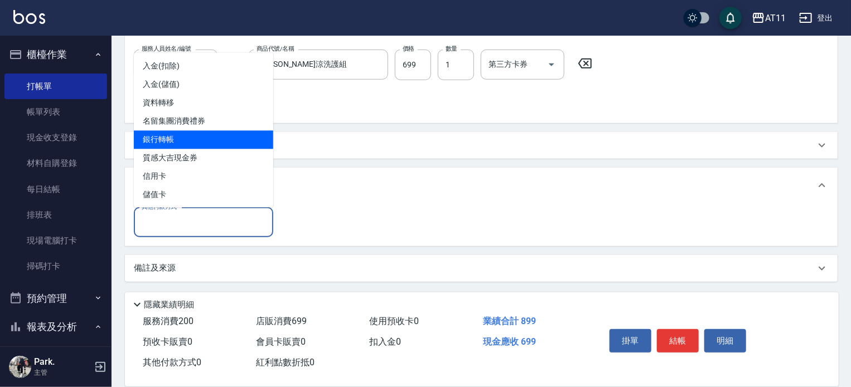
click at [239, 141] on span "銀行轉帳" at bounding box center [203, 140] width 139 height 18
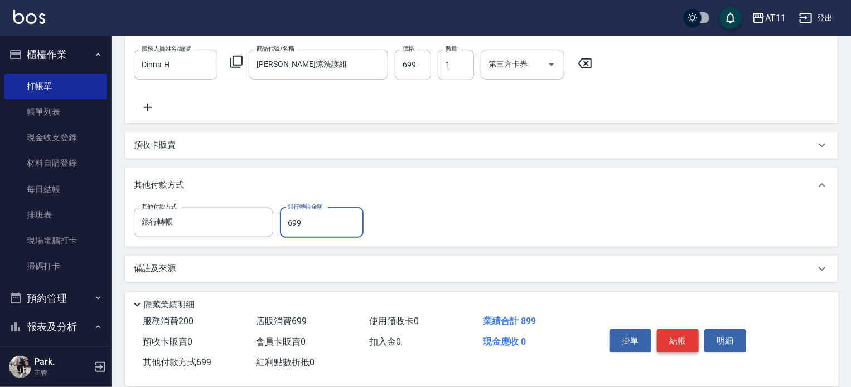
click at [678, 334] on button "結帳" at bounding box center [678, 341] width 42 height 23
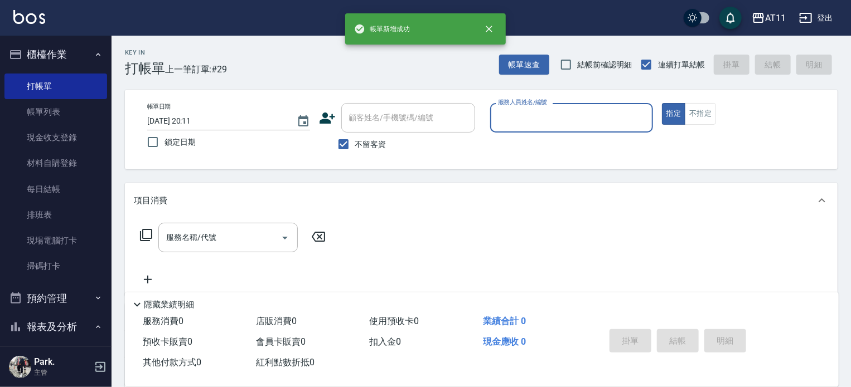
scroll to position [0, 0]
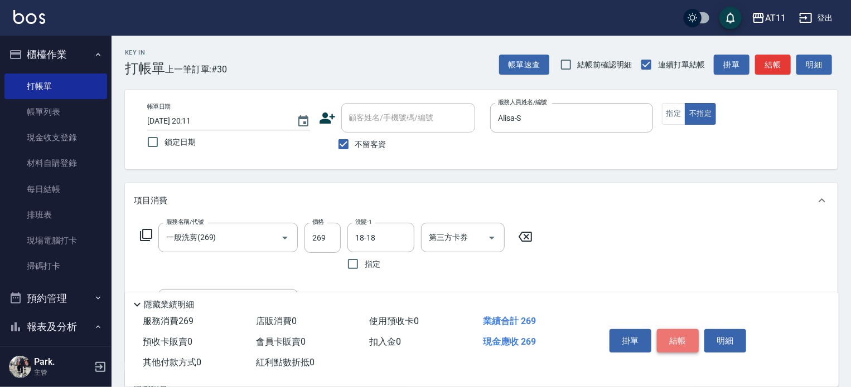
click at [678, 334] on button "結帳" at bounding box center [678, 341] width 42 height 23
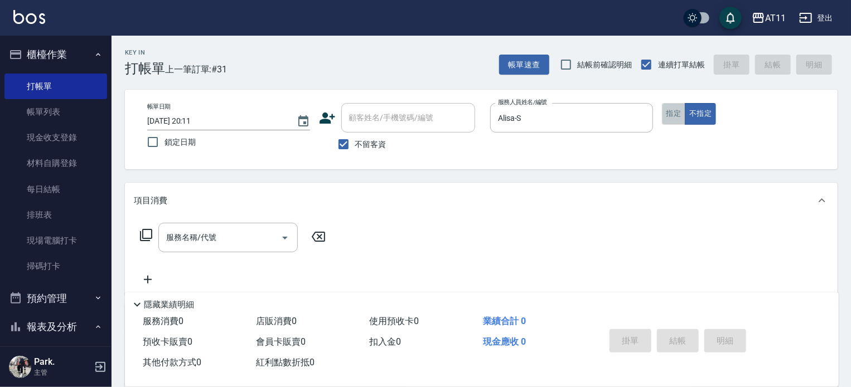
click at [671, 109] on button "指定" at bounding box center [674, 114] width 24 height 22
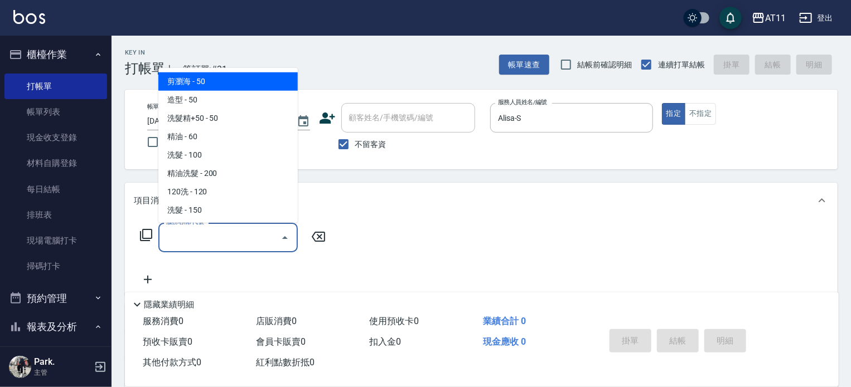
click at [268, 230] on input "服務名稱/代號" at bounding box center [219, 238] width 113 height 20
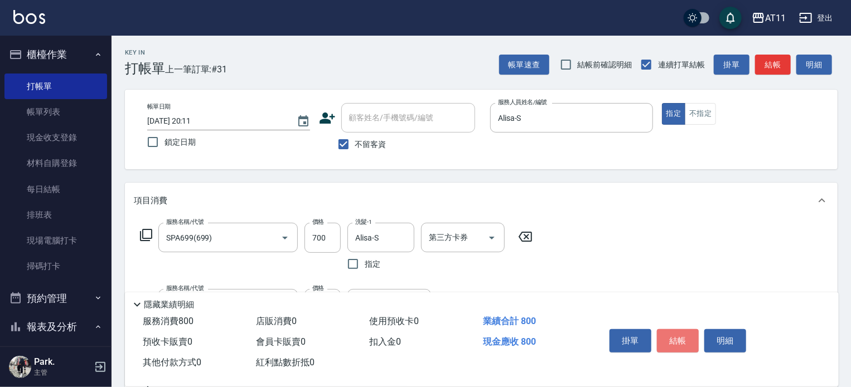
click at [672, 332] on button "結帳" at bounding box center [678, 341] width 42 height 23
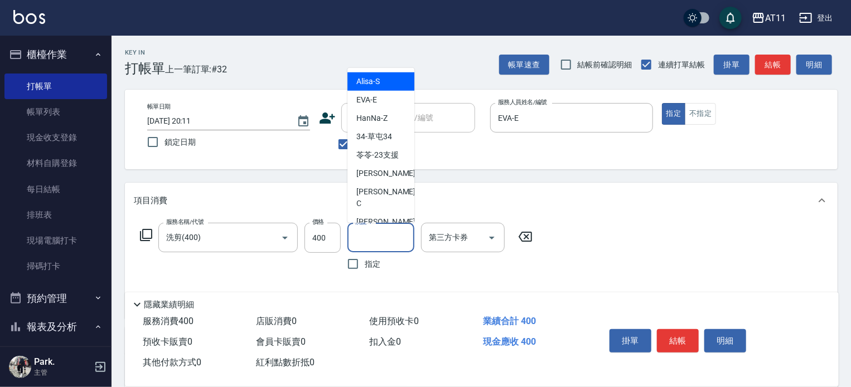
click at [385, 234] on input "洗髮-1" at bounding box center [380, 238] width 57 height 20
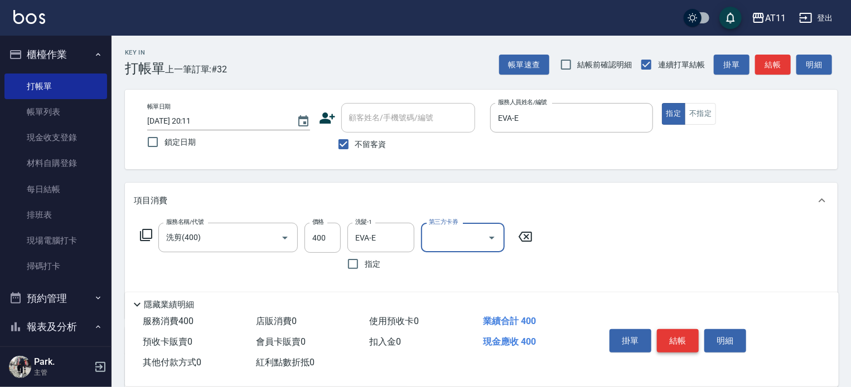
click at [682, 343] on button "結帳" at bounding box center [678, 341] width 42 height 23
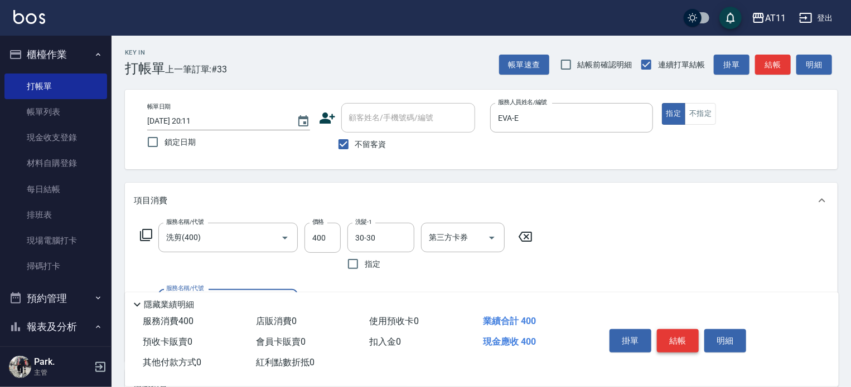
click at [682, 343] on button "結帳" at bounding box center [678, 341] width 42 height 23
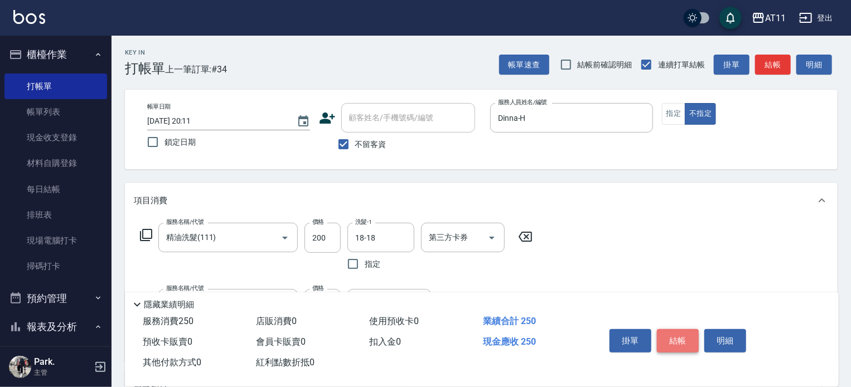
click at [682, 343] on button "結帳" at bounding box center [678, 341] width 42 height 23
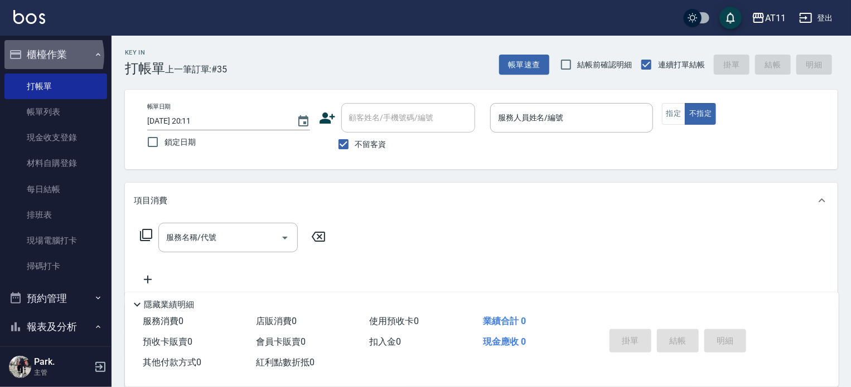
click at [43, 56] on button "櫃檯作業" at bounding box center [55, 54] width 103 height 29
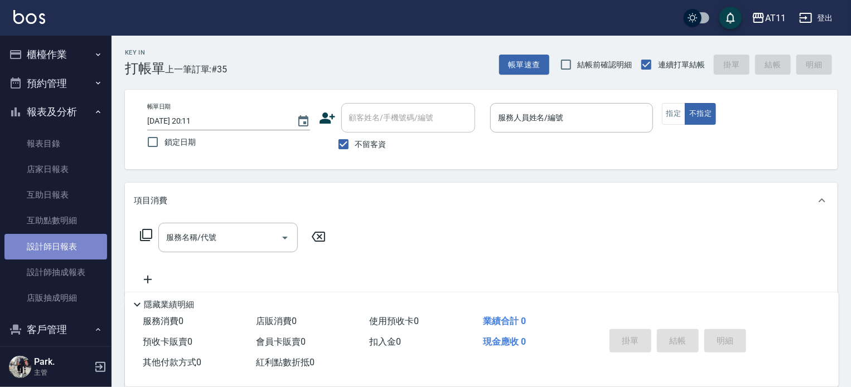
click at [65, 249] on link "設計師日報表" at bounding box center [55, 247] width 103 height 26
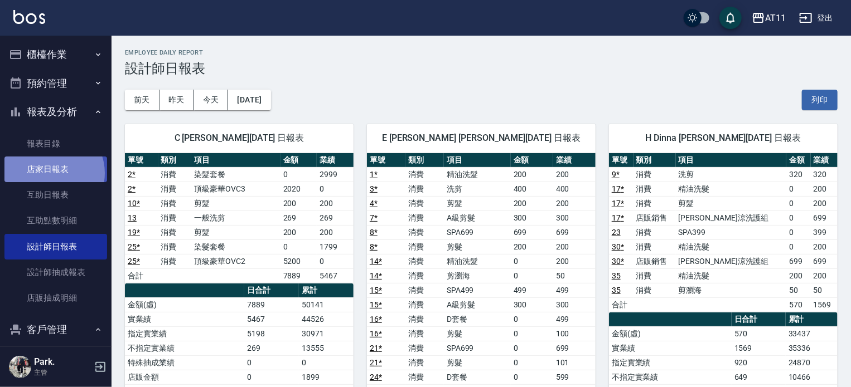
click at [49, 173] on link "店家日報表" at bounding box center [55, 170] width 103 height 26
